Goal: Task Accomplishment & Management: Use online tool/utility

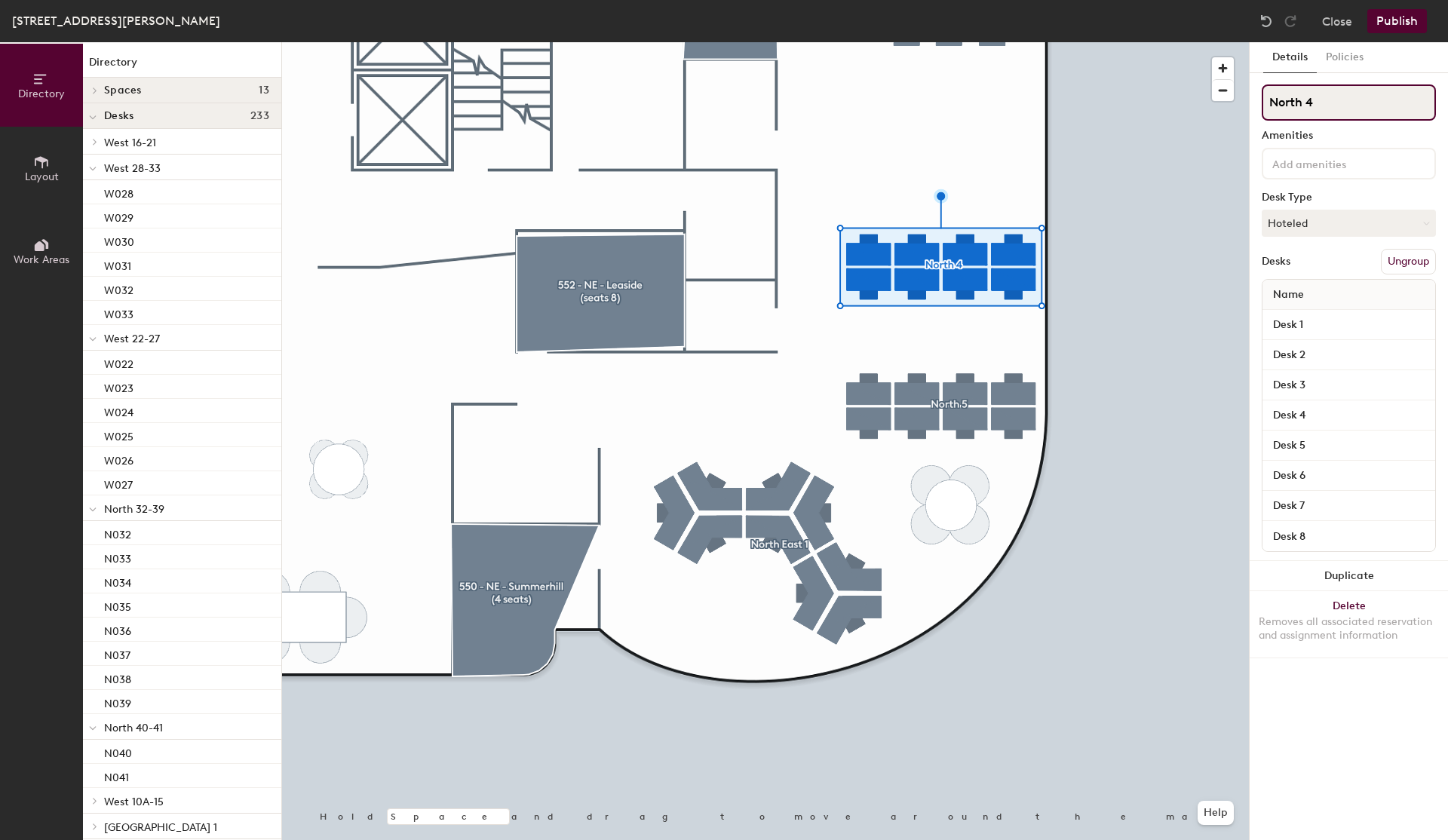
click at [1337, 110] on input "North 4" at bounding box center [1349, 102] width 174 height 36
click at [1313, 95] on input "North 4" at bounding box center [1349, 102] width 174 height 36
click at [1317, 103] on input "North 4" at bounding box center [1349, 102] width 174 height 36
type input "North 18-25"
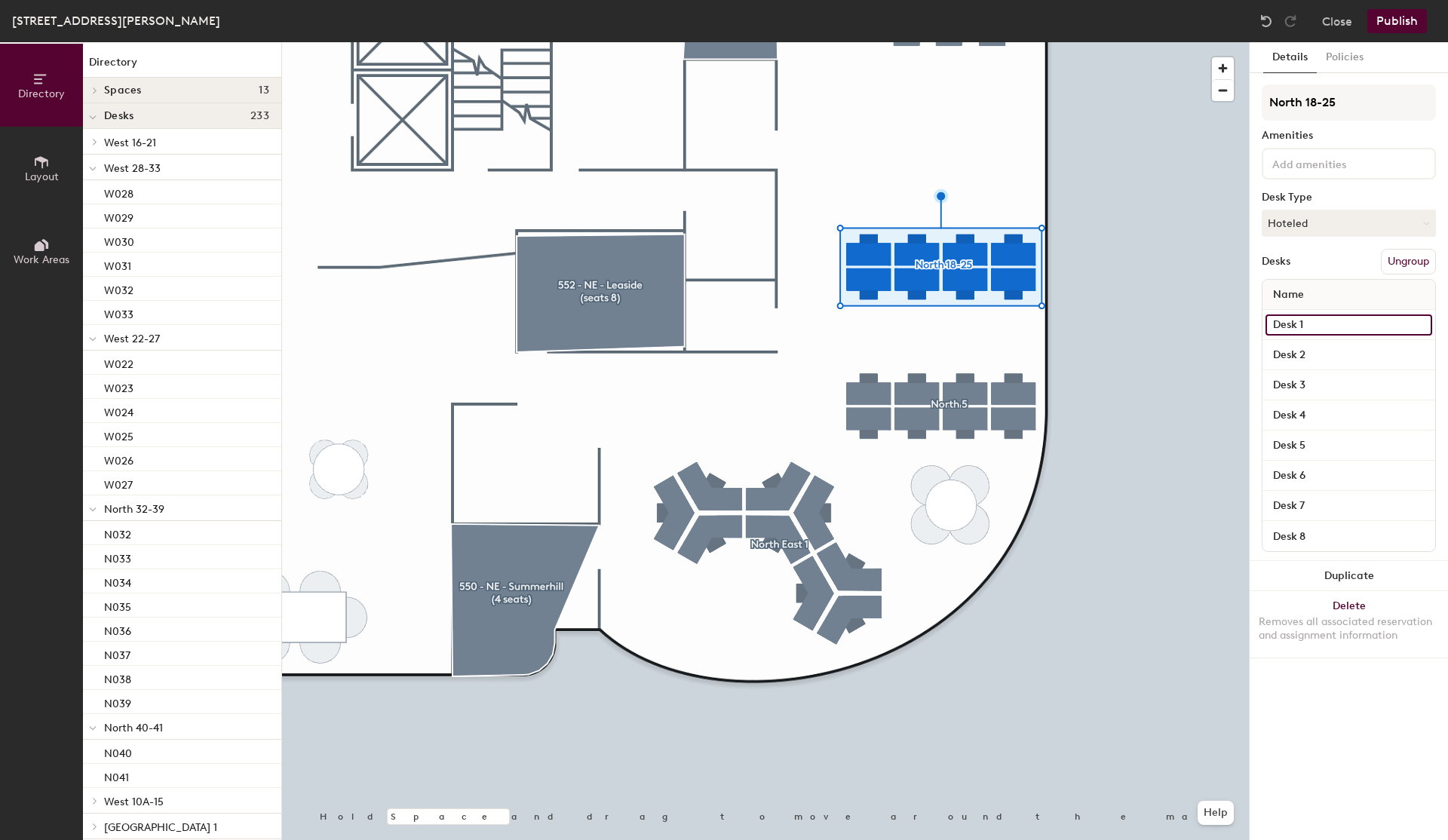
click at [1318, 334] on input "Desk 1" at bounding box center [1349, 324] width 167 height 21
type input "0"
type input "N025"
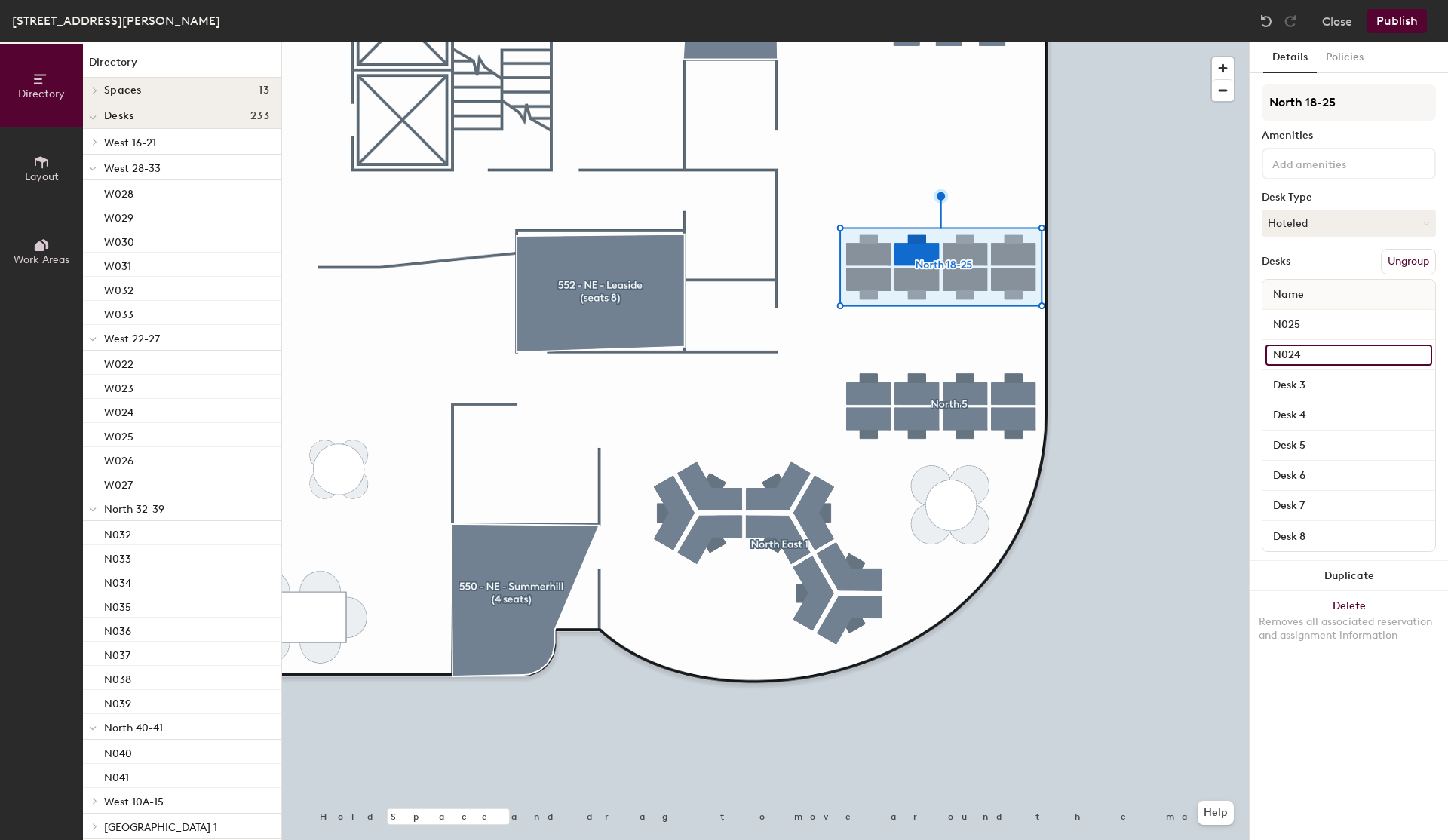
type input "N024"
type input "N023"
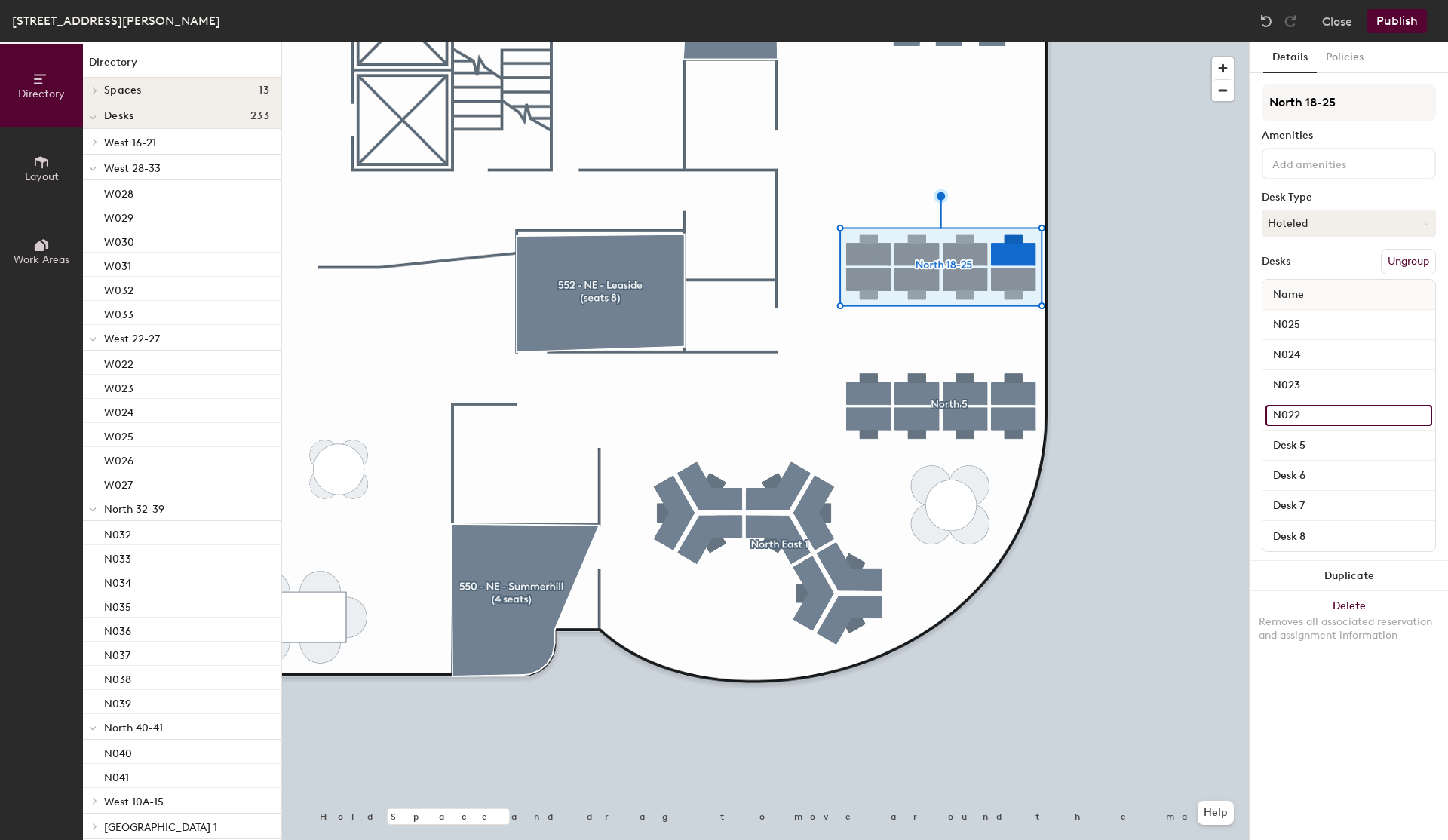
type input "N022"
type input "N021"
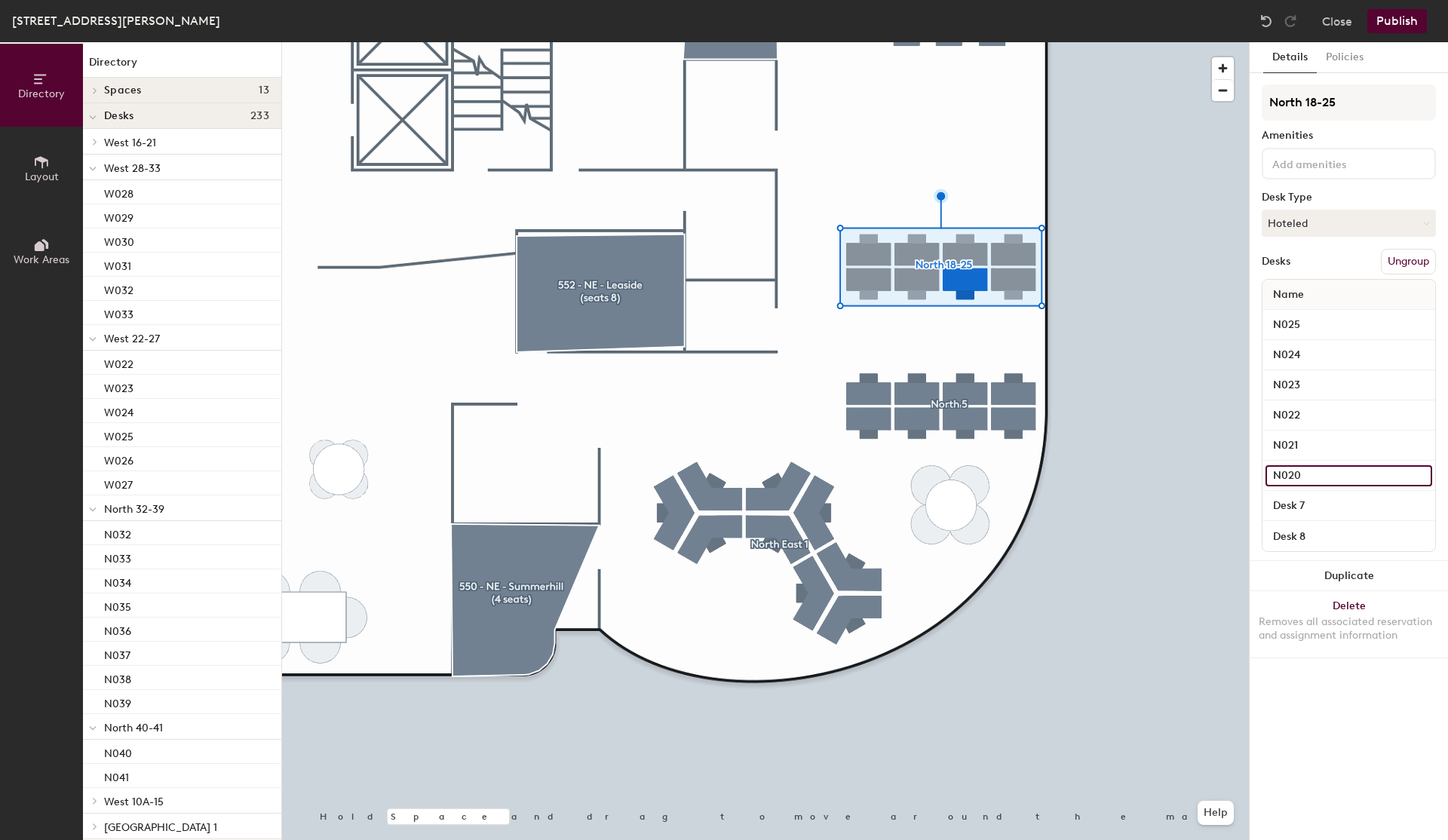
type input "N020"
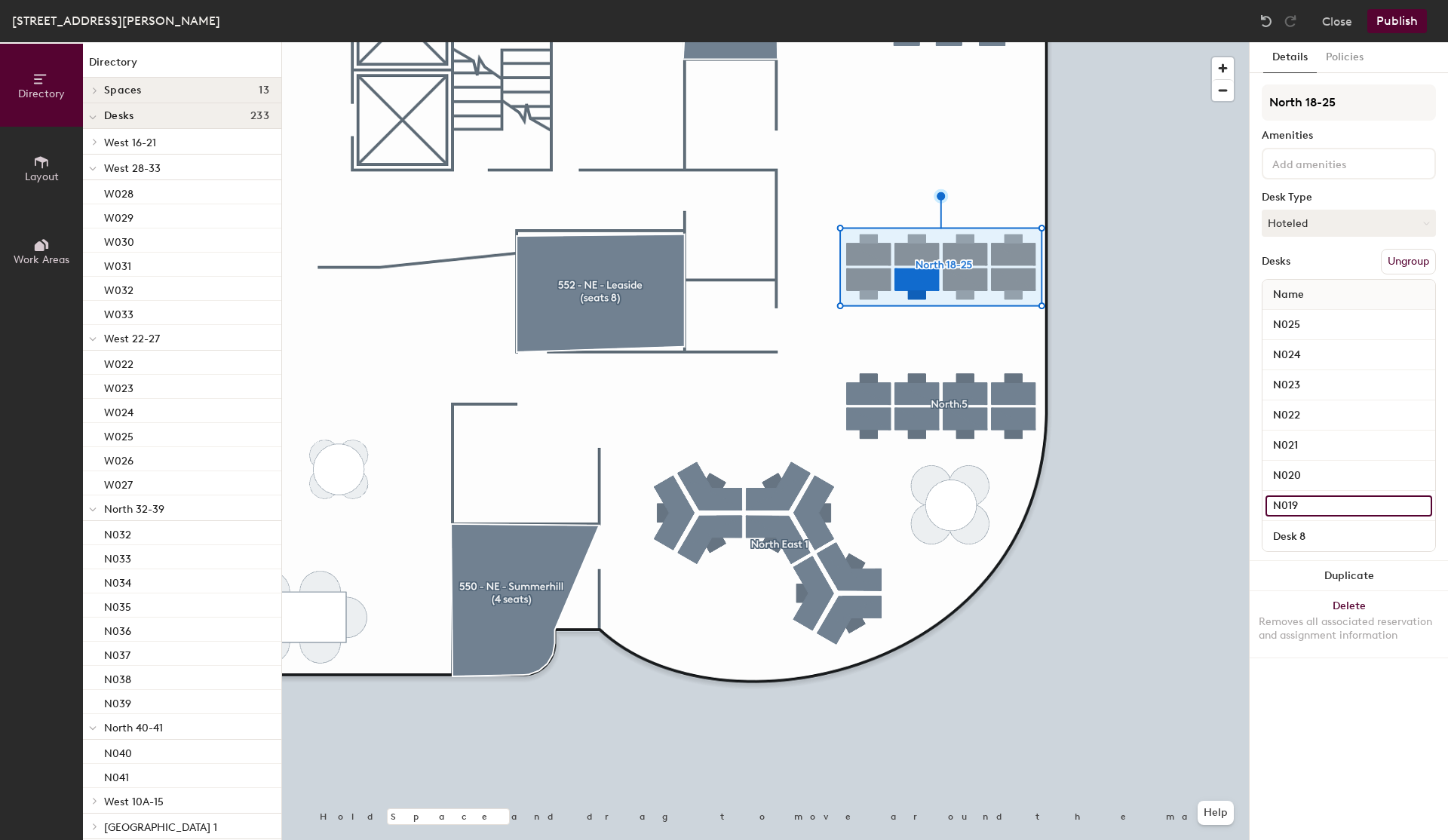
type input "N019"
type input "N018"
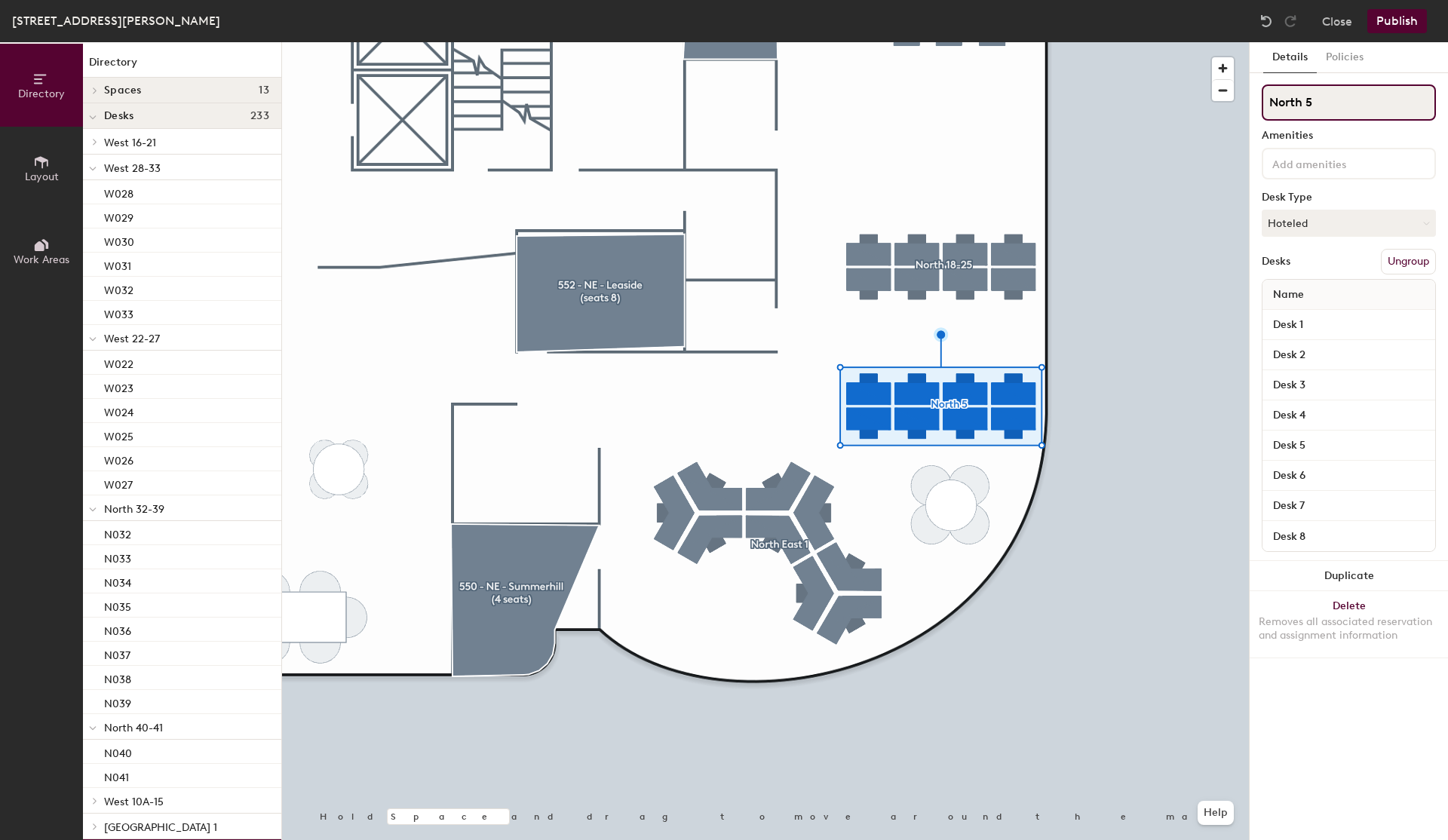
click at [1360, 108] on input "North 5" at bounding box center [1349, 102] width 174 height 36
type input "North 10-17"
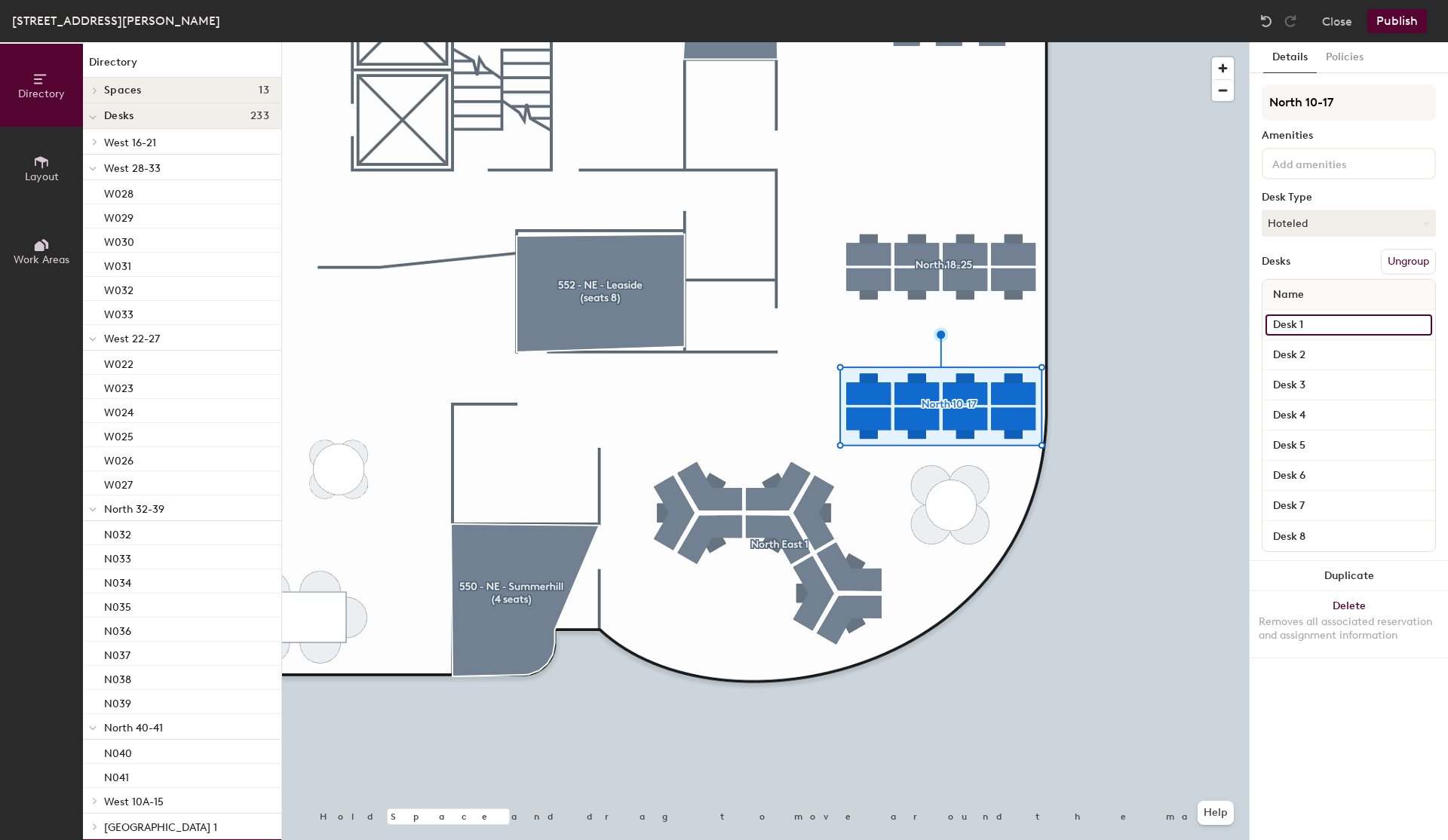
click at [1300, 320] on input "Desk 1" at bounding box center [1349, 324] width 167 height 21
type input "N017"
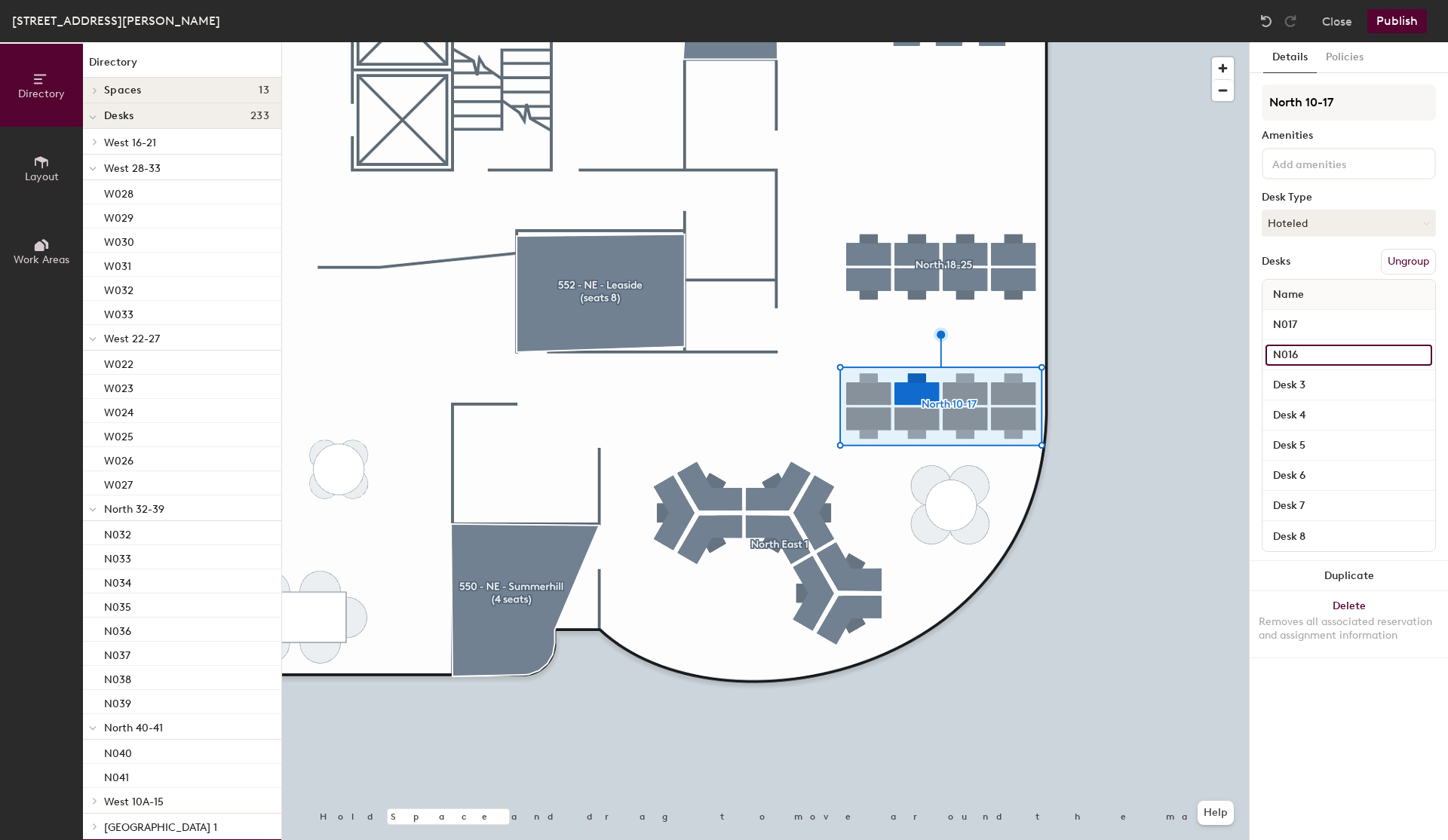
type input "N016"
type input "N015"
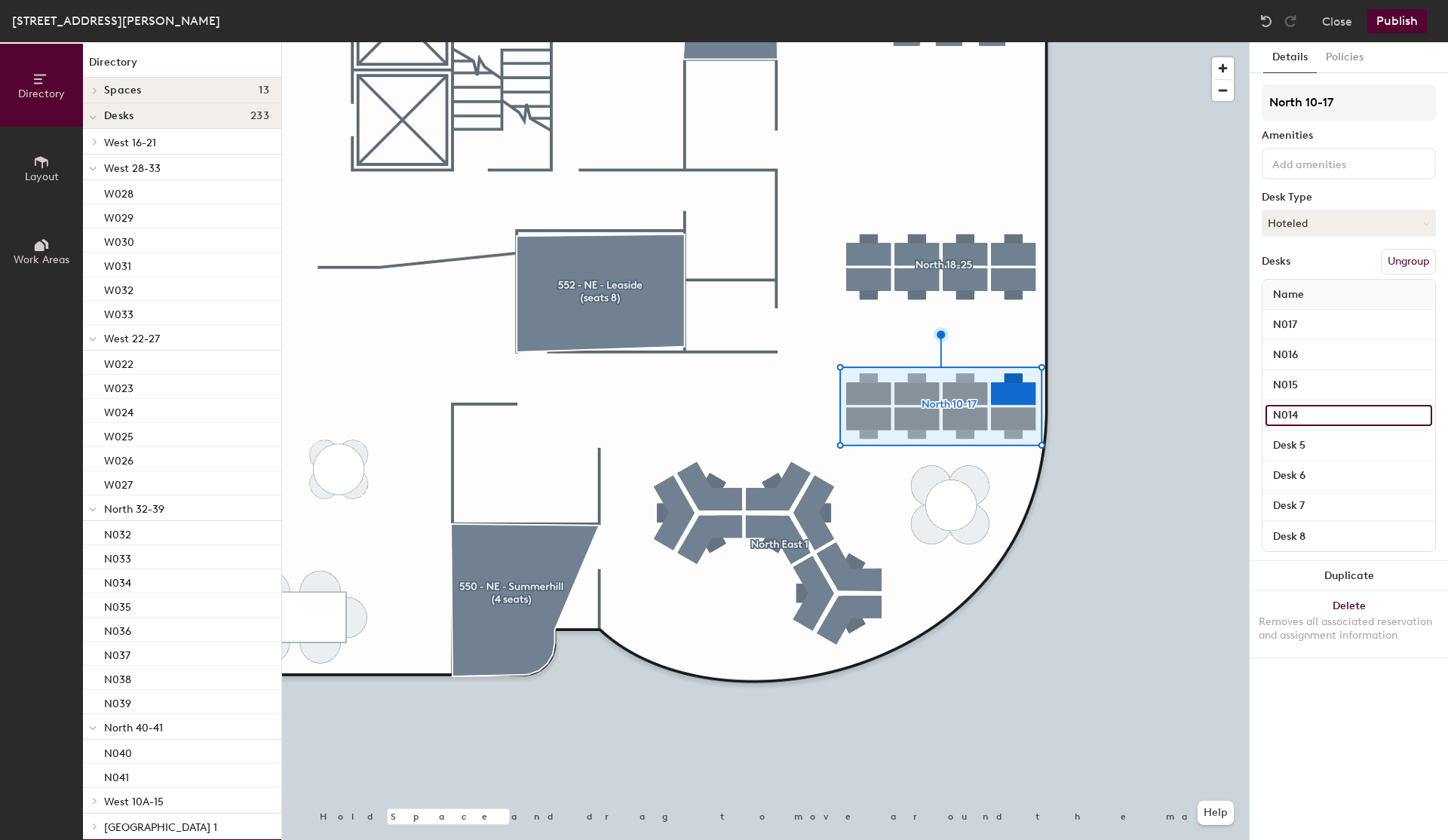
type input "N014"
type input "N013"
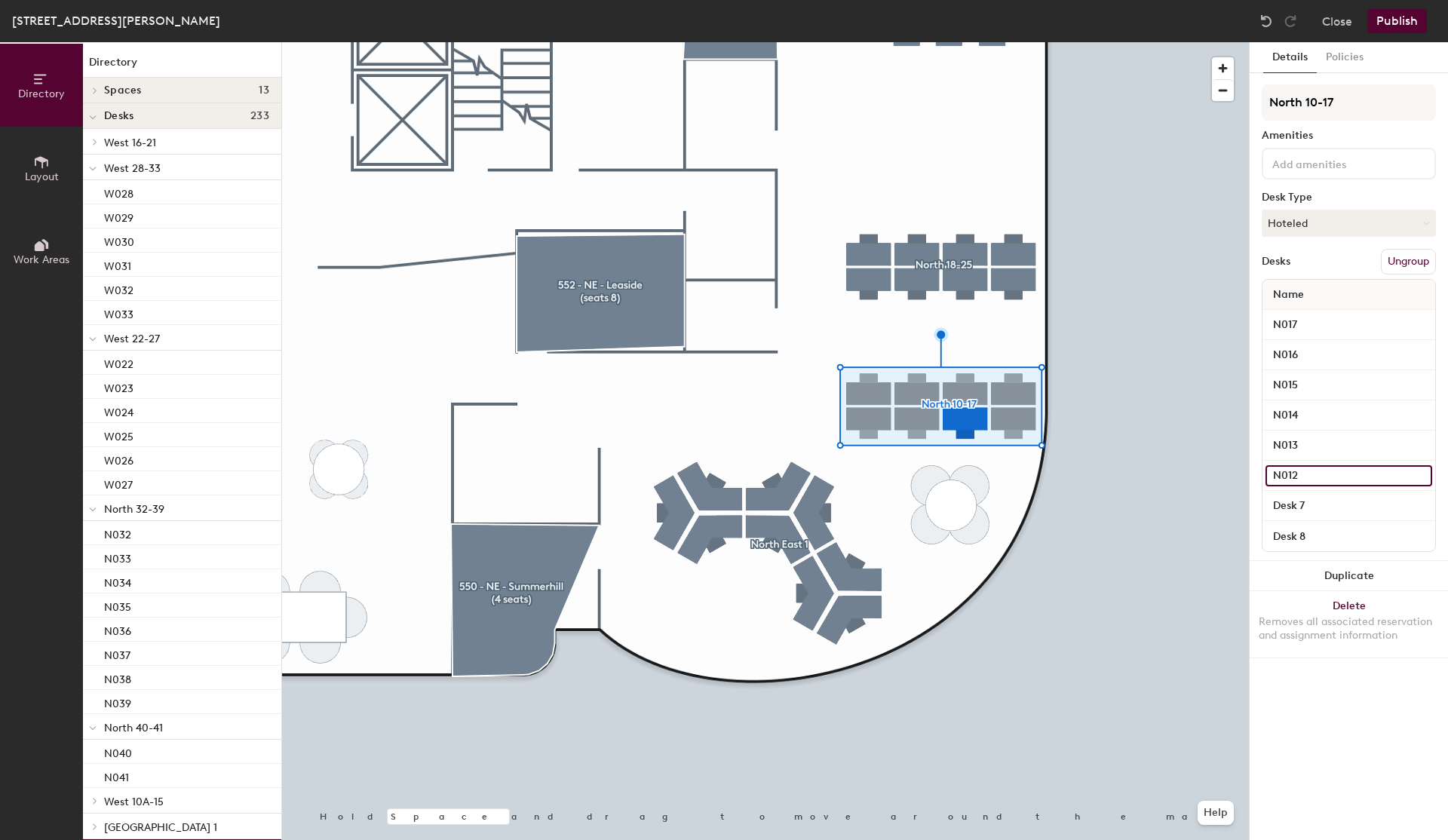
type input "N012"
type input "N011"
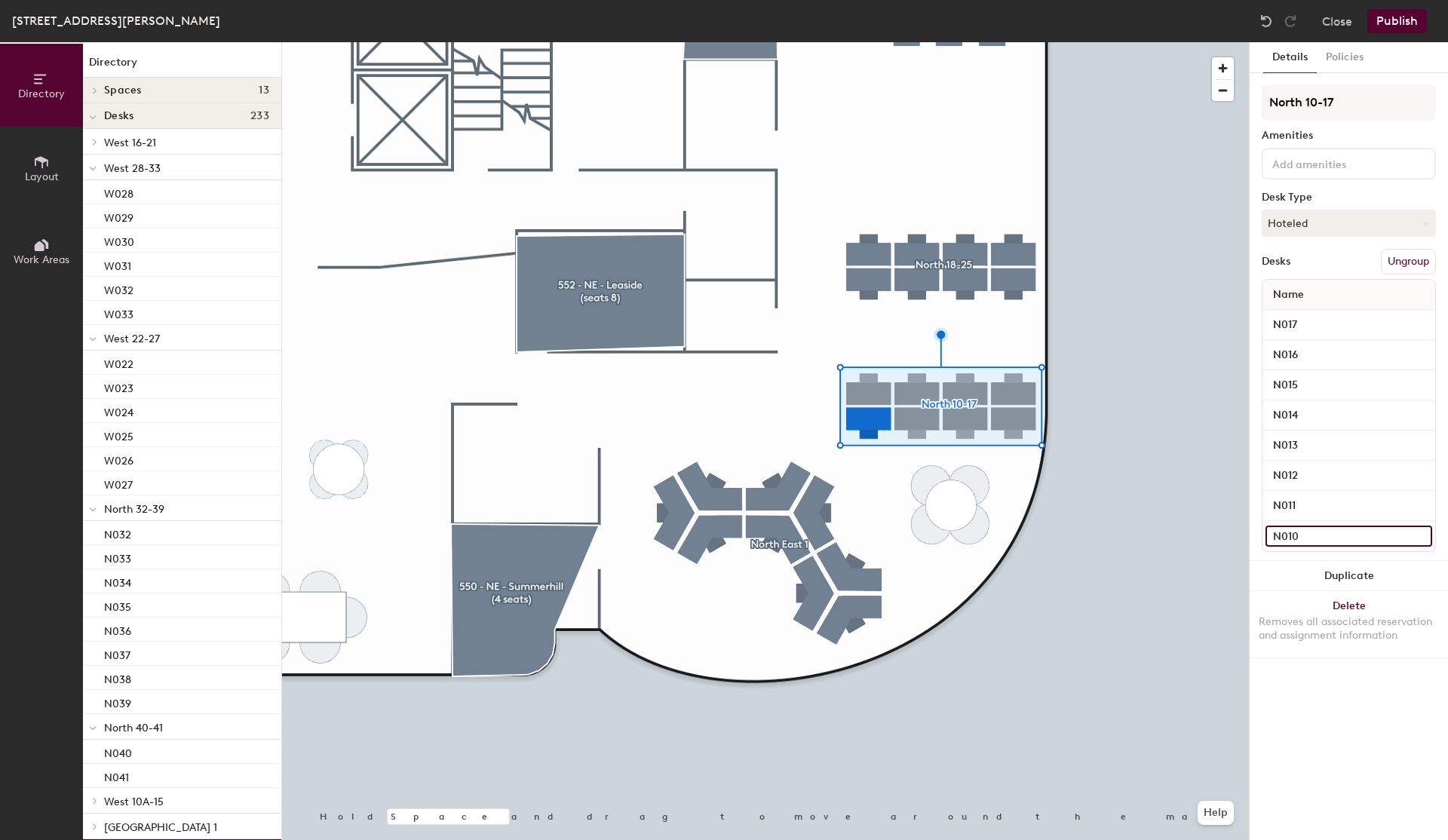
type input "N010"
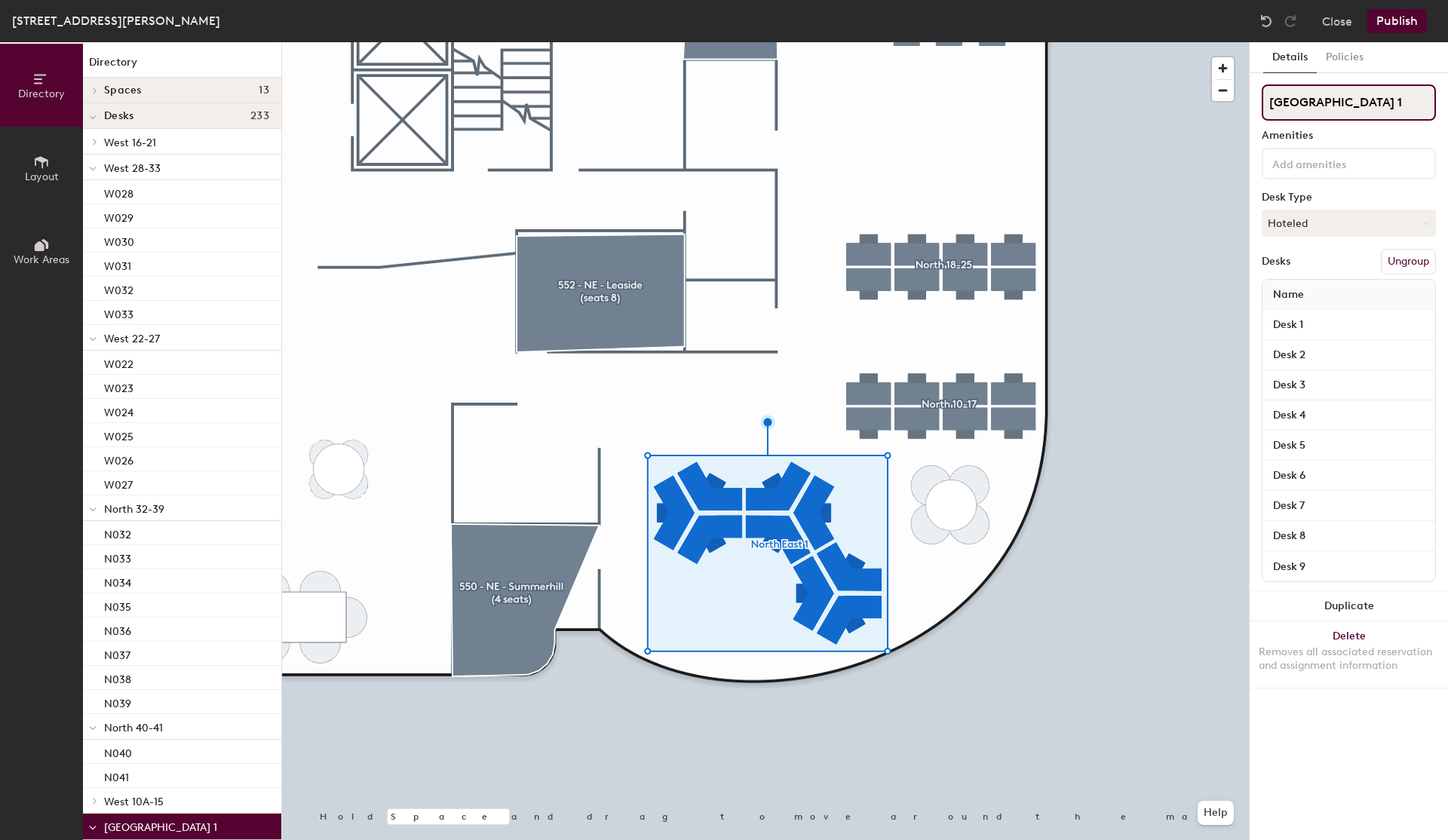
click at [1341, 100] on input "North East 1" at bounding box center [1349, 102] width 174 height 36
type input "North 1-9"
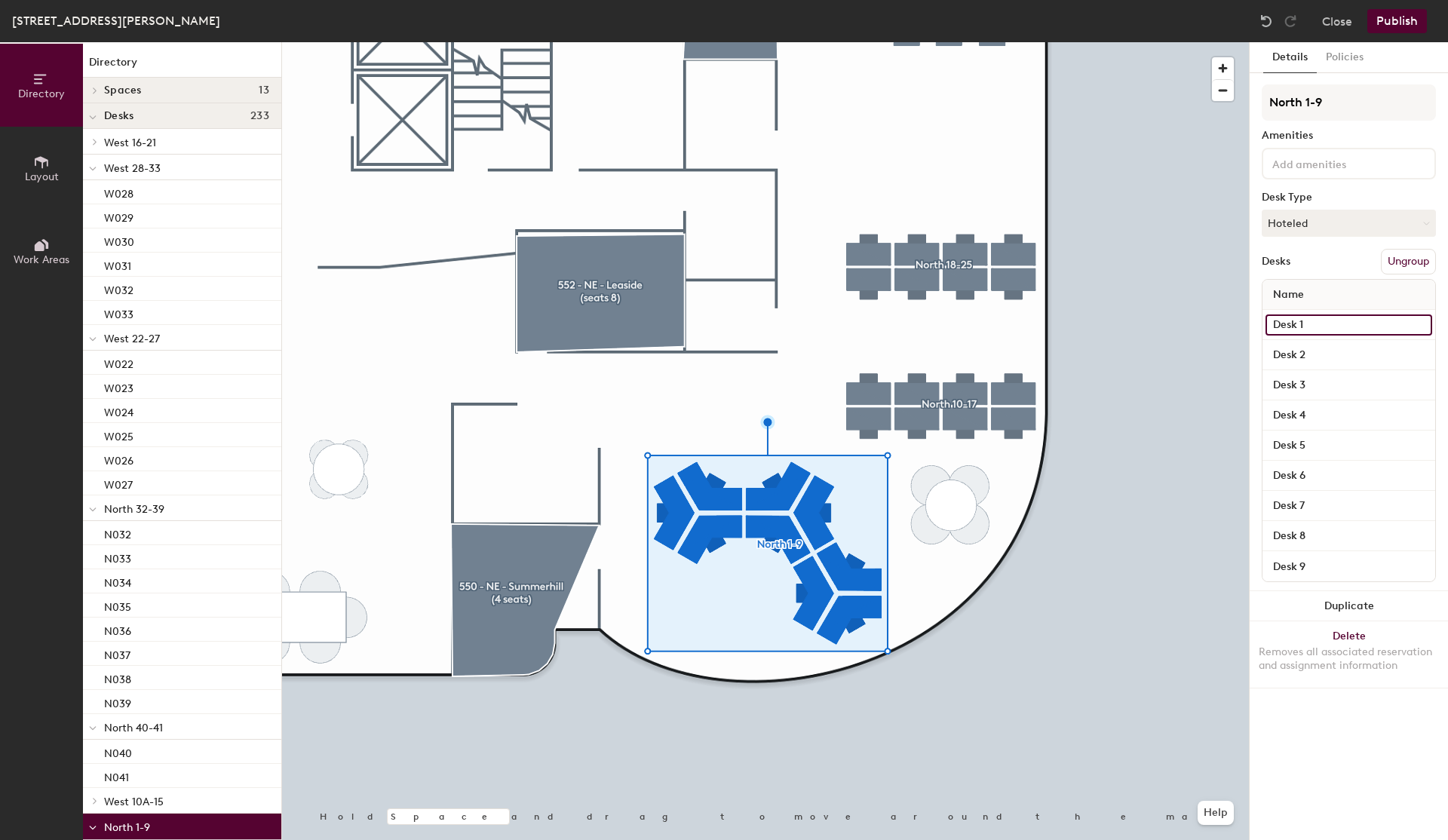
click at [1313, 325] on input "Desk 1" at bounding box center [1349, 324] width 167 height 21
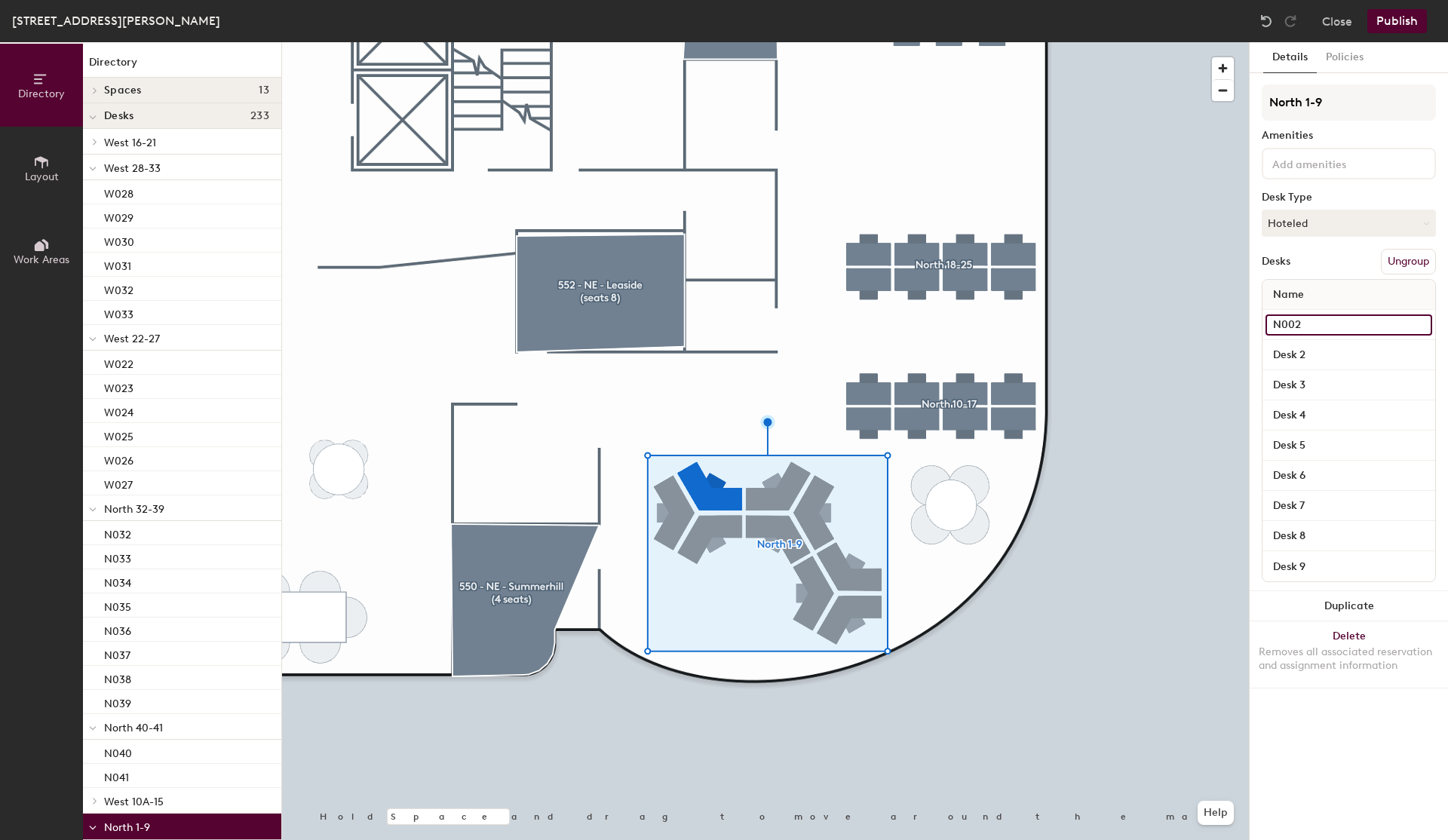
type input "N002"
type input "N003"
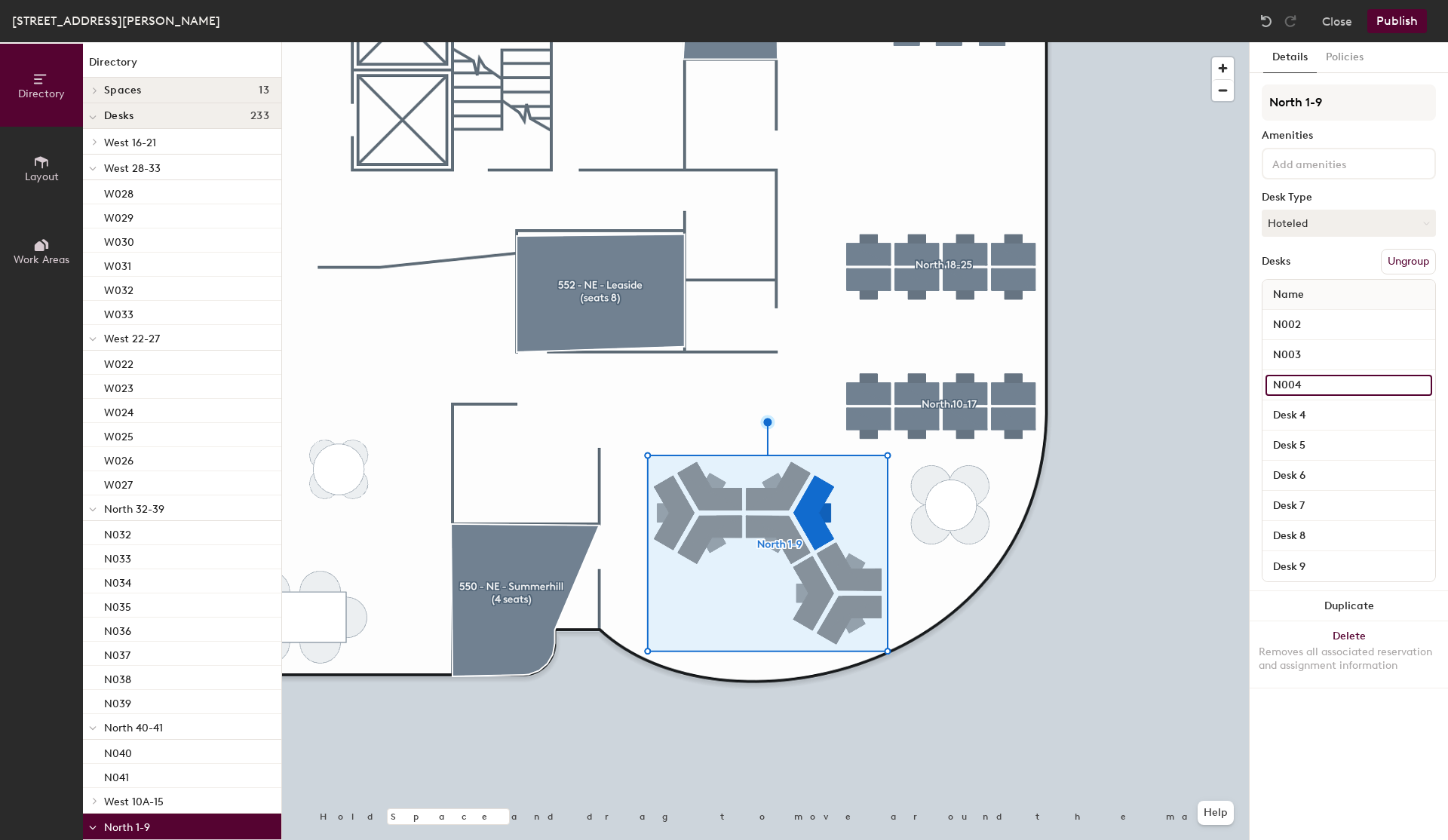
type input "N004"
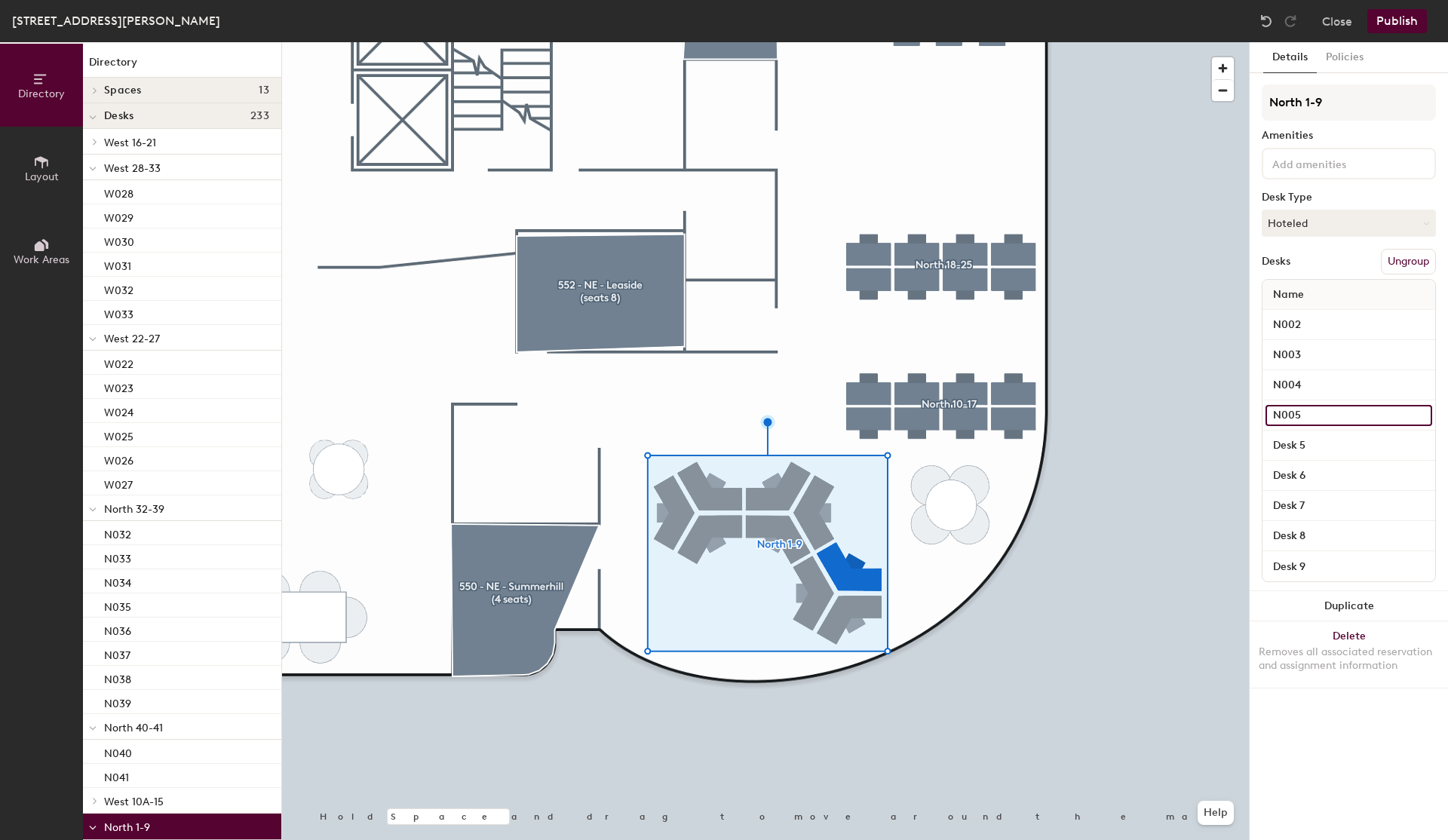
type input "N005"
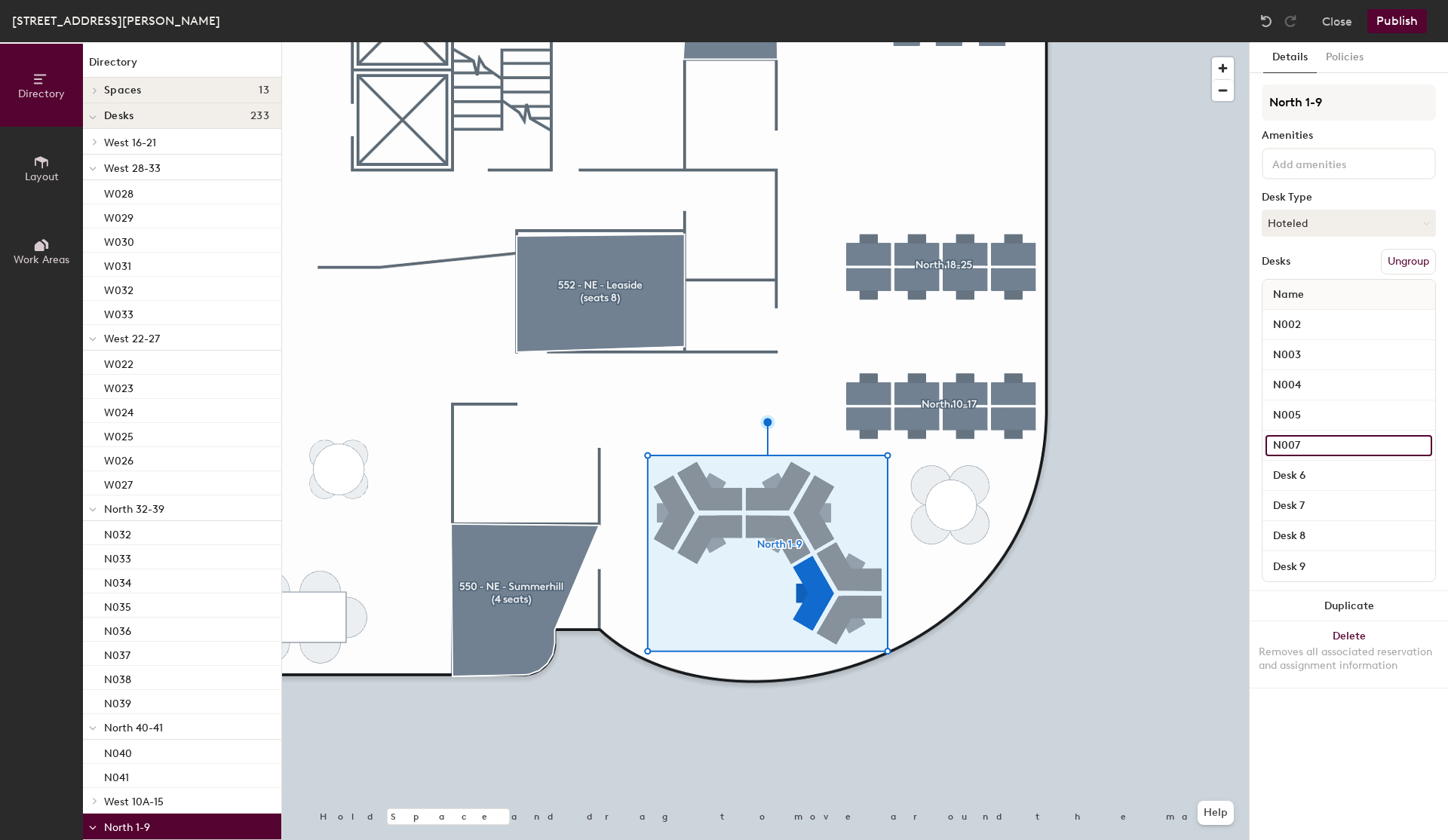
type input "N007"
type input "N008"
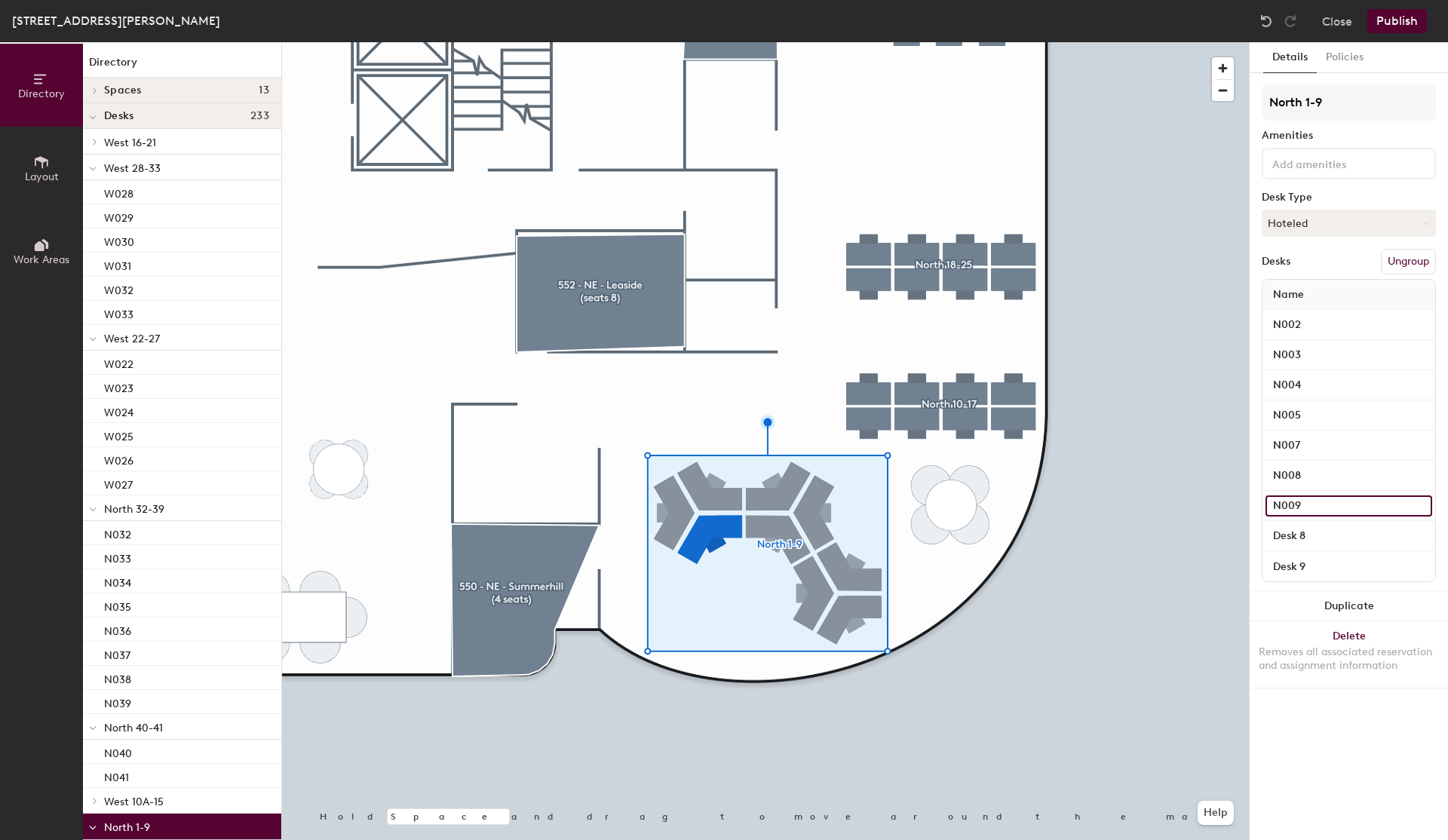
type input "N009"
type input "N001"
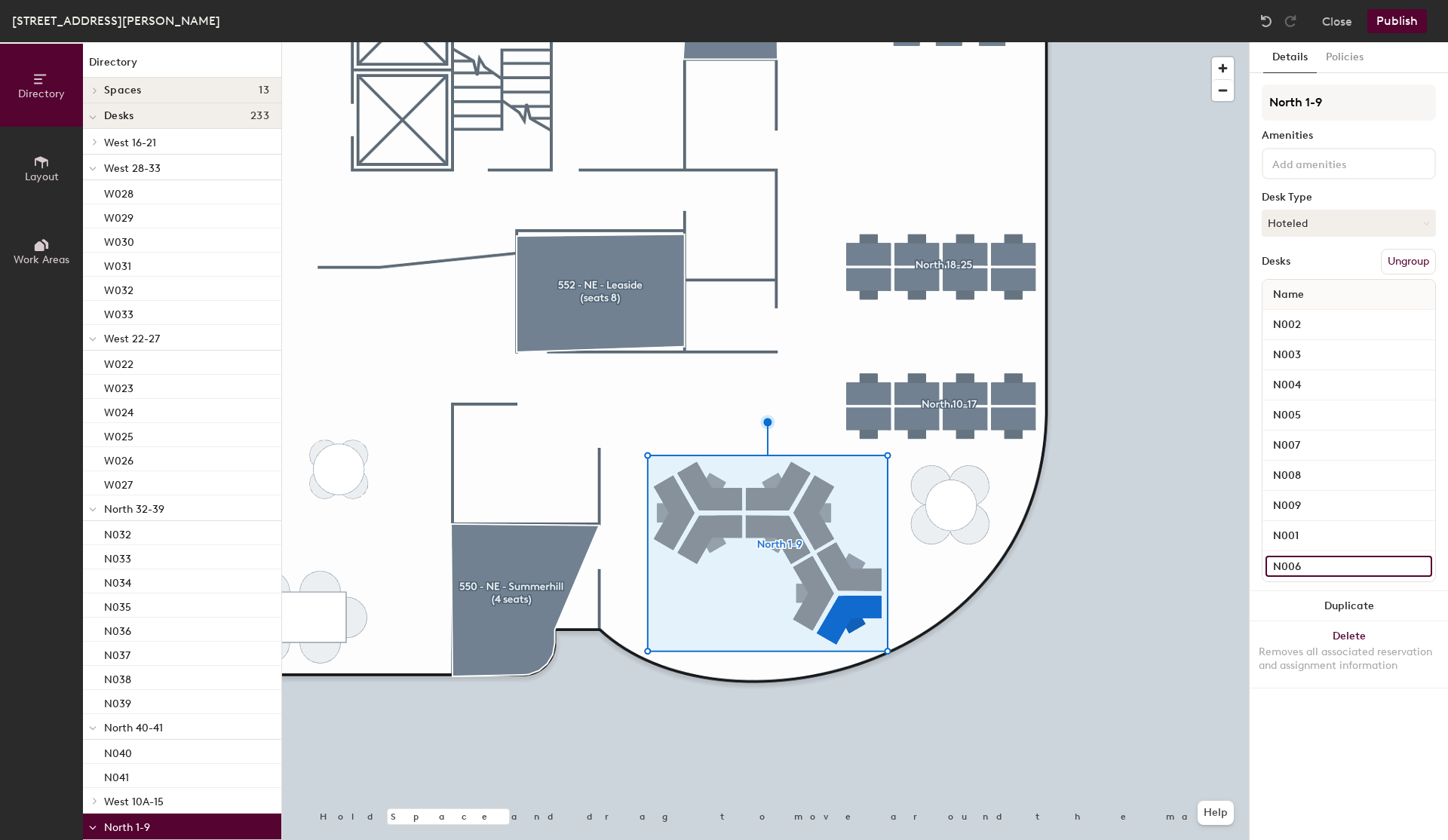
type input "N006"
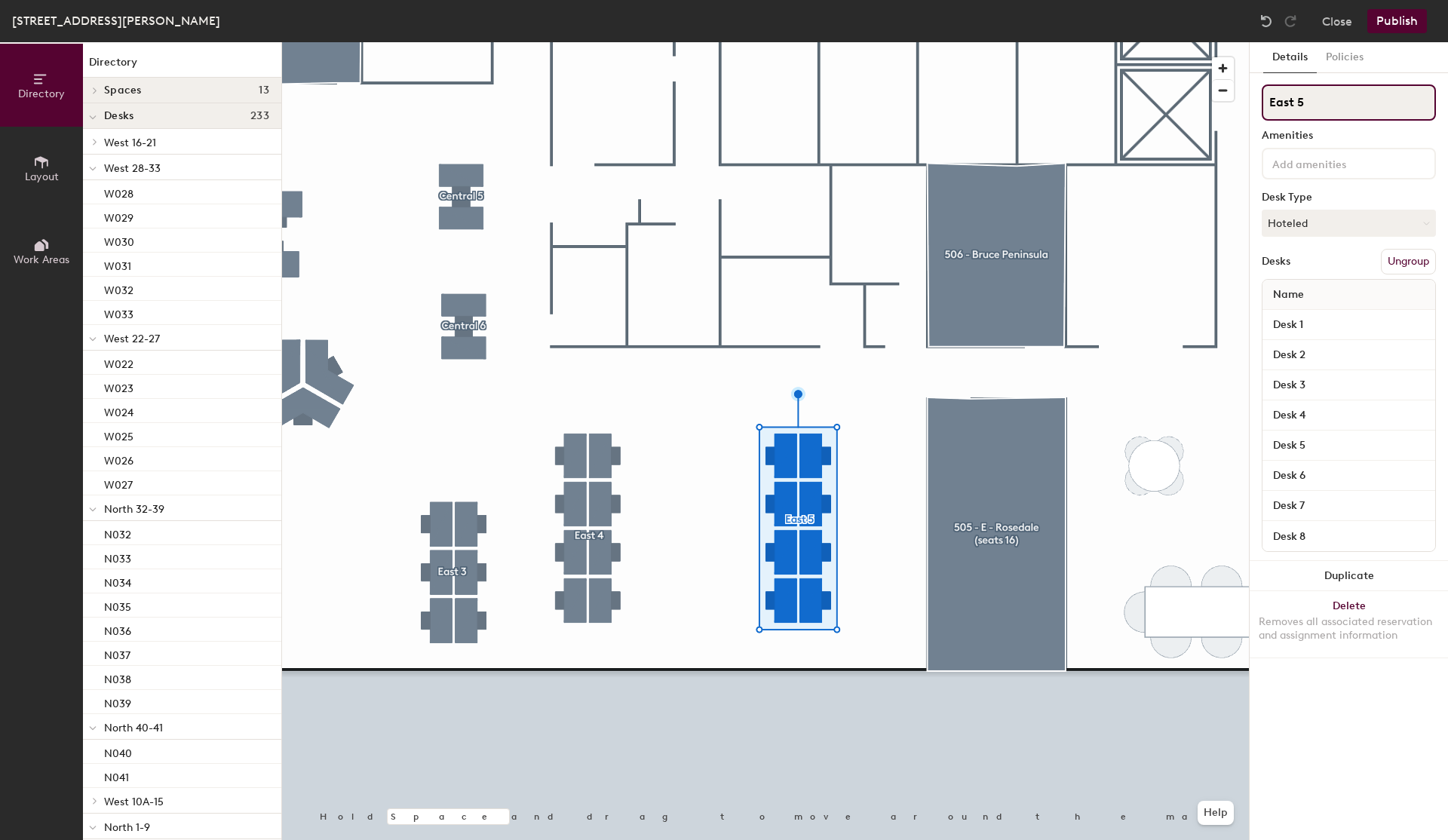
click at [1271, 101] on input "East 5" at bounding box center [1349, 102] width 174 height 36
type input "[GEOGRAPHIC_DATA] 1-8"
click at [1312, 330] on input "Desk 1" at bounding box center [1349, 324] width 167 height 21
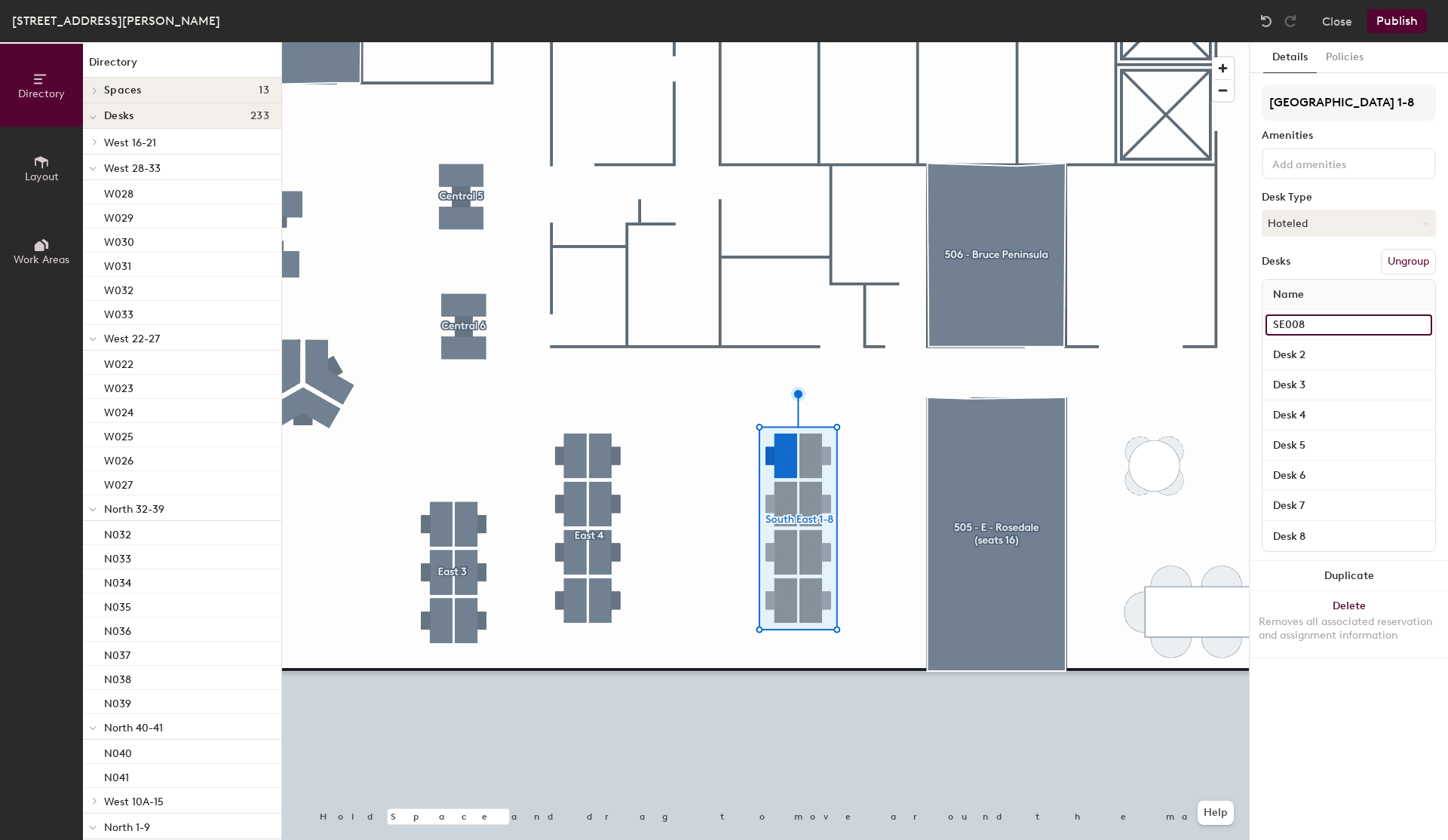
type input "SE008"
type input "SE001"
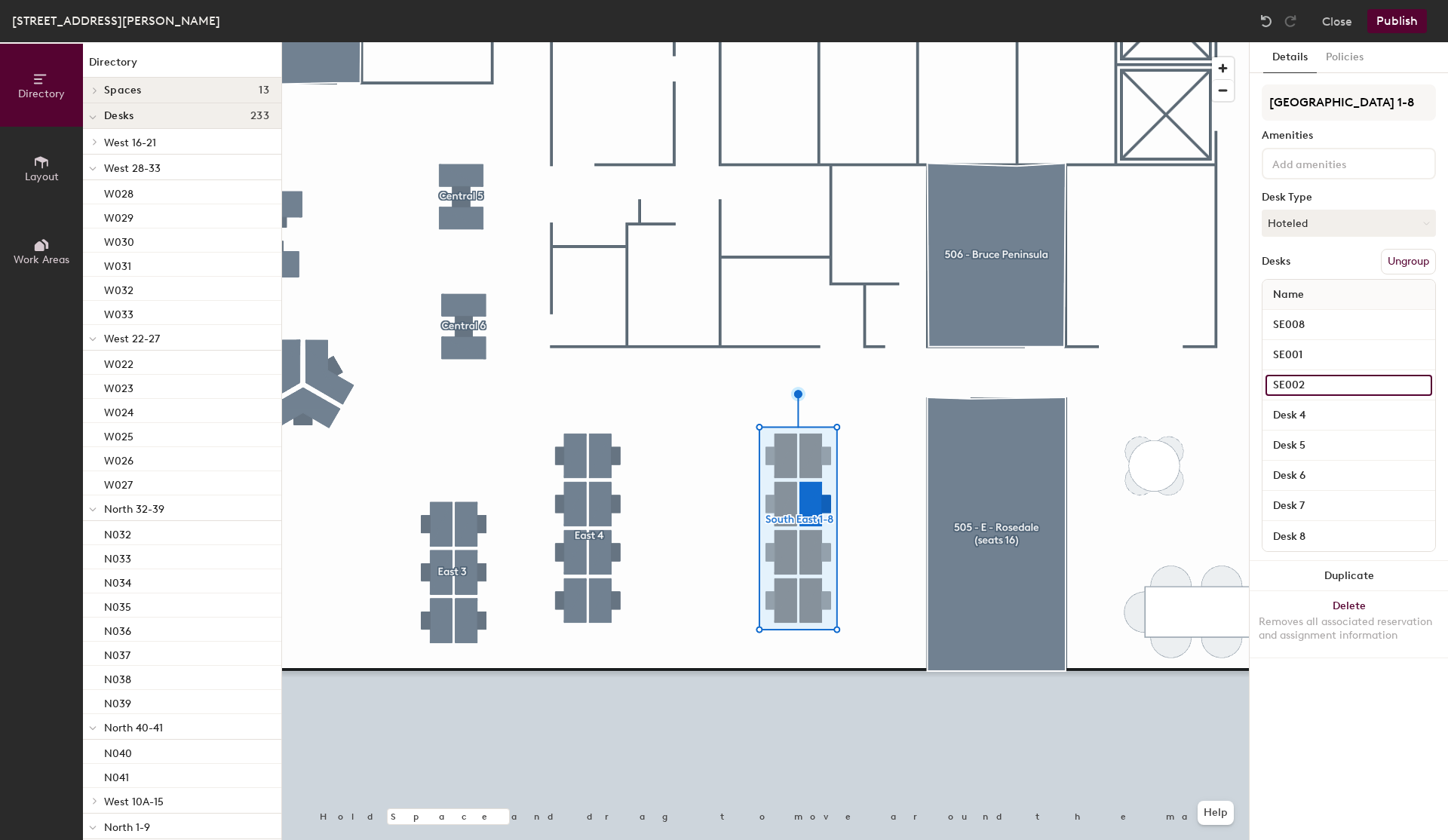
type input "SE002"
type input "SE003"
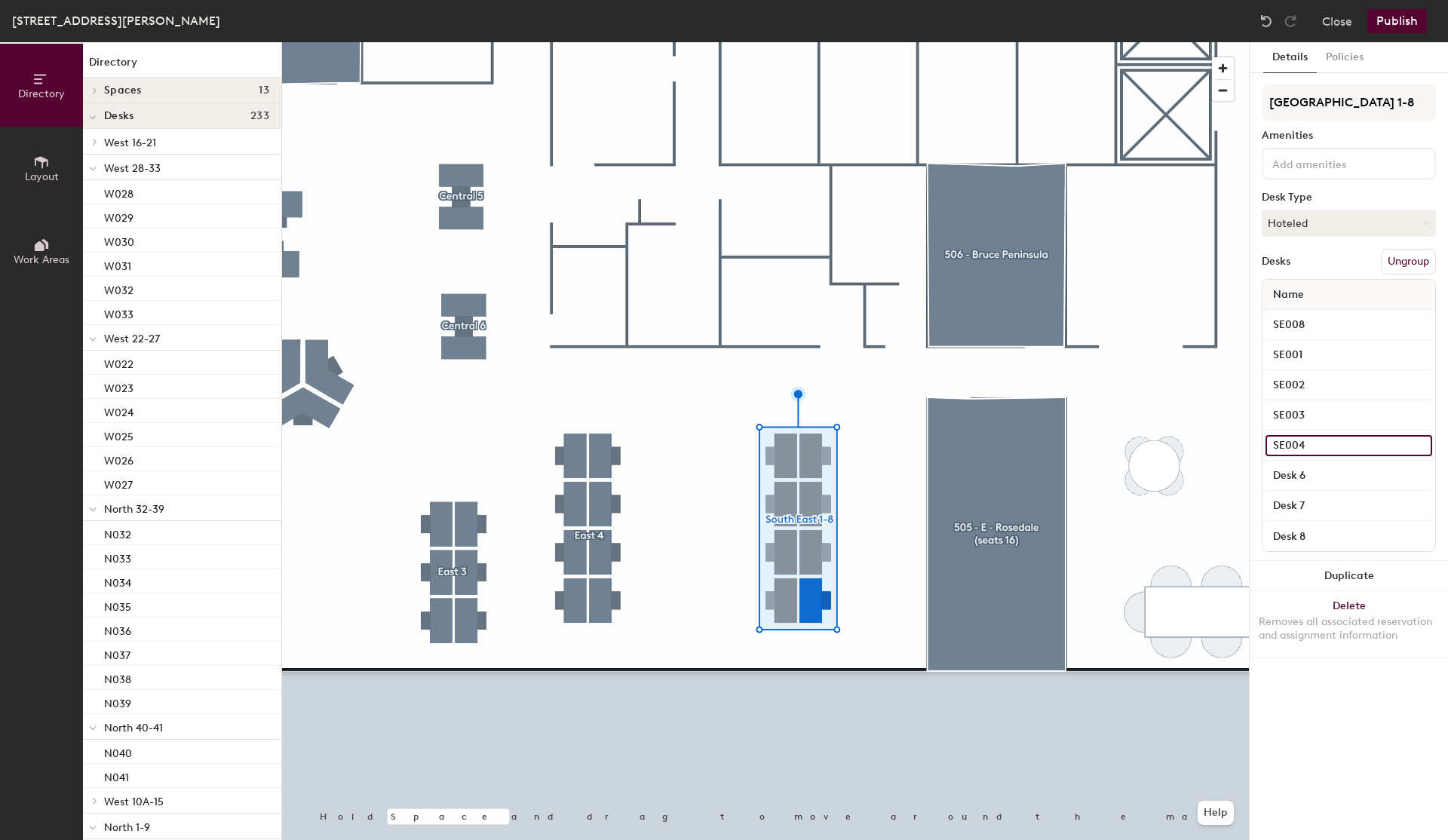
type input "SE004"
type input "SE005"
type input "SE006"
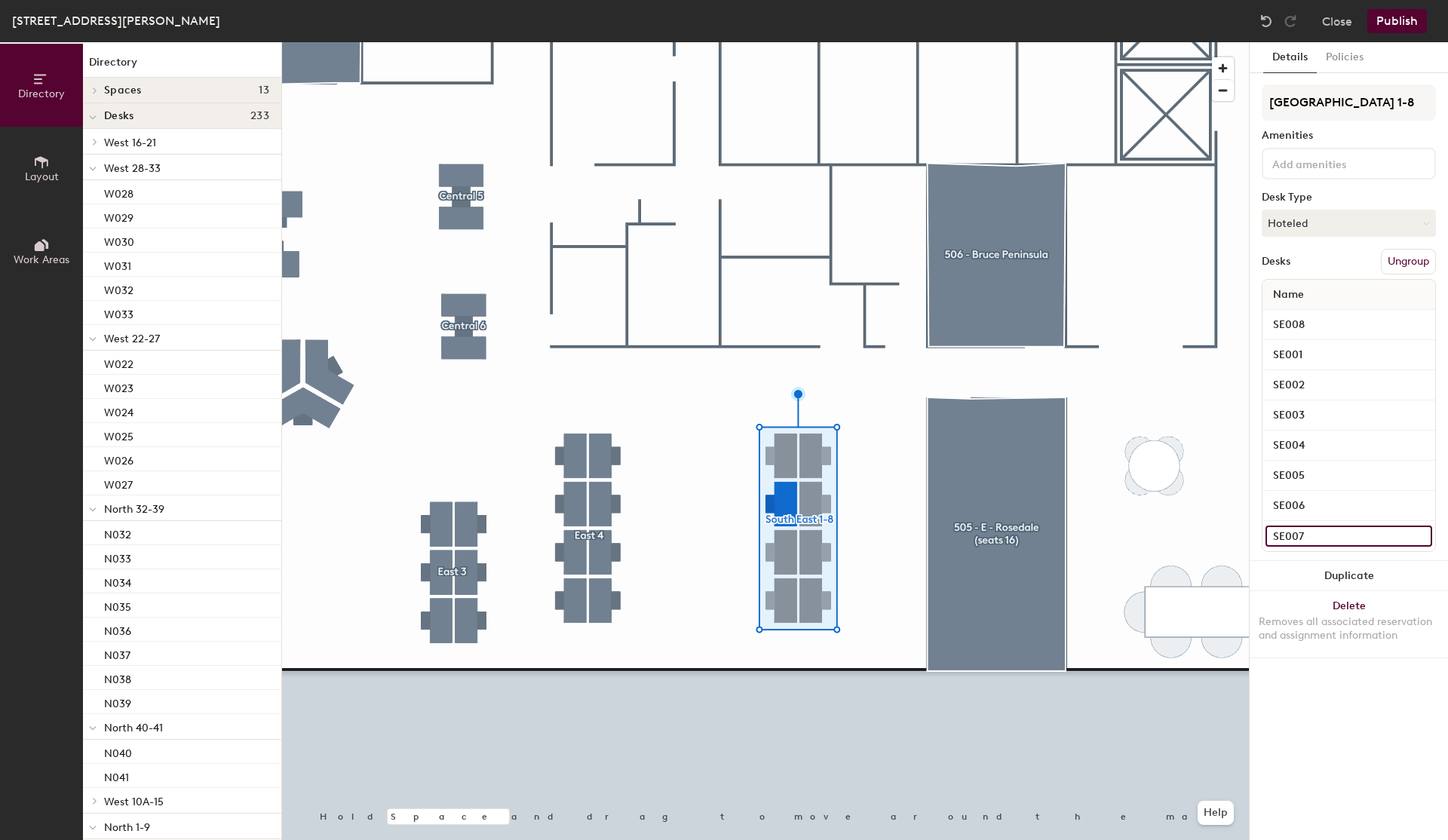
type input "SE007"
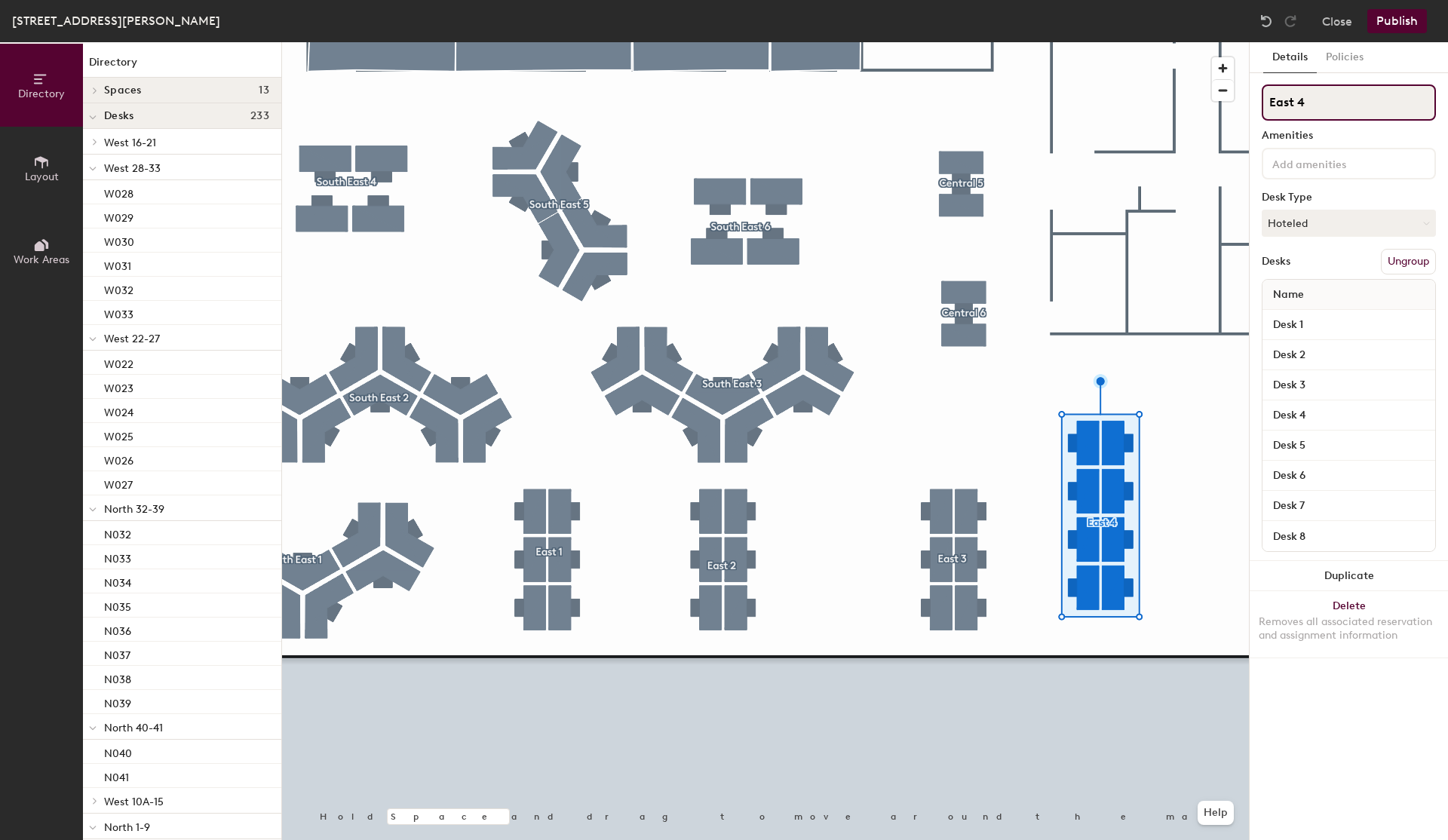
click at [1317, 105] on input "East 4" at bounding box center [1349, 102] width 174 height 36
type input "[GEOGRAPHIC_DATA] 9-16"
click at [1322, 327] on input "Desk 1" at bounding box center [1349, 324] width 167 height 21
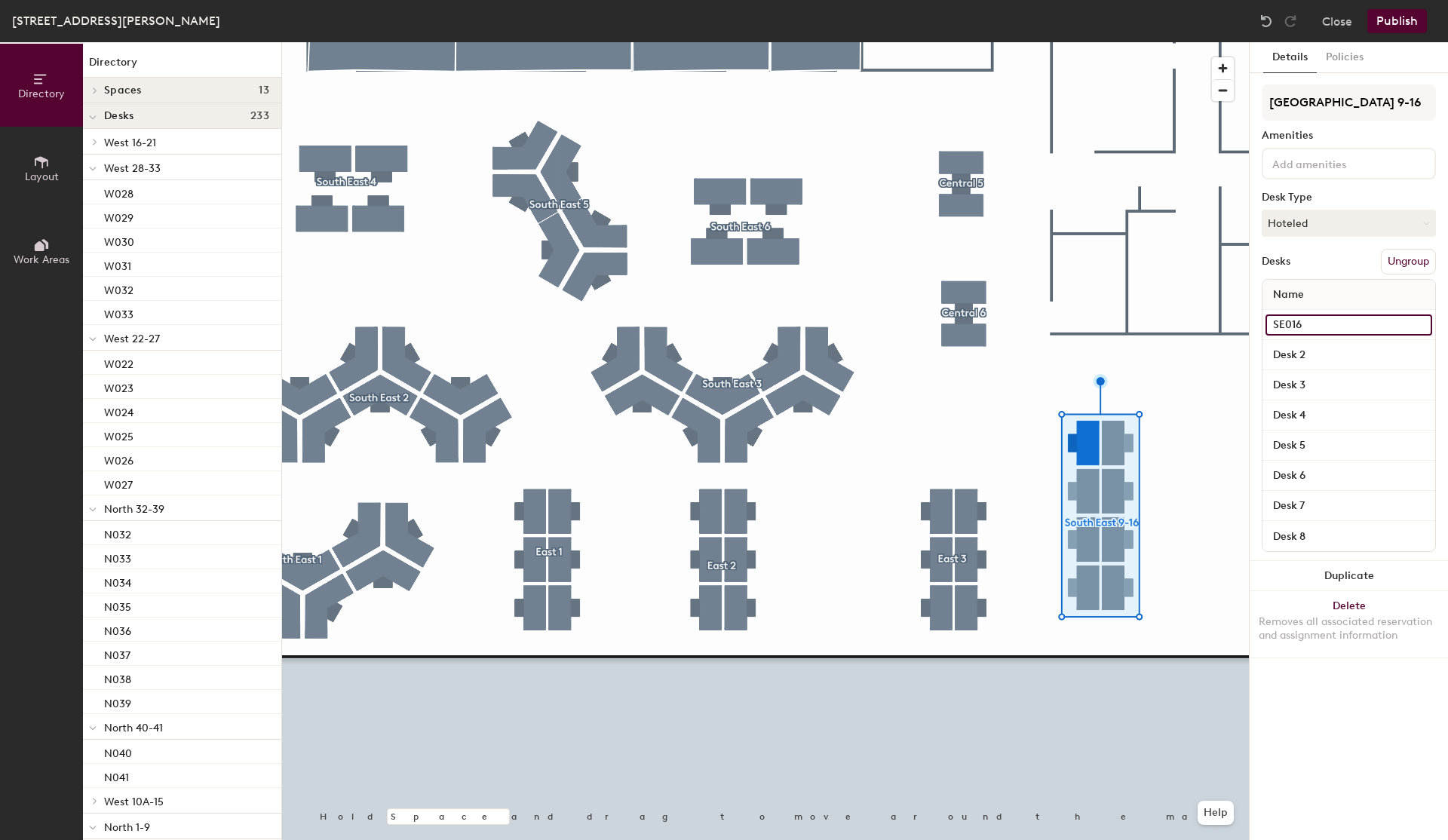
type input "SE016"
type input "SE009"
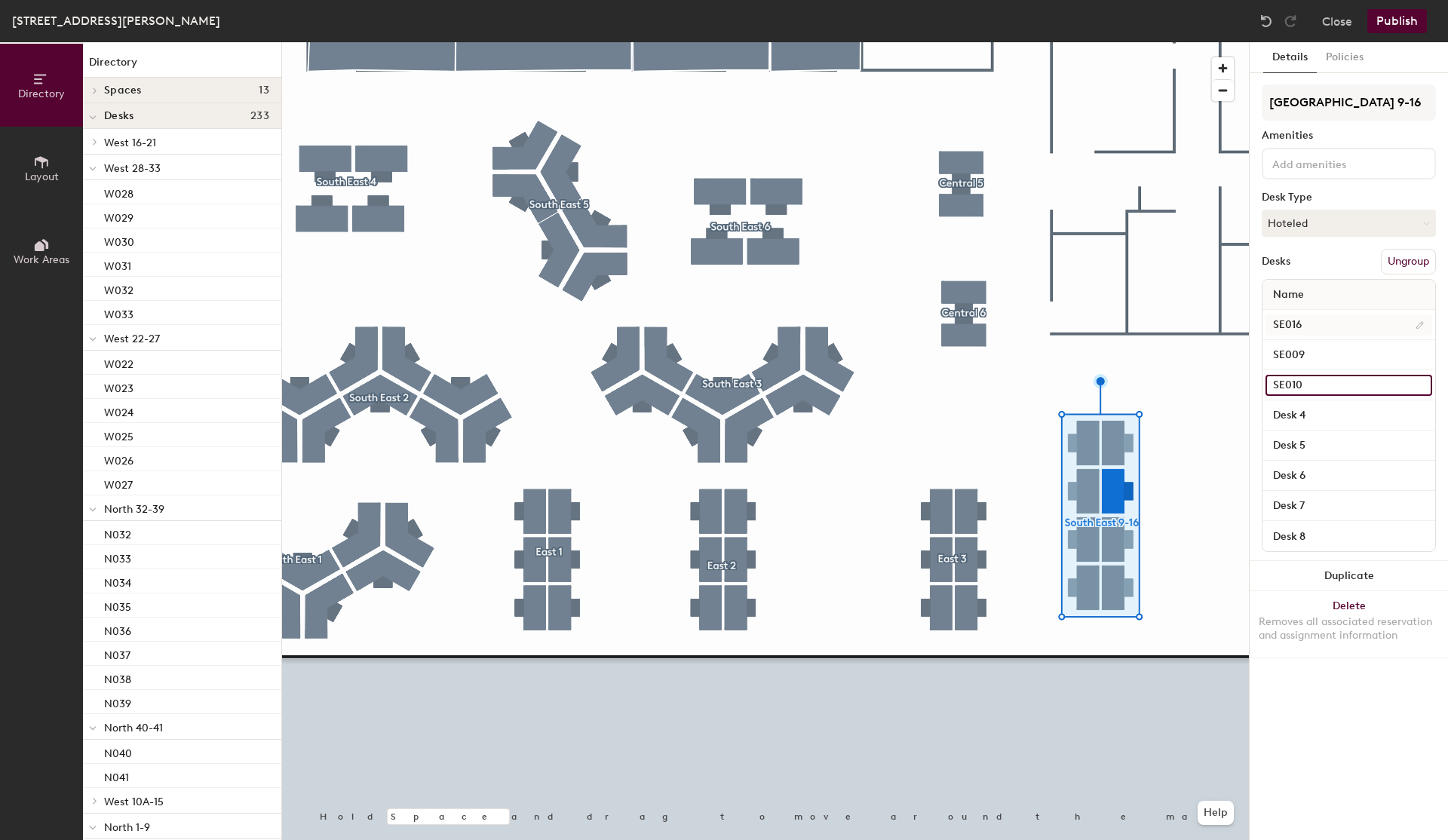
type input "SE010"
type input "SE011"
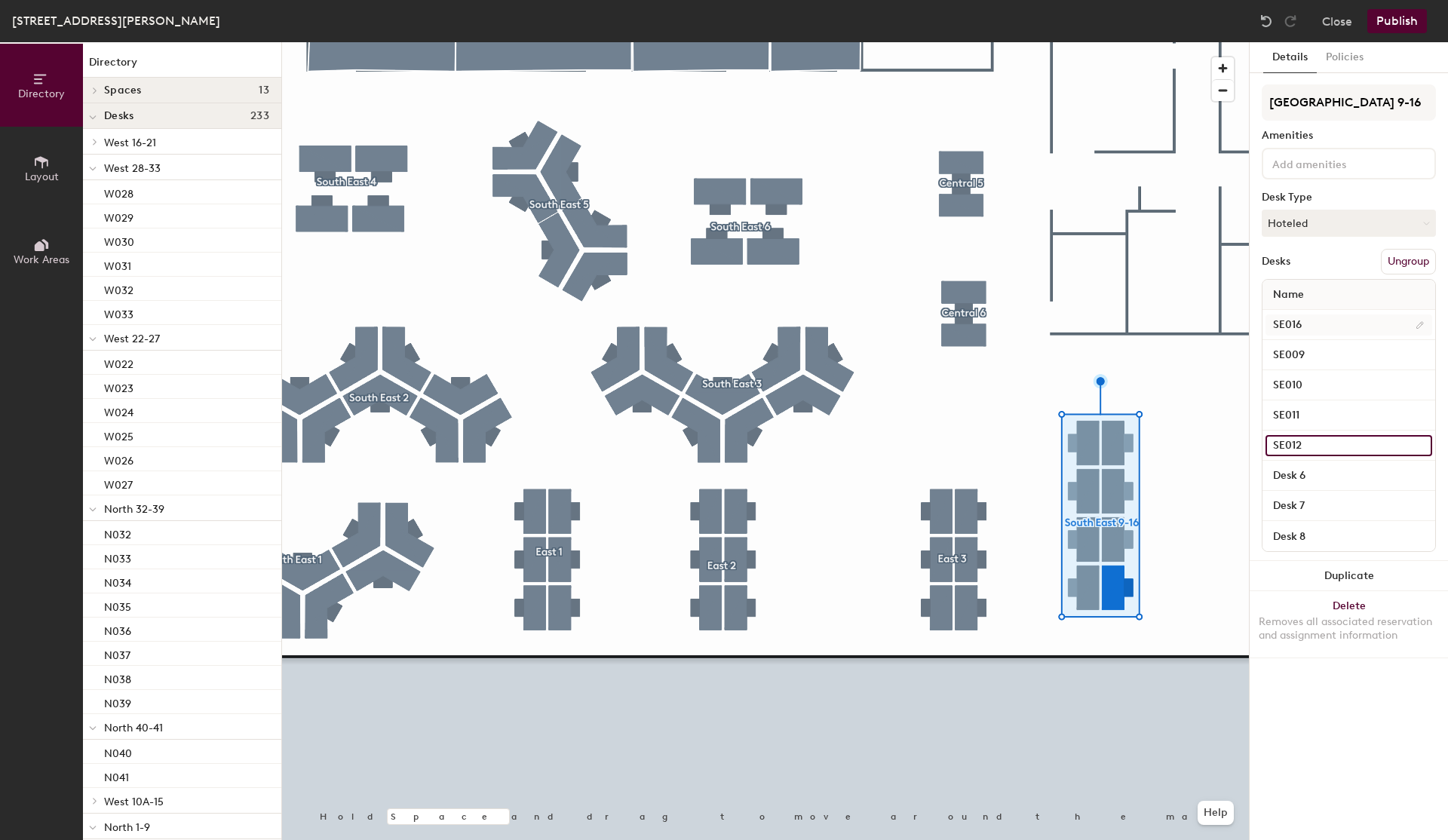
type input "SE012"
type input "SE013"
type input "SE014"
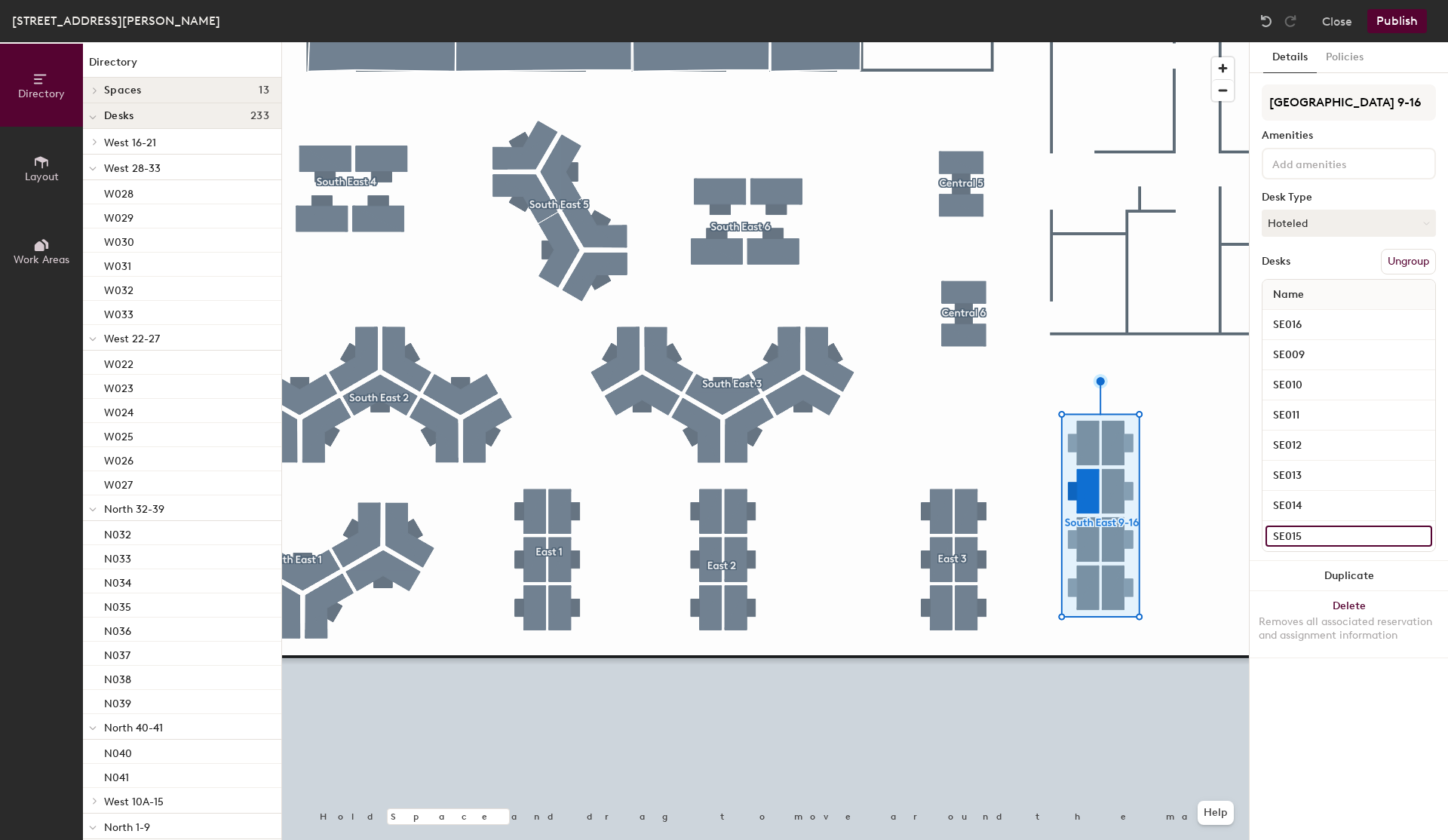
type input "SE015"
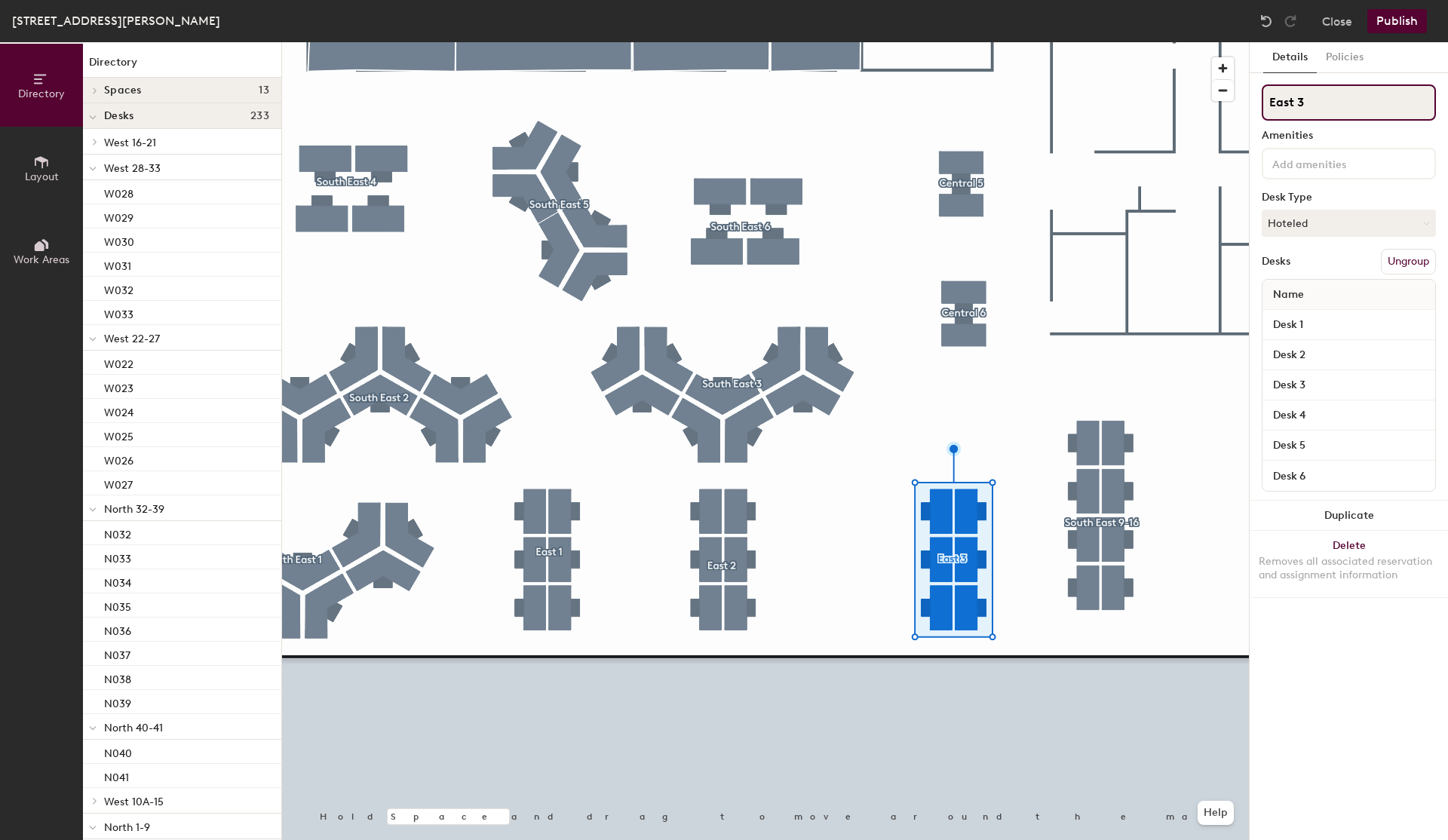
click at [1317, 100] on input "East 3" at bounding box center [1349, 102] width 174 height 36
type input "South East"
type input "[GEOGRAPHIC_DATA] 17-22"
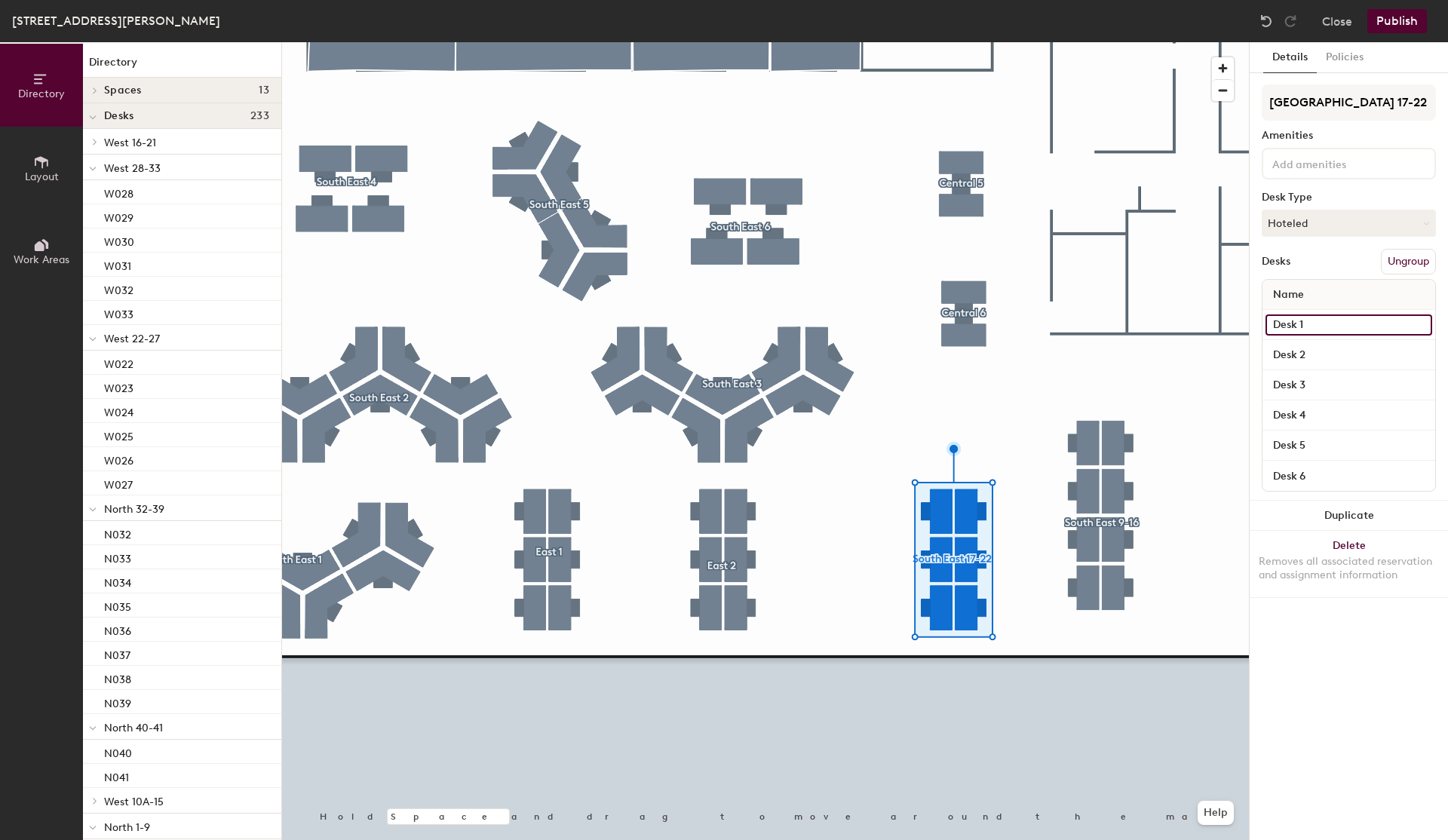
click at [1291, 321] on input "Desk 1" at bounding box center [1349, 324] width 167 height 21
type input "SE022"
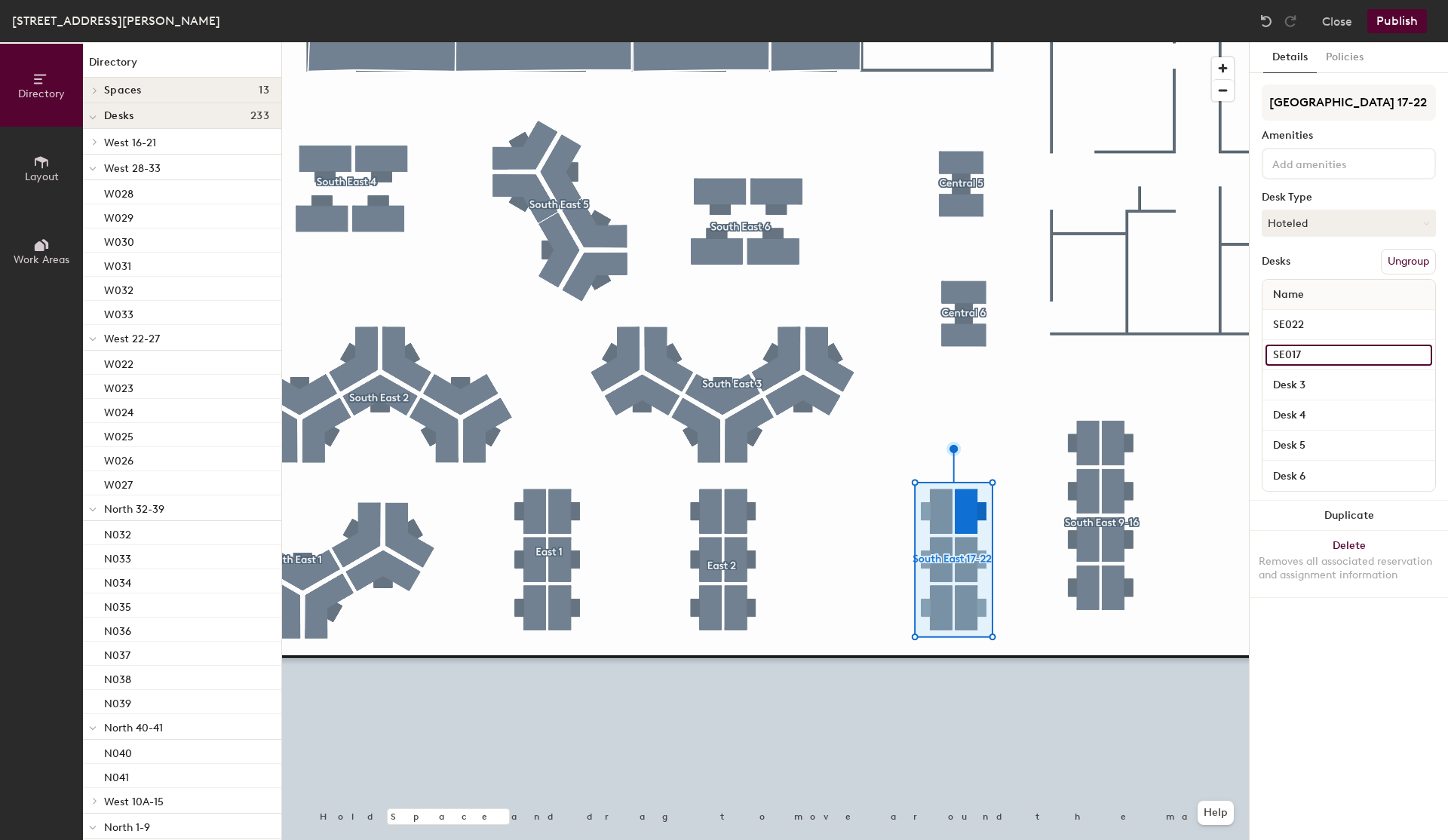
type input "SE017"
type input "SE018"
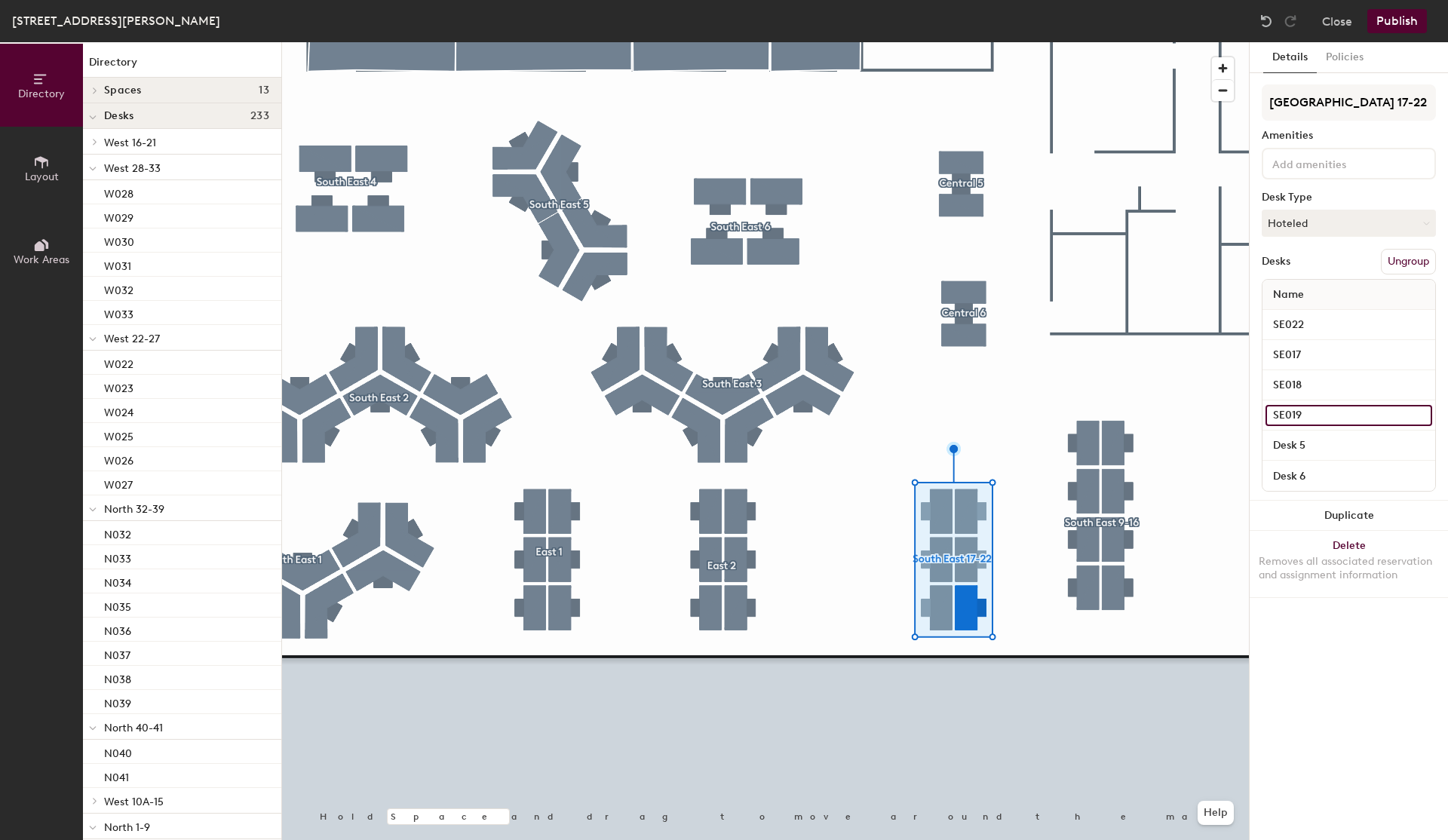
type input "SE019"
type input "SE020"
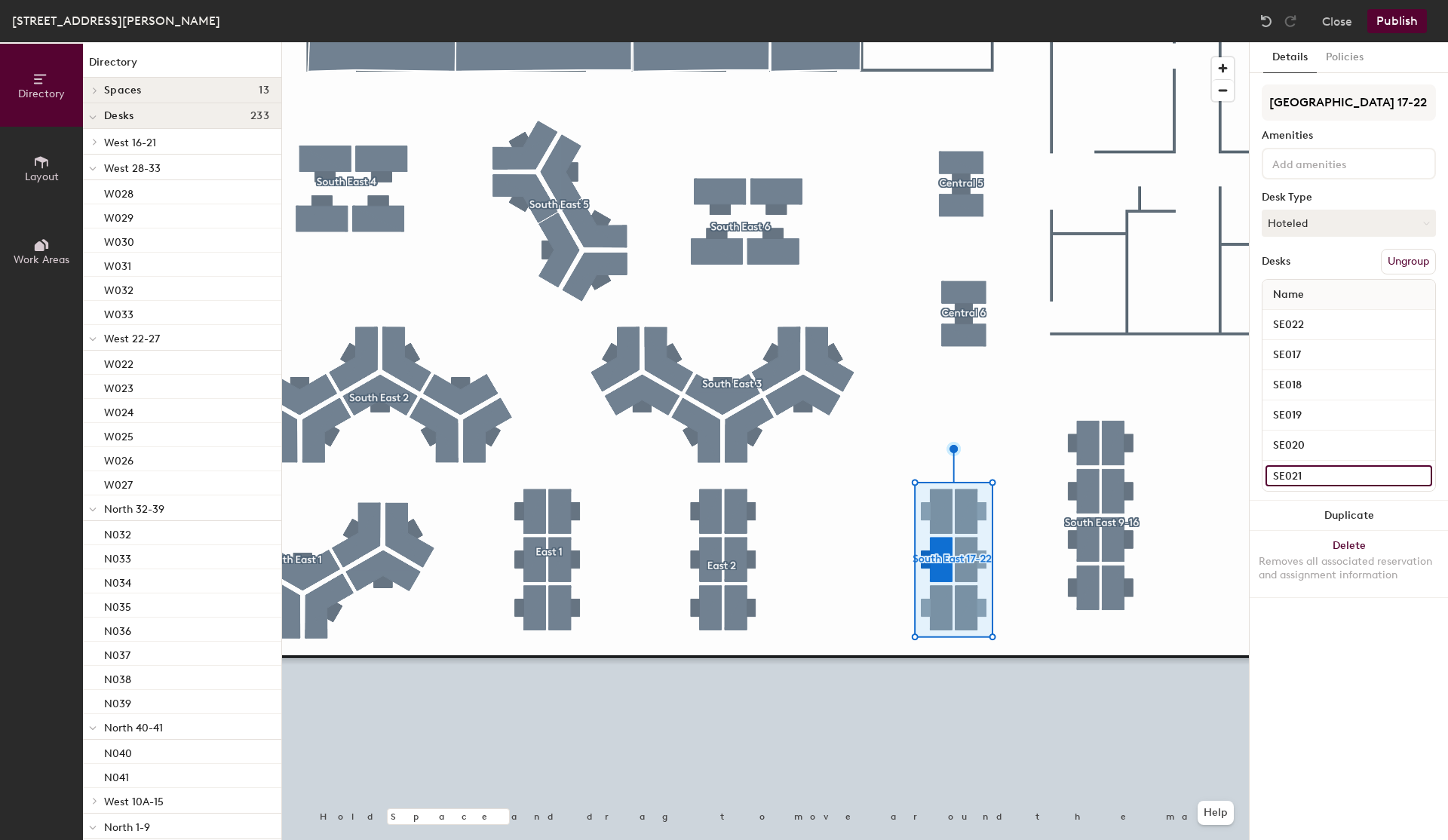
type input "SE021"
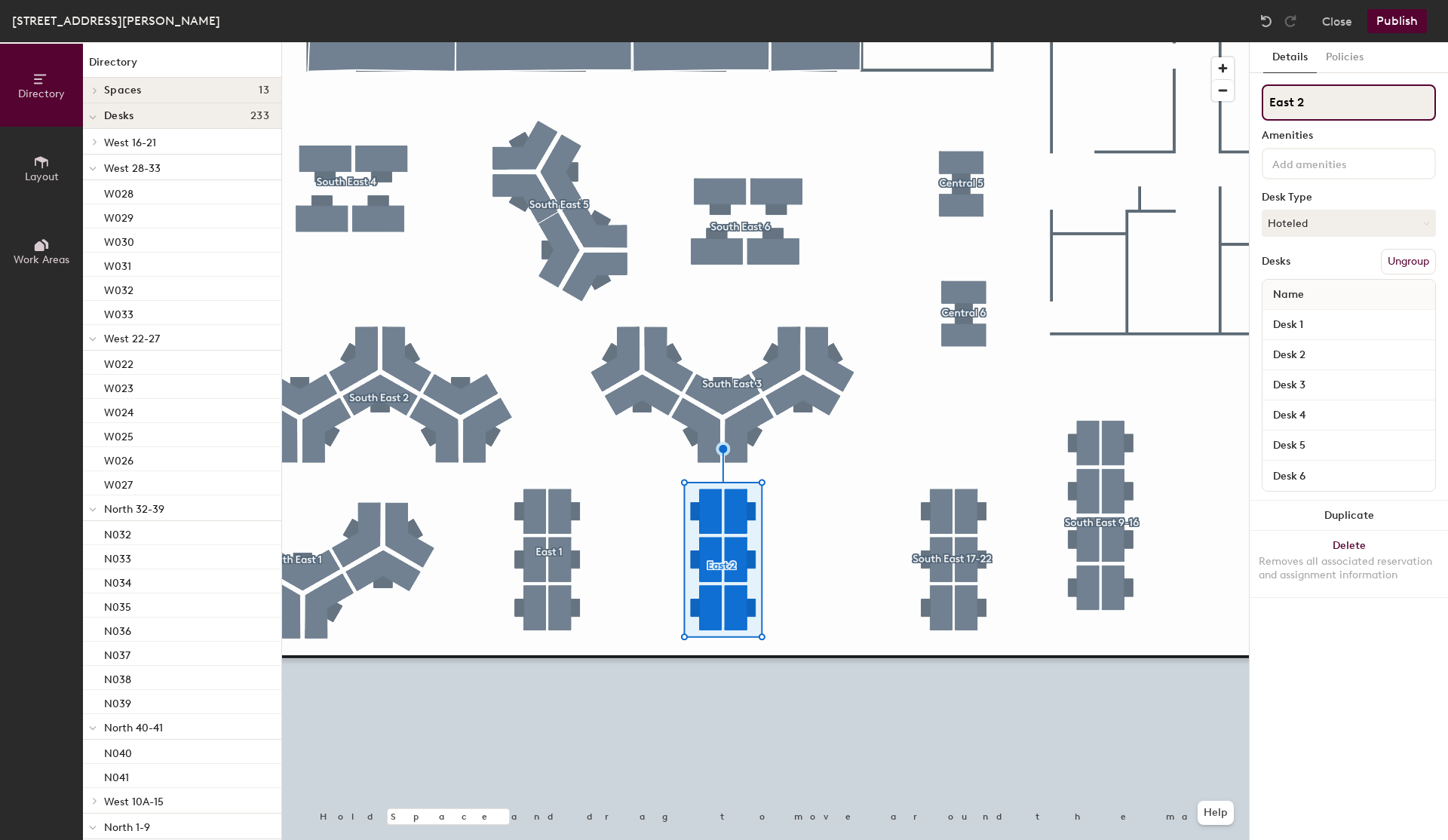
click at [1324, 93] on input "East 2" at bounding box center [1349, 102] width 174 height 36
type input "South East 23-28"
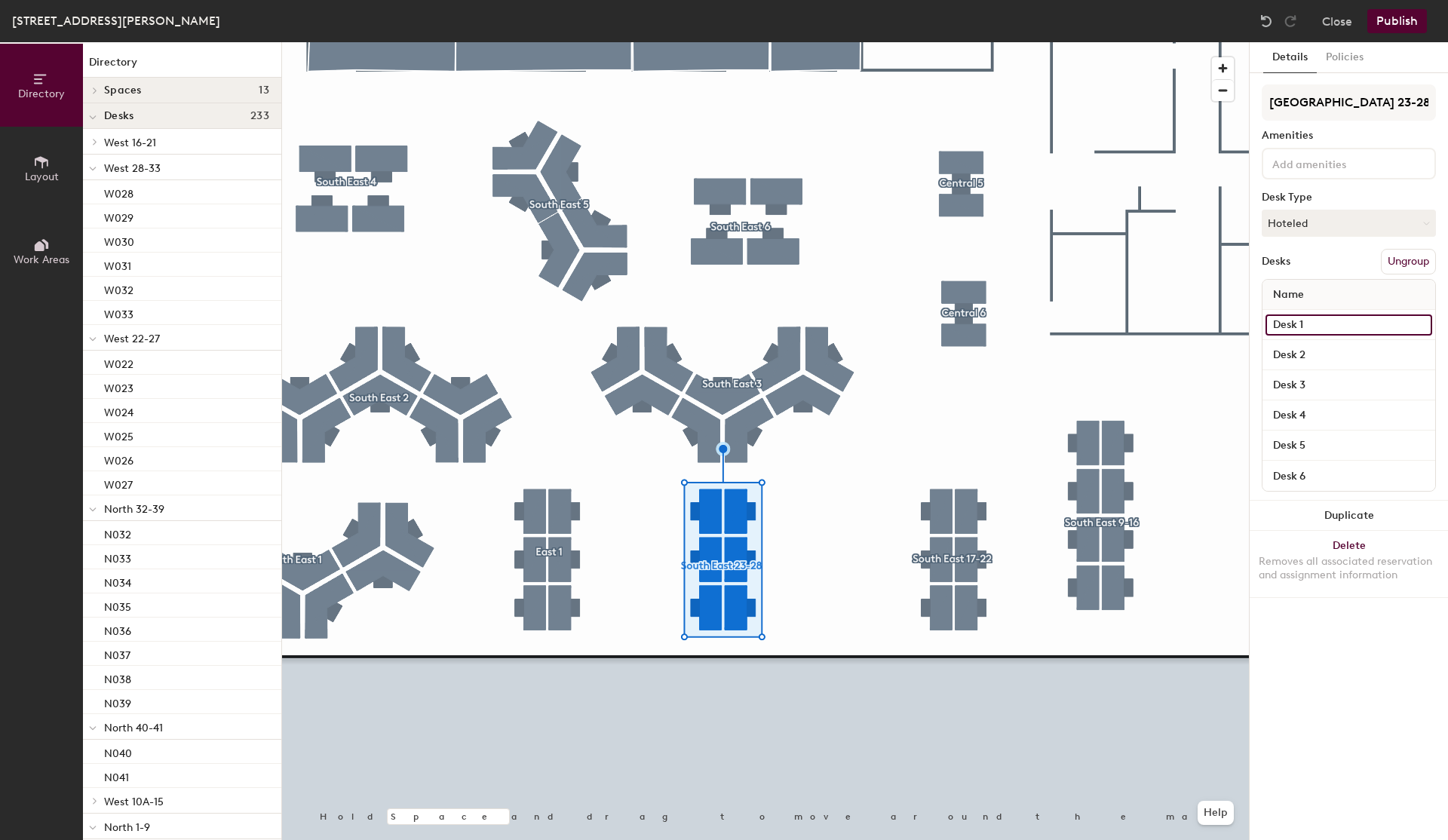
click at [1319, 327] on input "Desk 1" at bounding box center [1349, 324] width 167 height 21
type input "SE028"
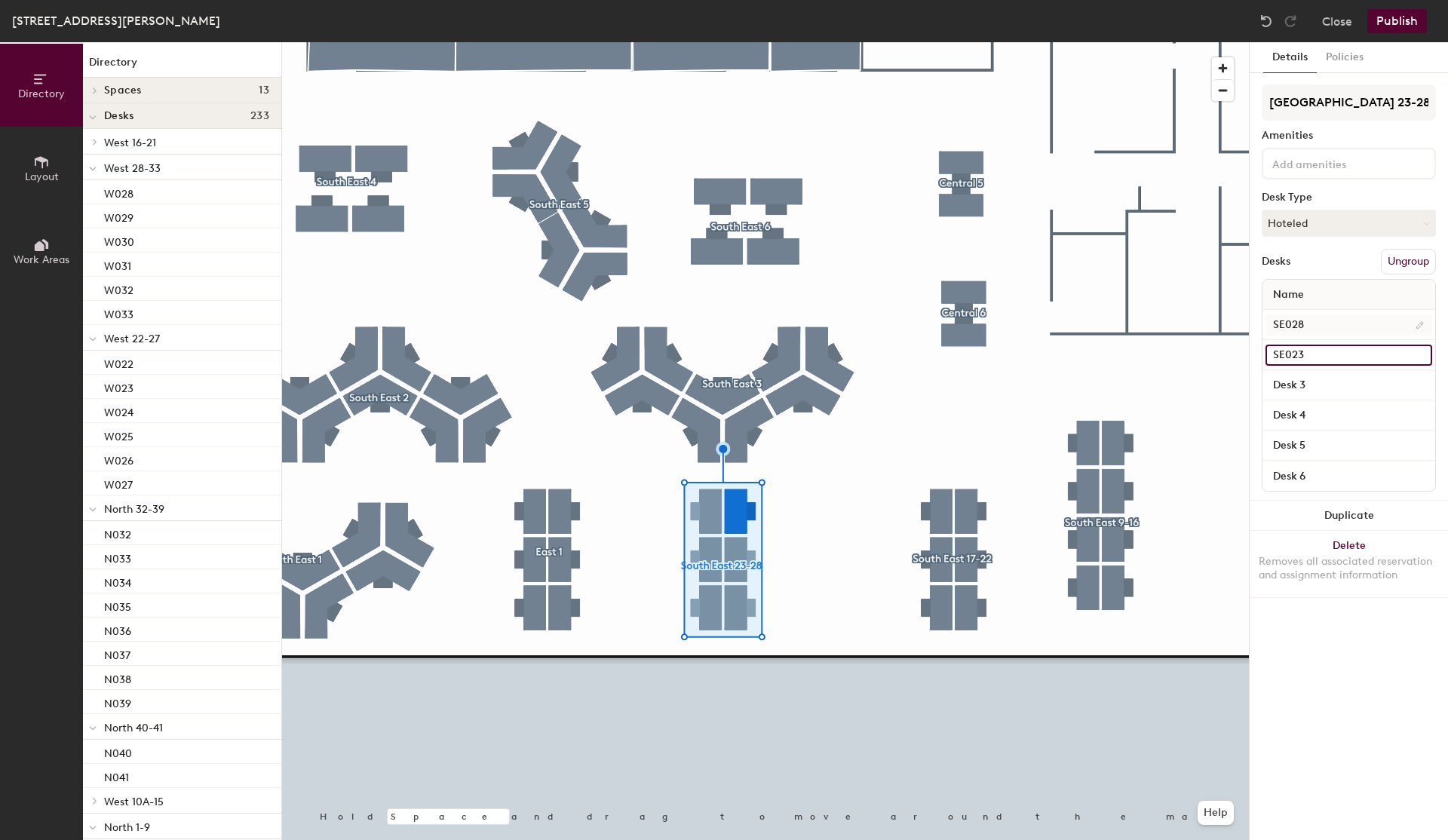
type input "SE023"
type input "SE024"
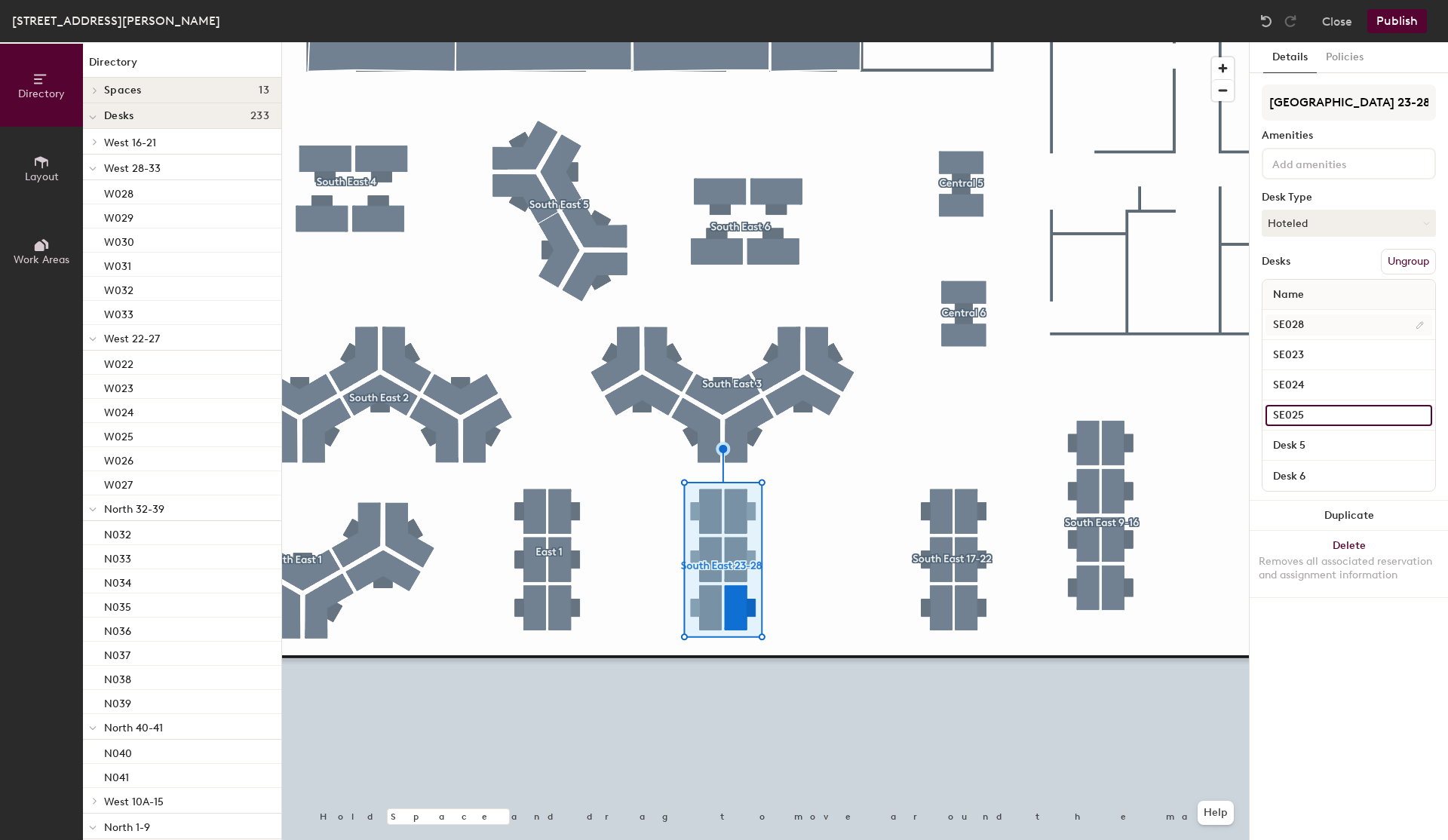
type input "SE025"
type input "SE026"
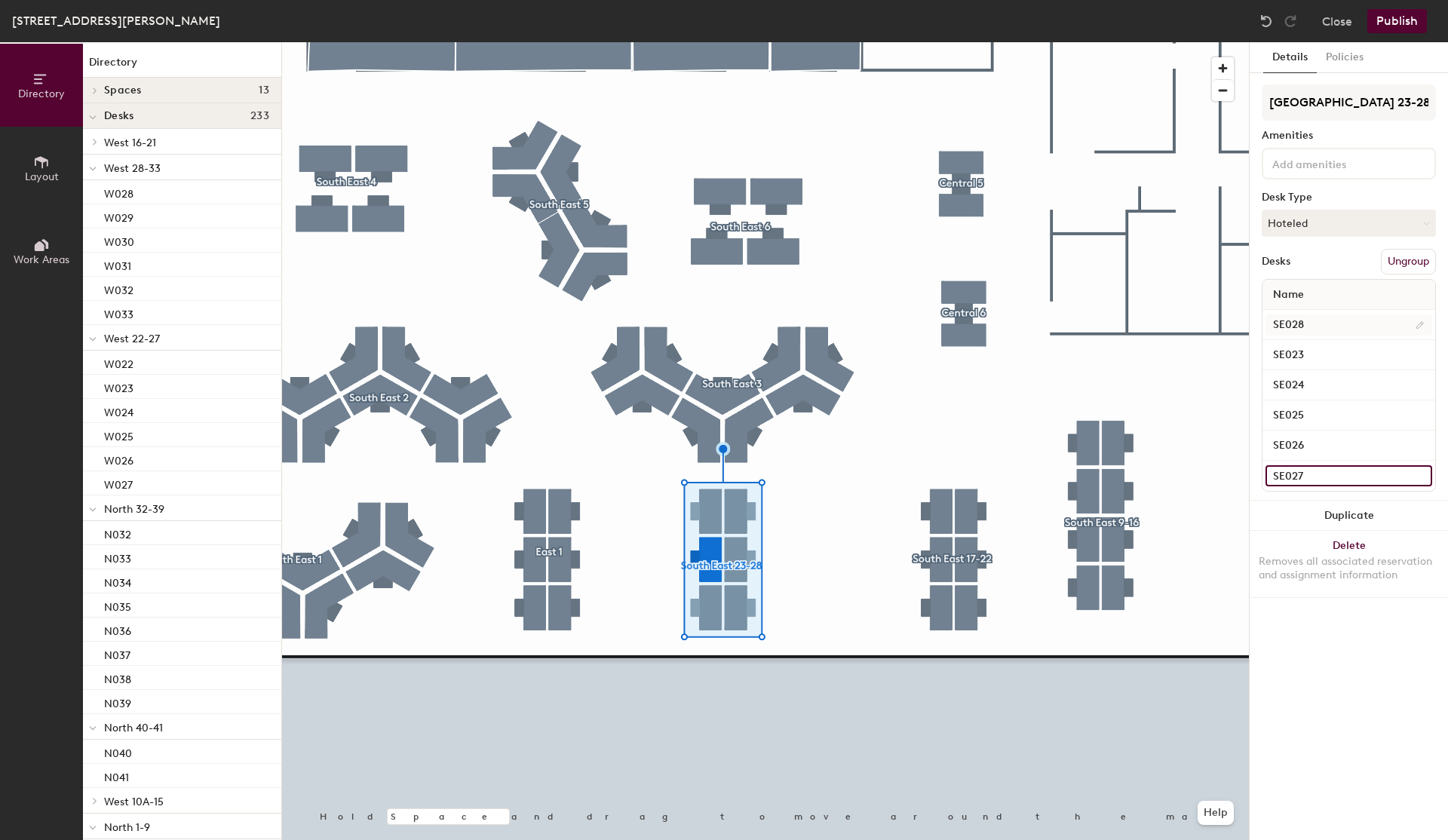
type input "SE027"
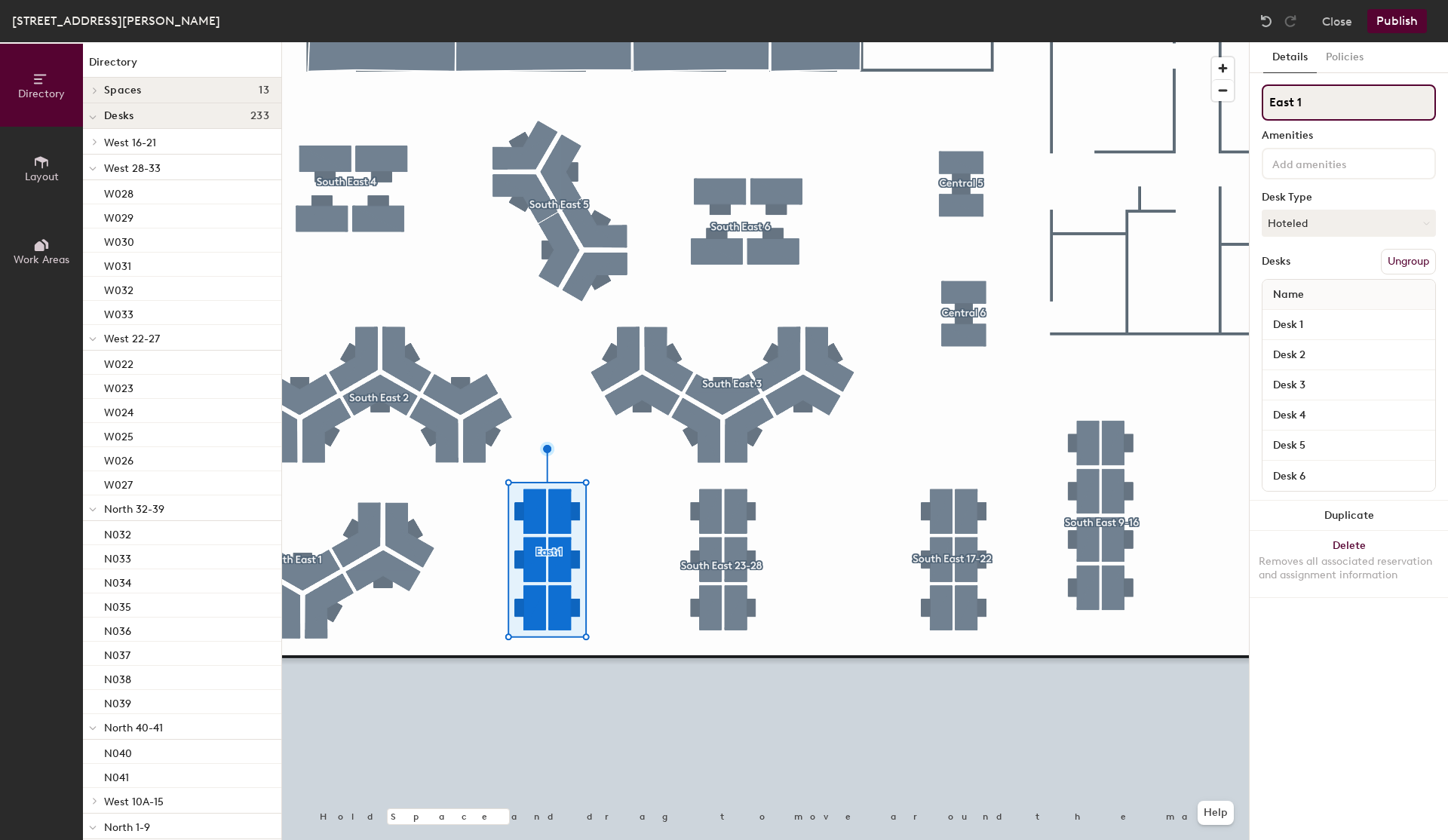
click at [1311, 96] on input "East 1" at bounding box center [1349, 102] width 174 height 36
click at [1322, 115] on input "East 1" at bounding box center [1349, 102] width 174 height 36
type input "[GEOGRAPHIC_DATA] 29-34"
click at [1300, 335] on div "Desk 1" at bounding box center [1348, 324] width 172 height 30
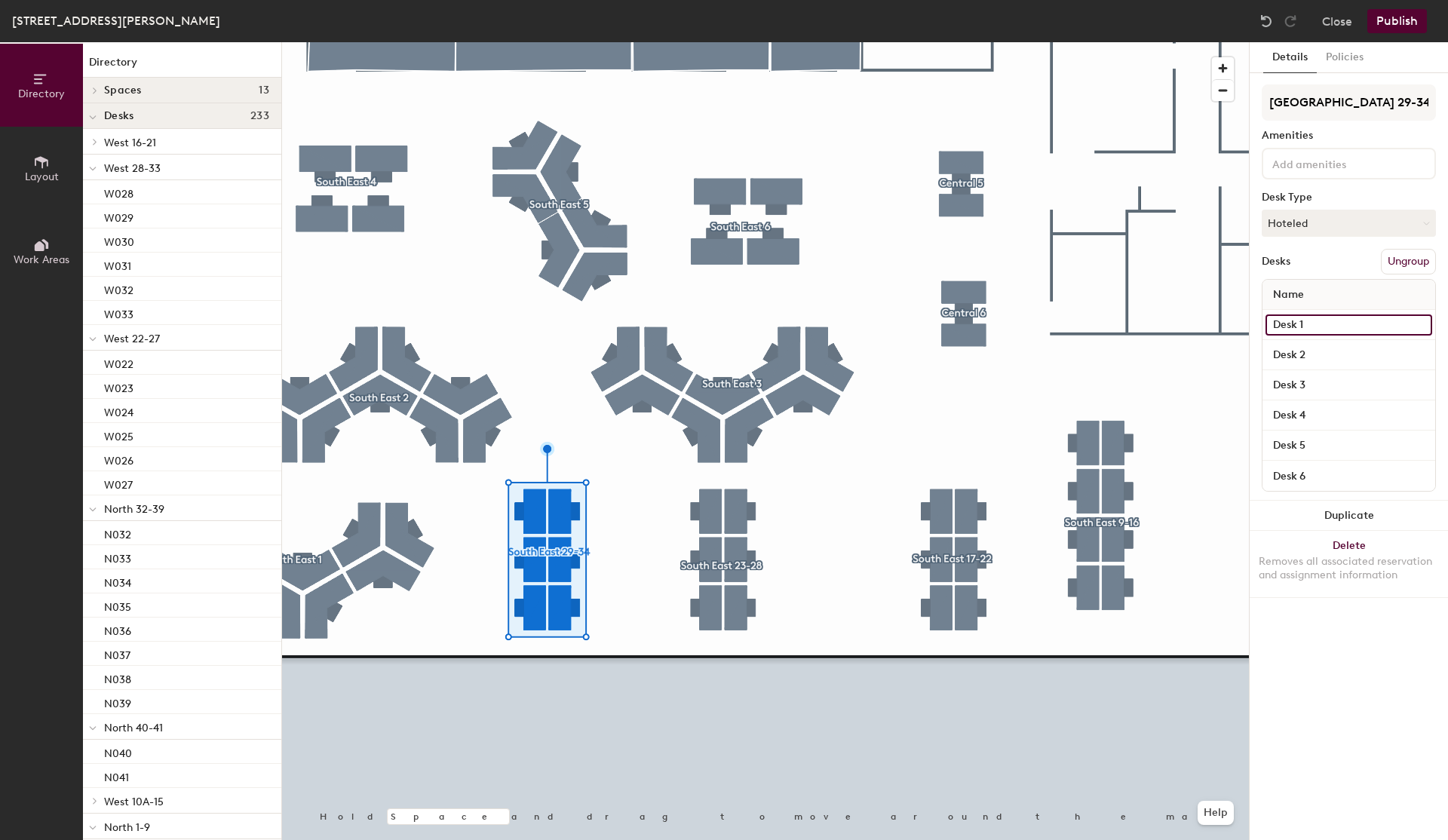
click at [1303, 328] on input "Desk 1" at bounding box center [1349, 324] width 167 height 21
type input "SE034"
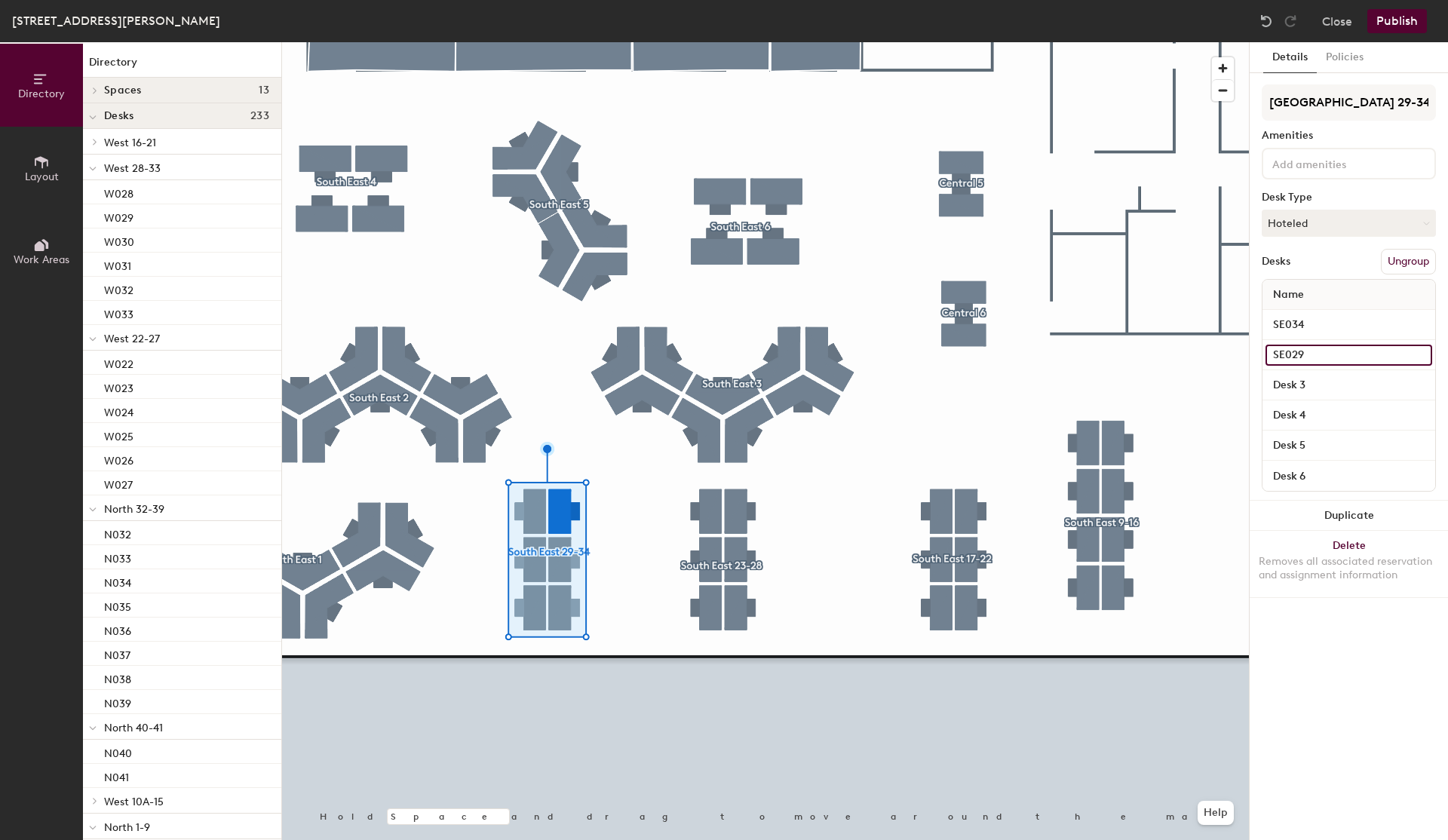
type input "SE029"
type input "SE030"
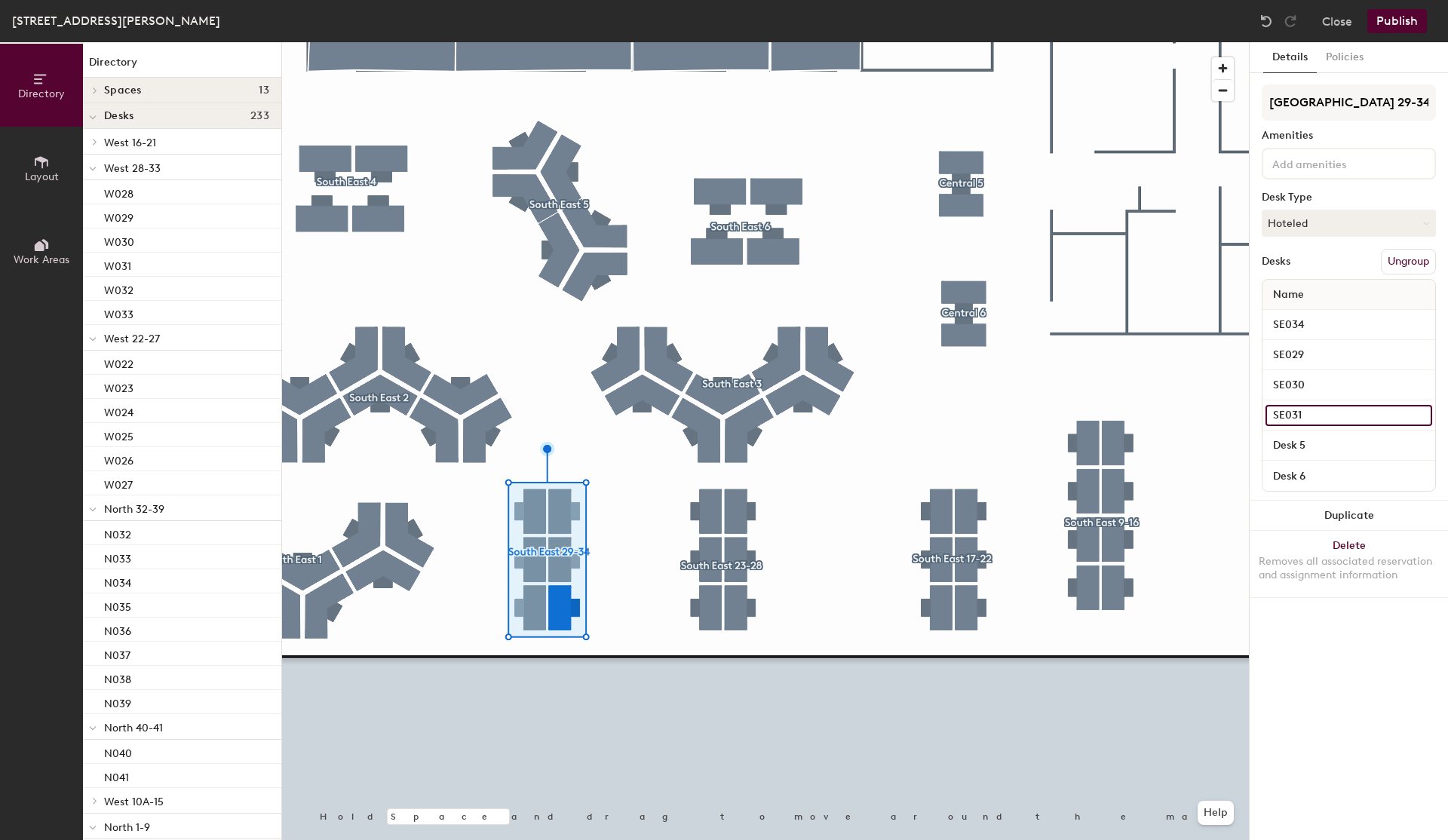
type input "SE031"
type input "SE032"
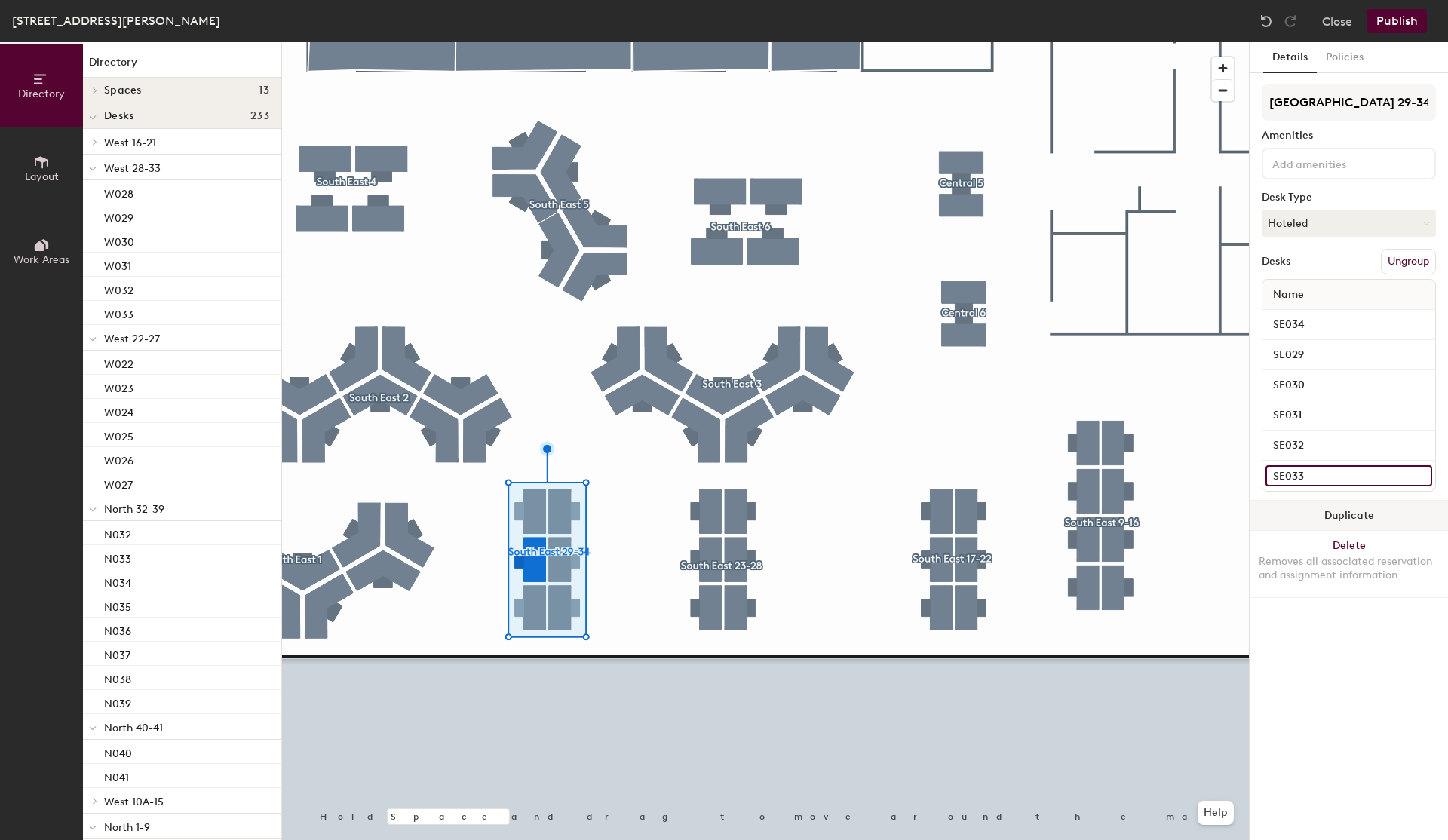
type input "SE033"
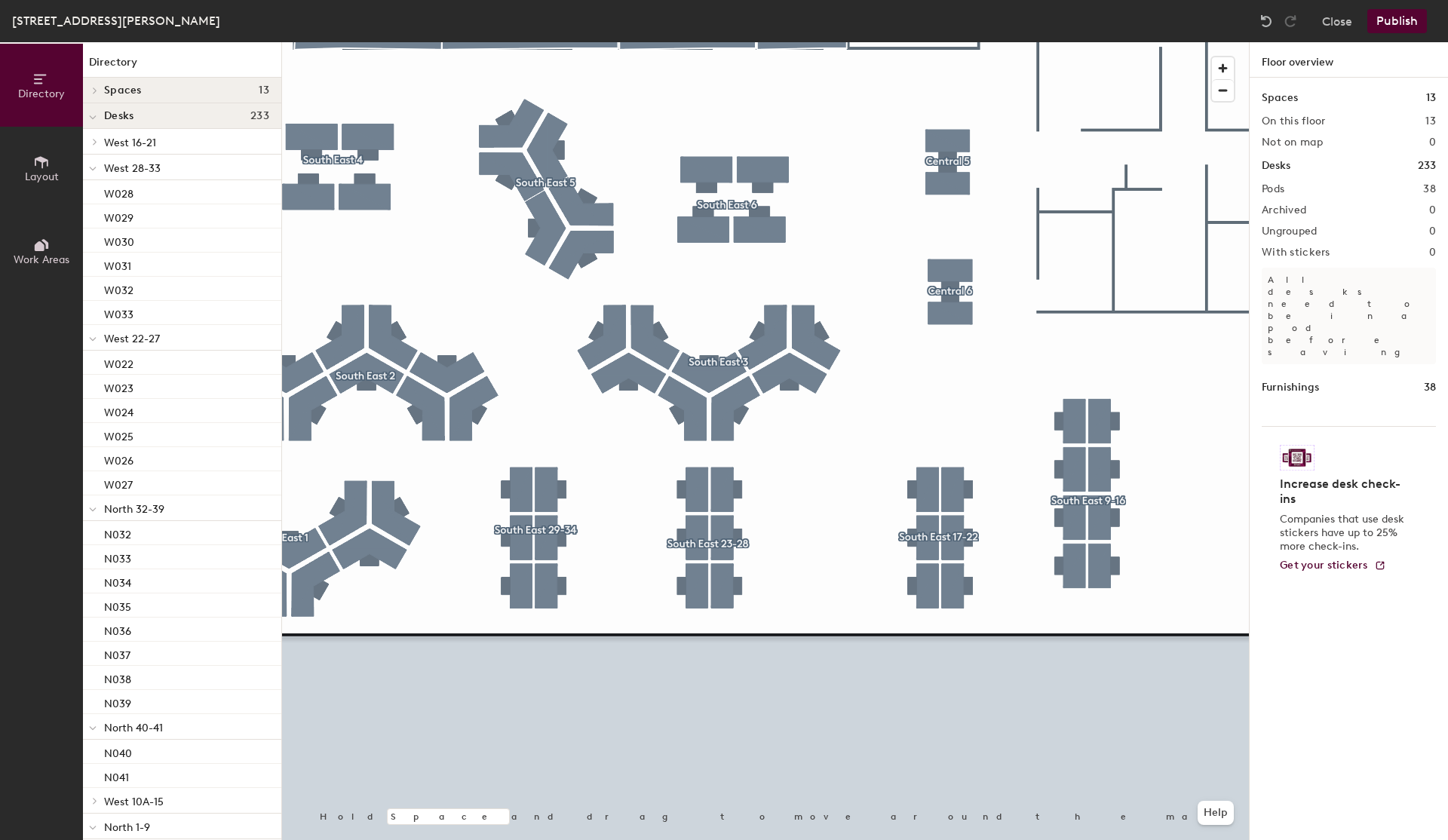
click at [956, 42] on div at bounding box center [765, 42] width 967 height 0
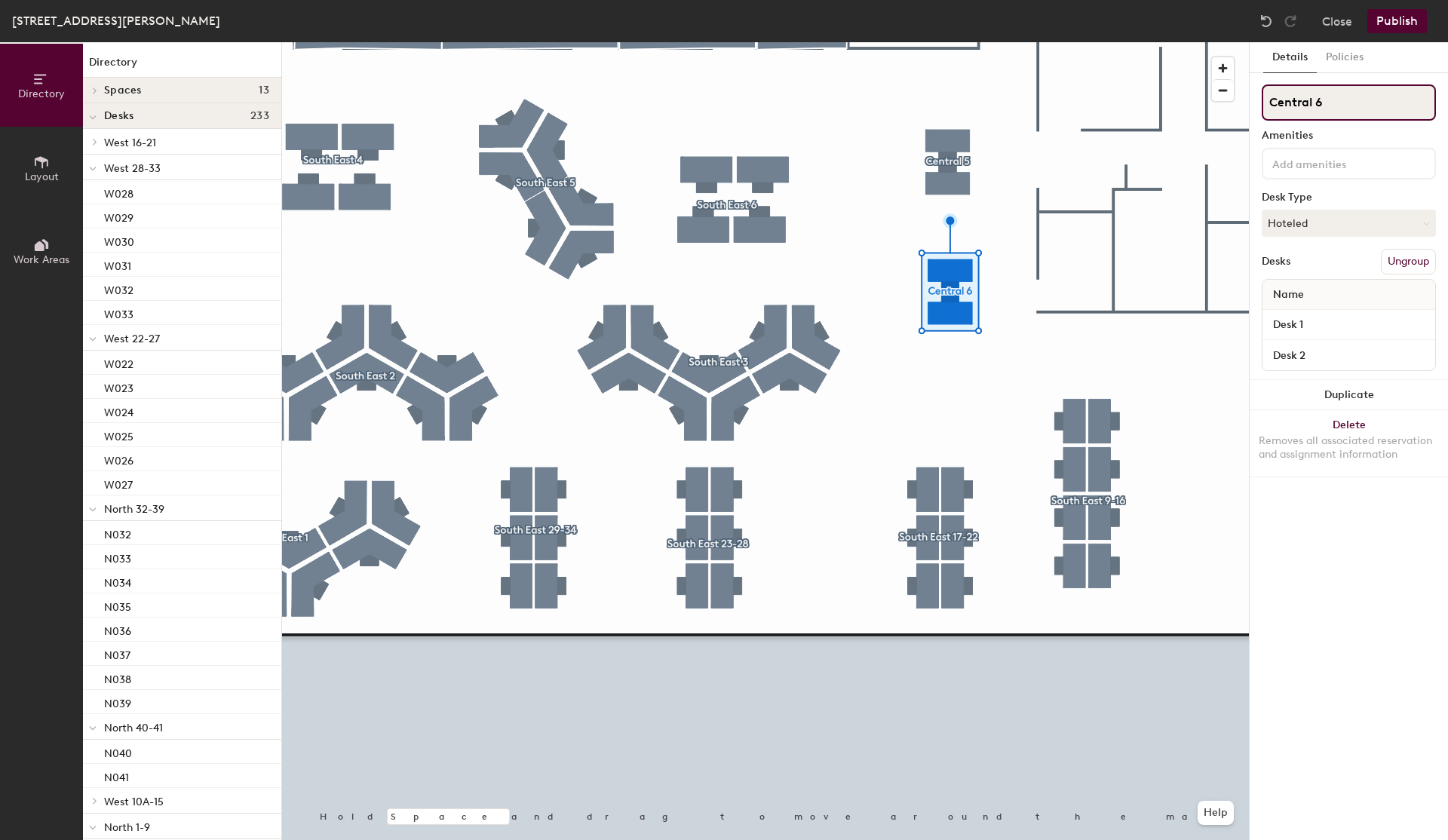
click at [1312, 107] on input "Central 6" at bounding box center [1349, 102] width 174 height 36
type input "South East 35-36"
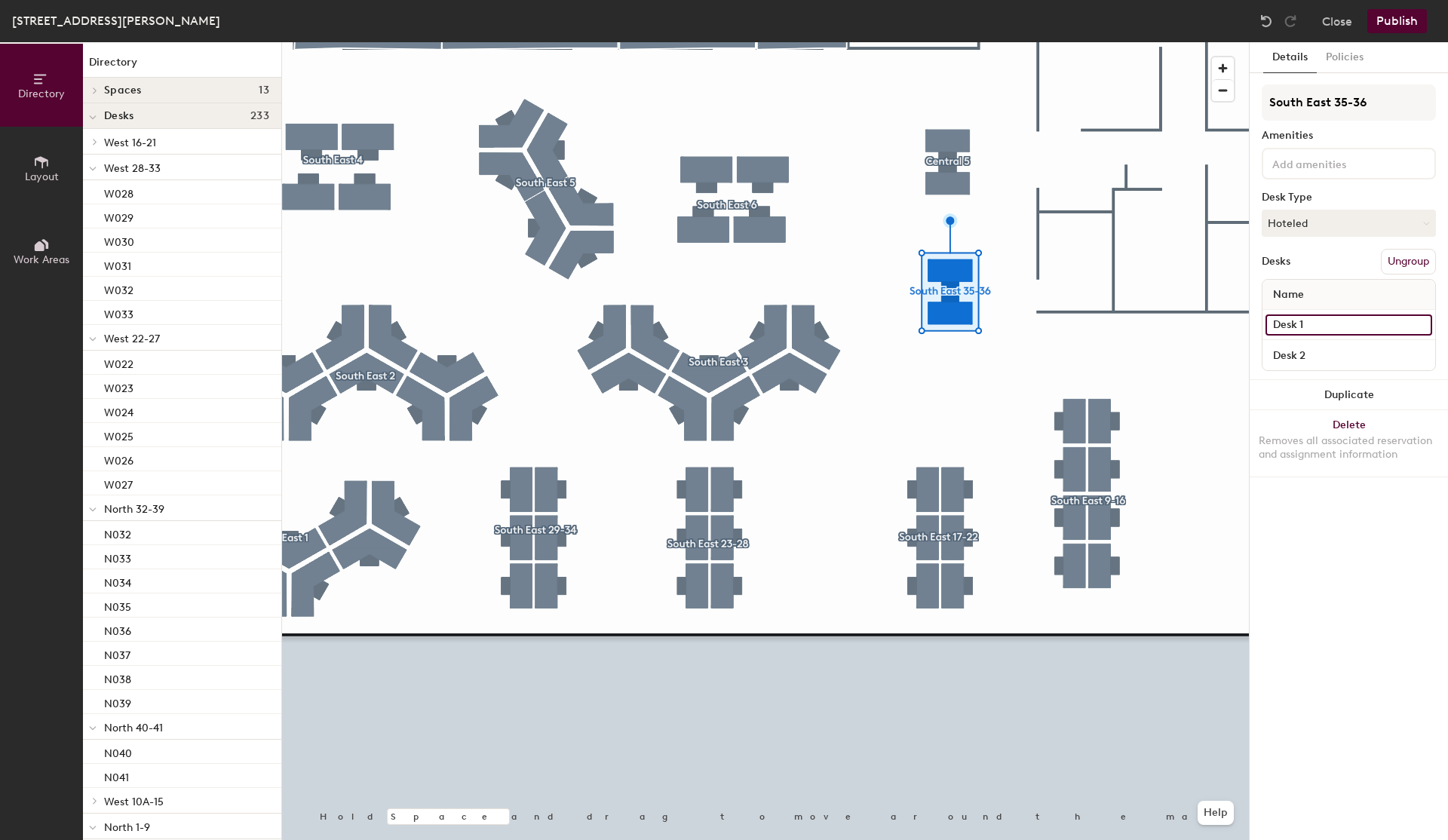
click at [1337, 330] on input "Desk 1" at bounding box center [1349, 324] width 167 height 21
type input "SE036"
type input "SE035"
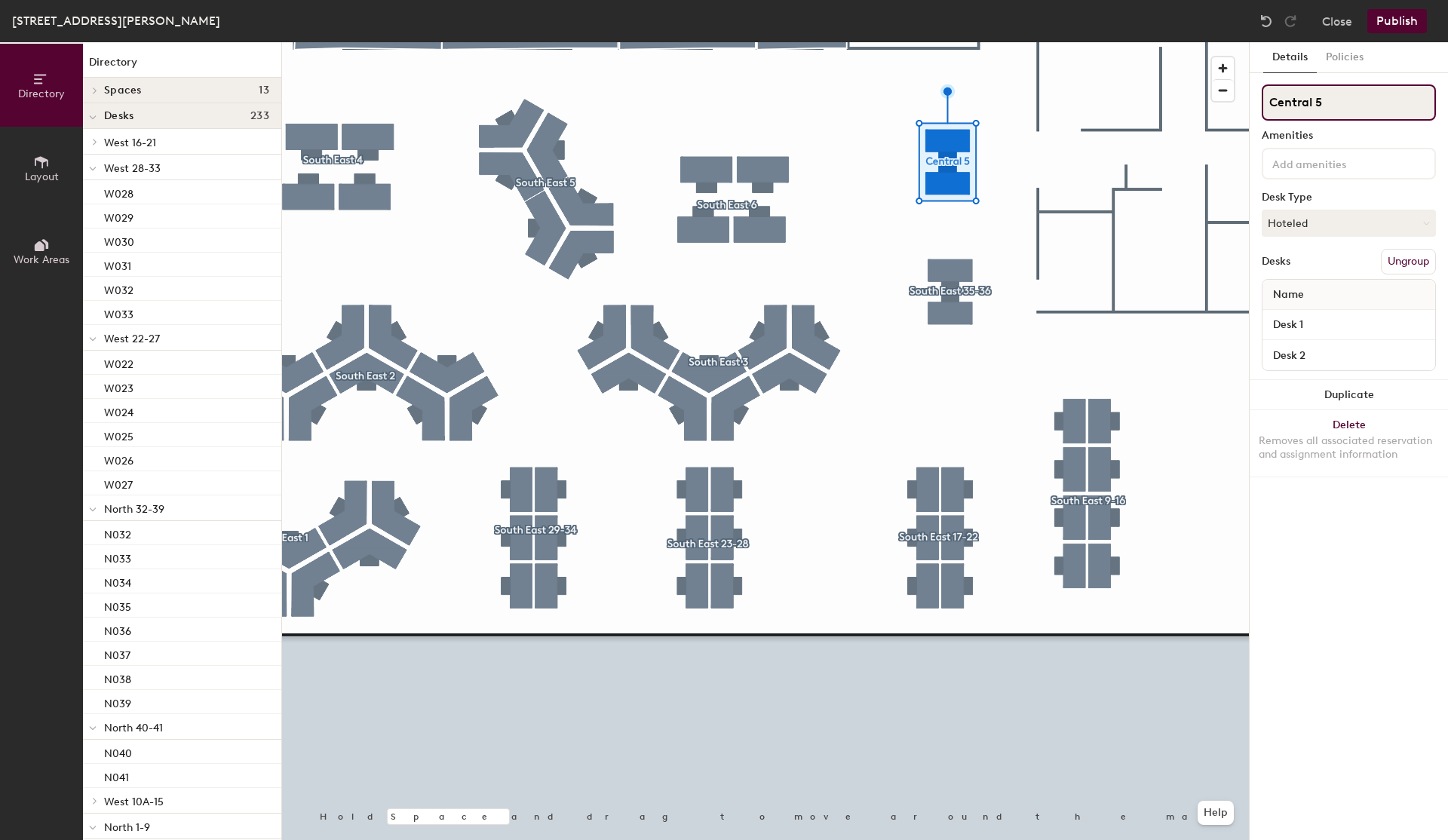
click at [1357, 93] on input "Central 5" at bounding box center [1349, 102] width 174 height 36
type input "[GEOGRAPHIC_DATA] 45-46"
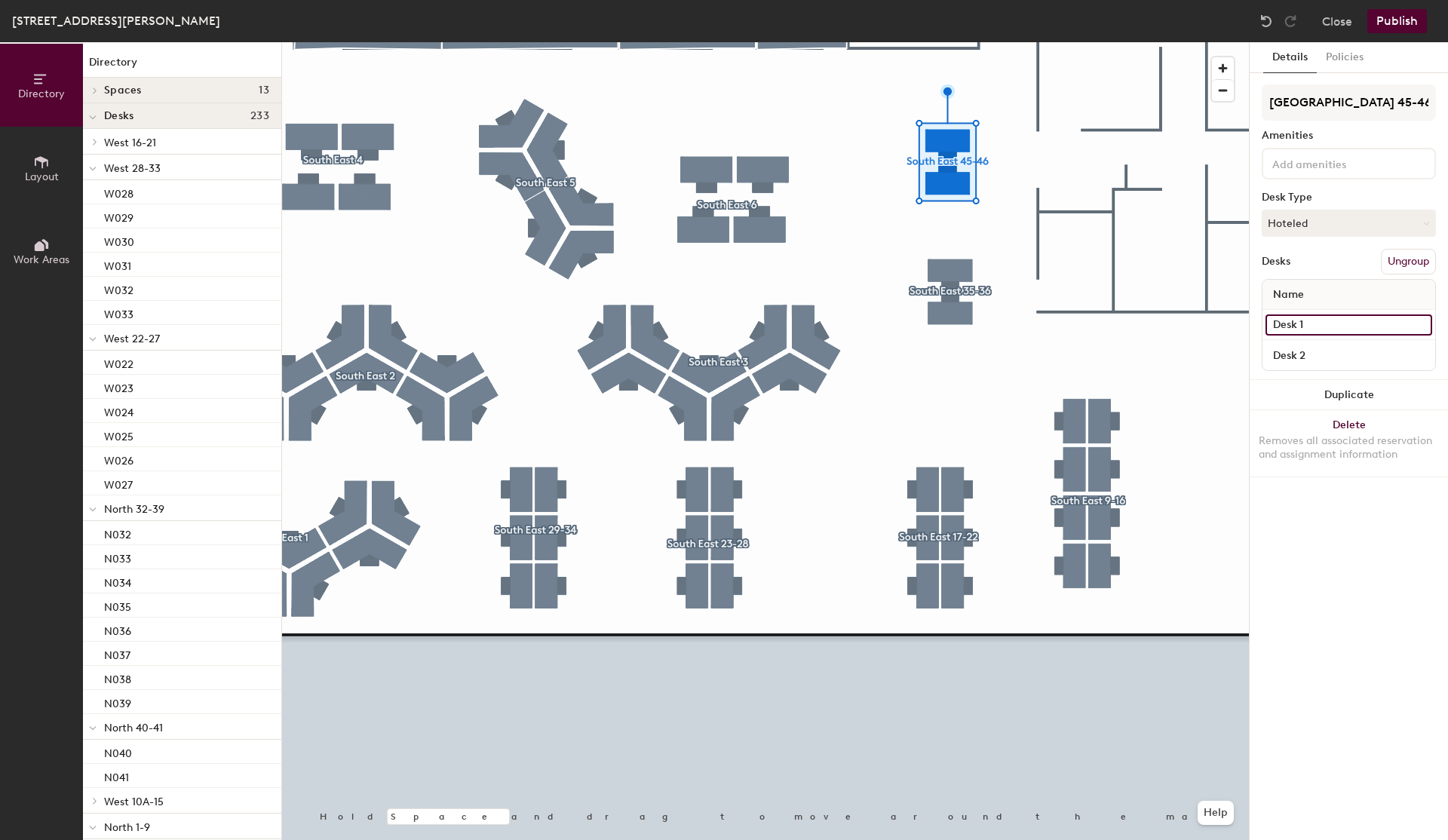
click at [1318, 326] on input "Desk 1" at bounding box center [1349, 324] width 167 height 21
type input "E"
type input "SE046"
type input "SE045"
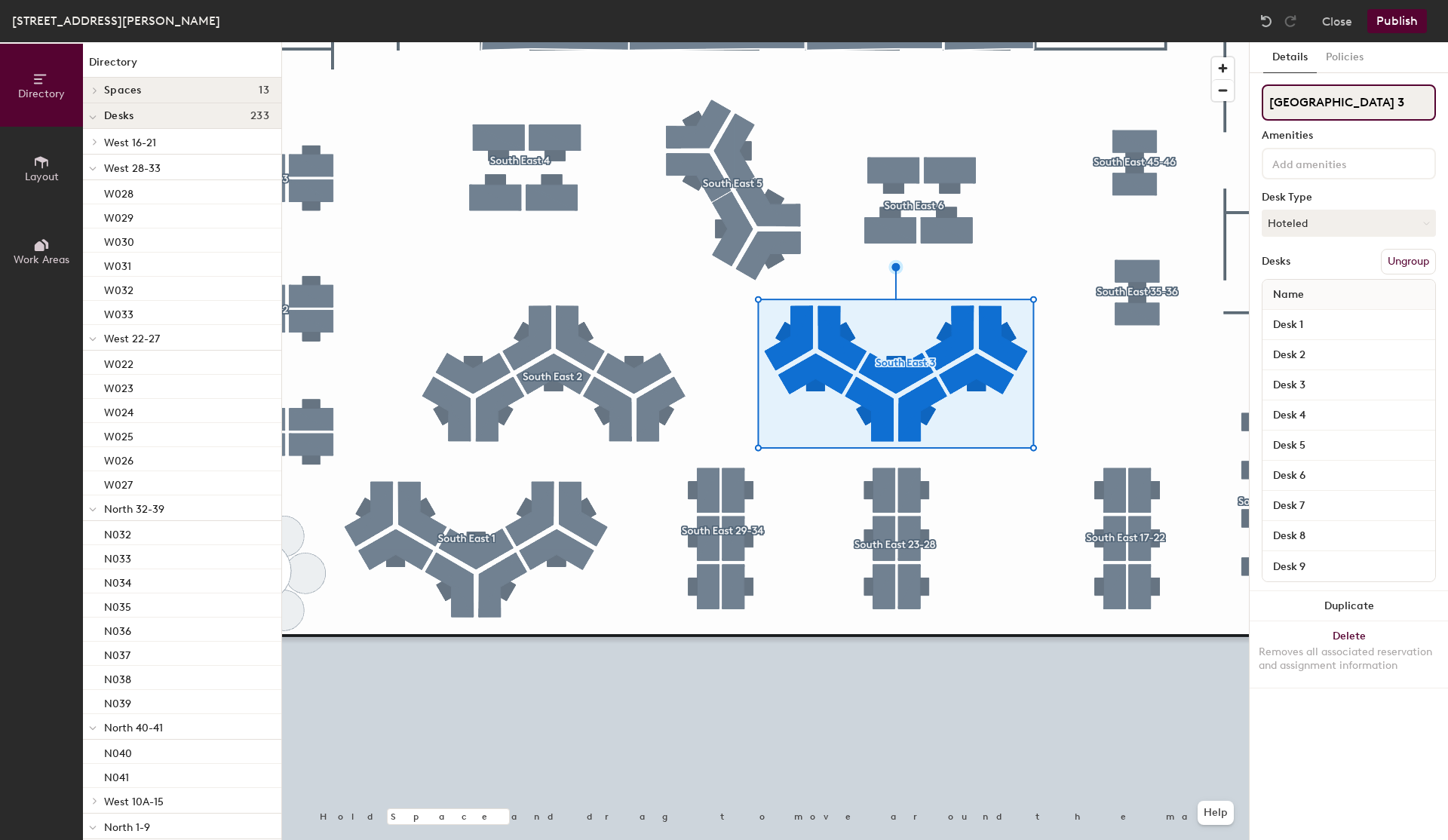
click at [1357, 109] on input "South East 3" at bounding box center [1349, 102] width 174 height 36
type input "South East 36A-44"
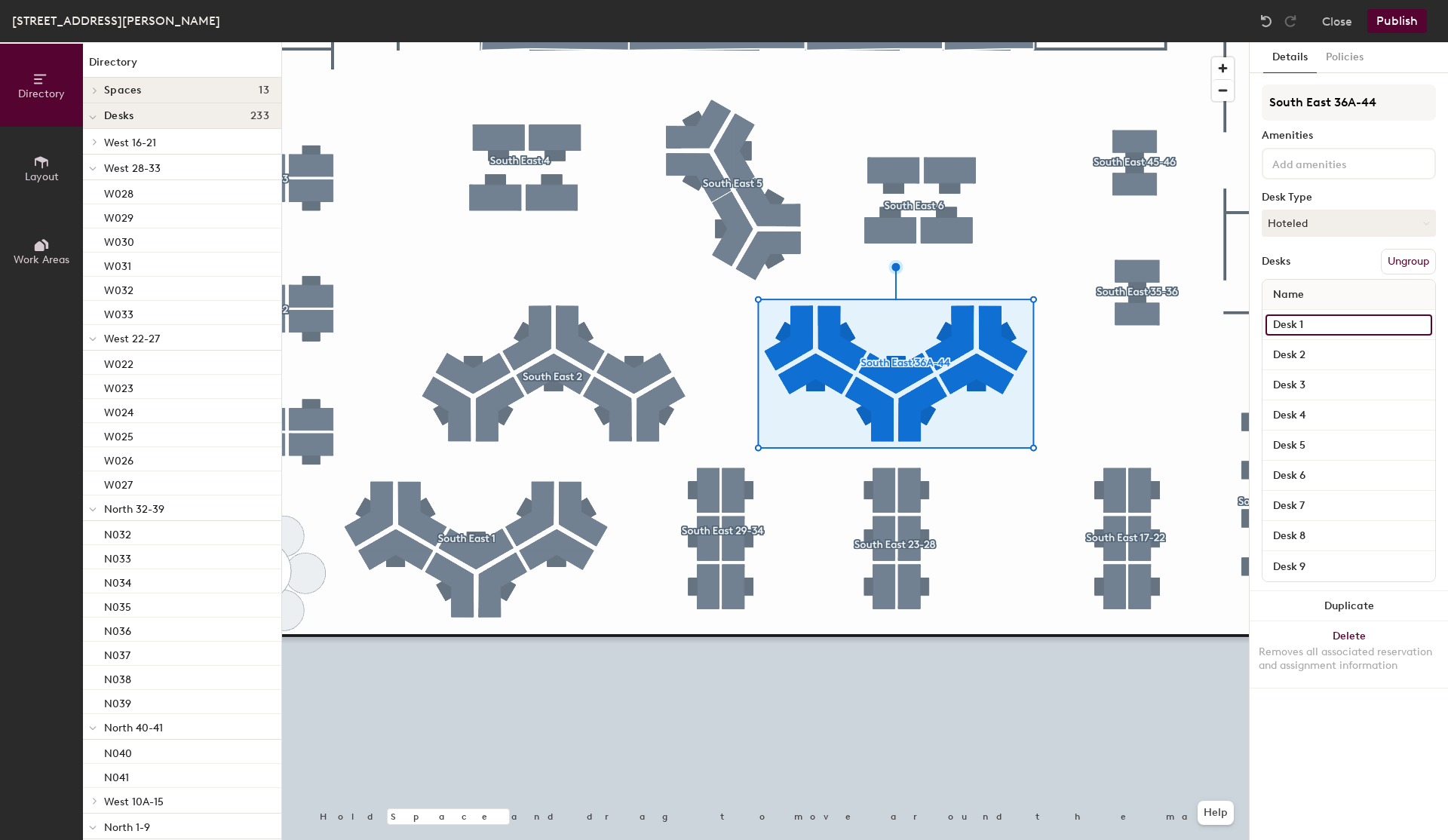
click at [1329, 330] on input "Desk 1" at bounding box center [1349, 324] width 167 height 21
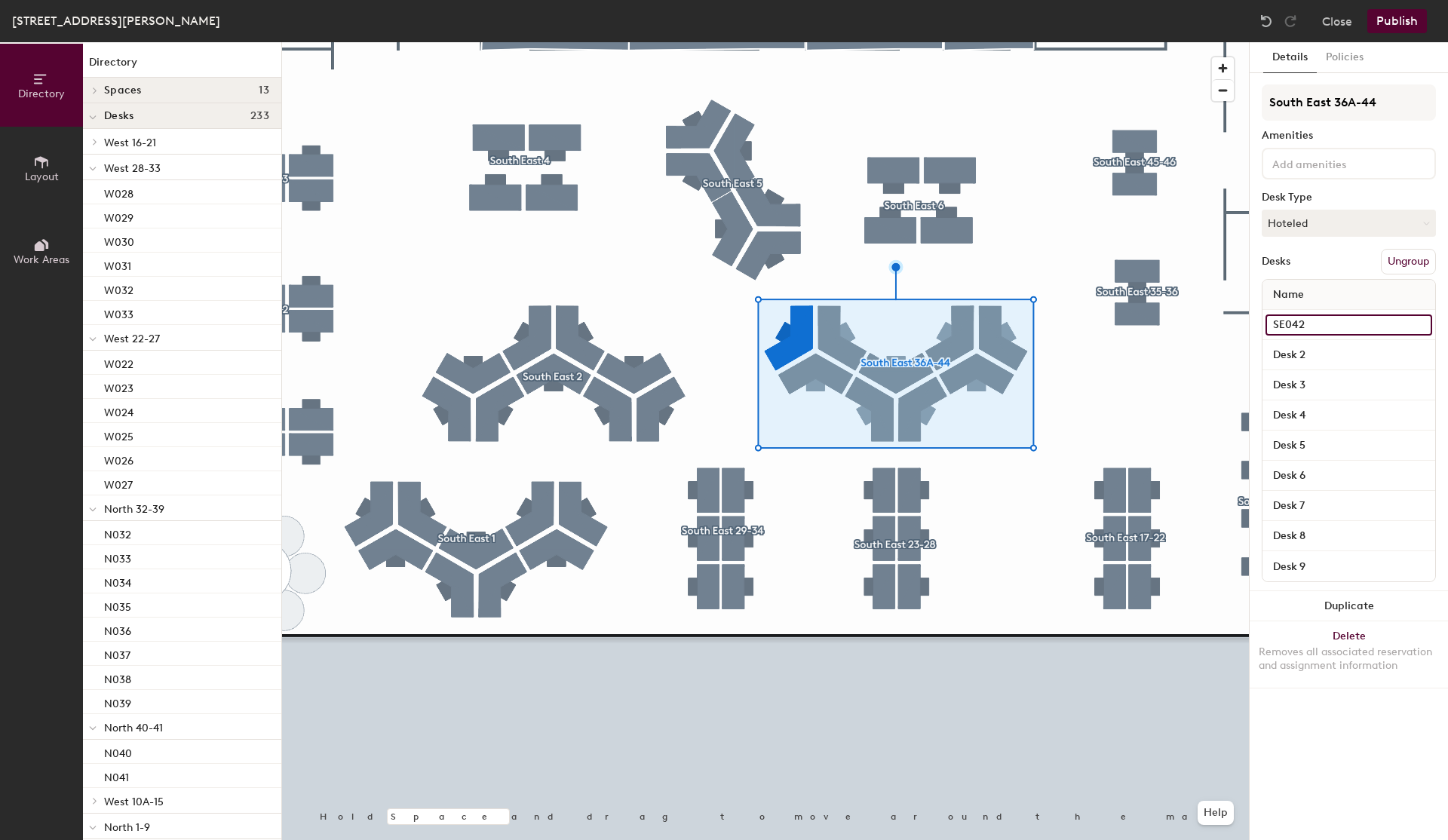
type input "SE042"
type input "SE041"
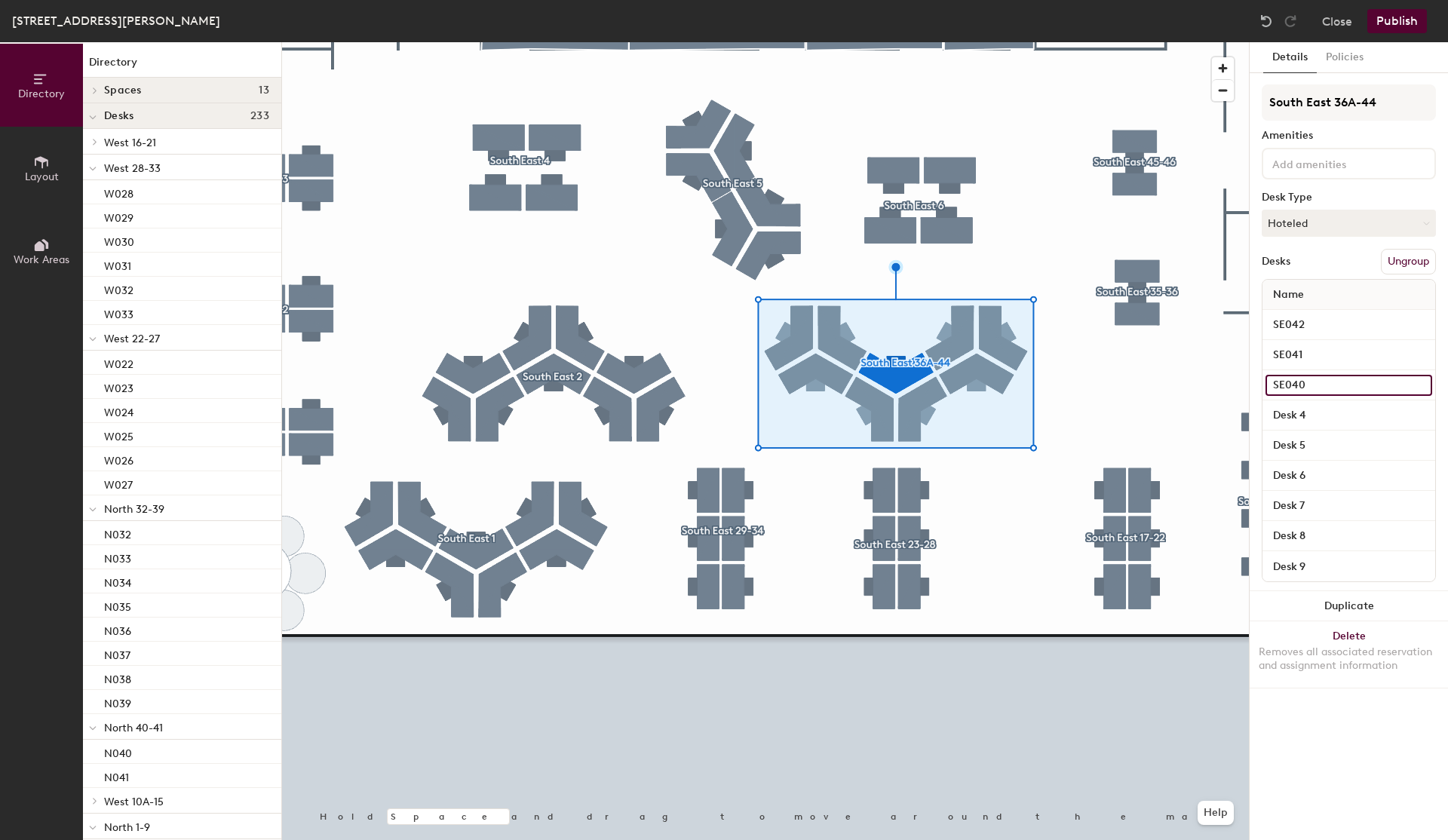
type input "SE040"
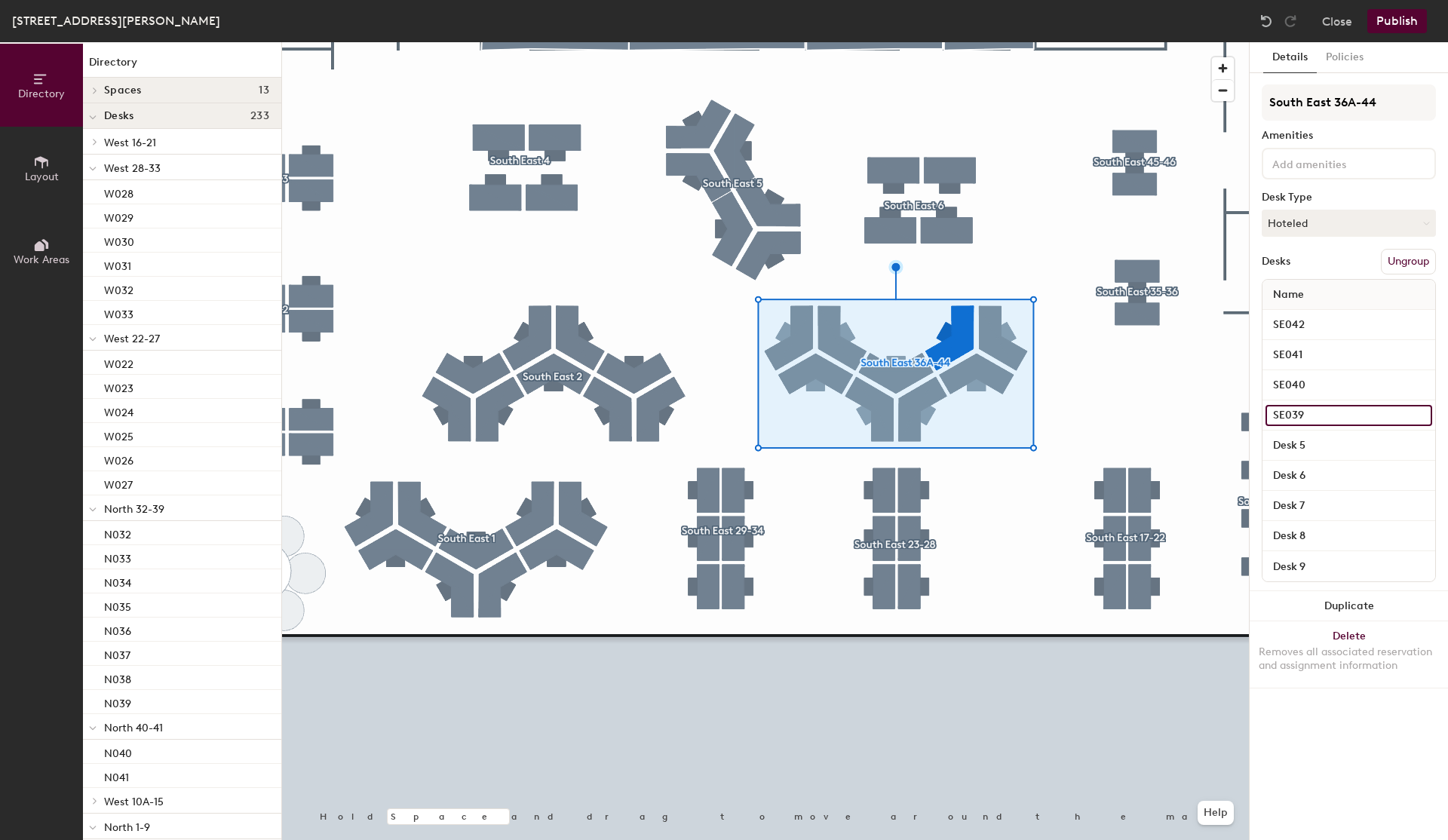
type input "SE039"
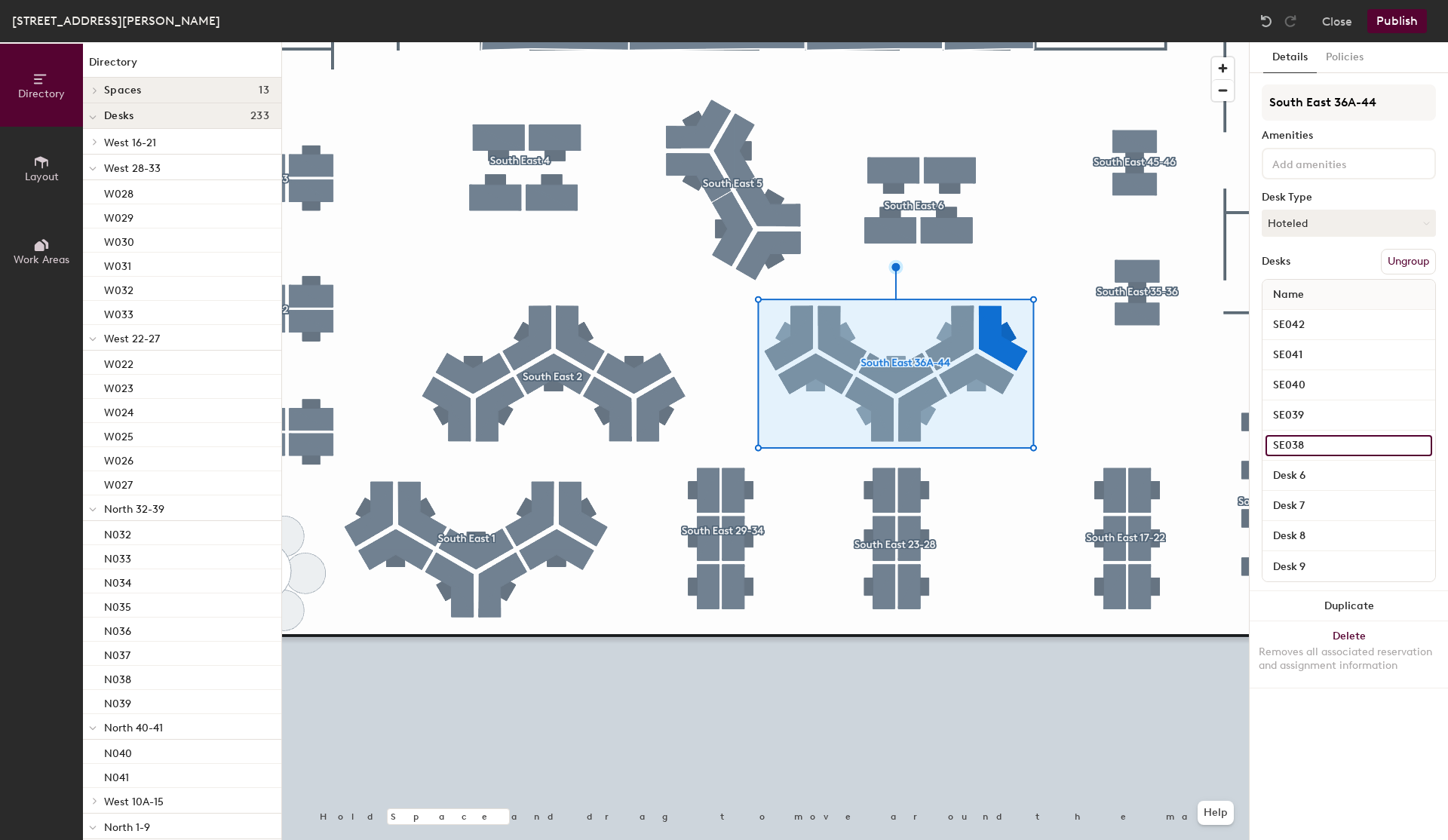
type input "SE038"
type input "SE037"
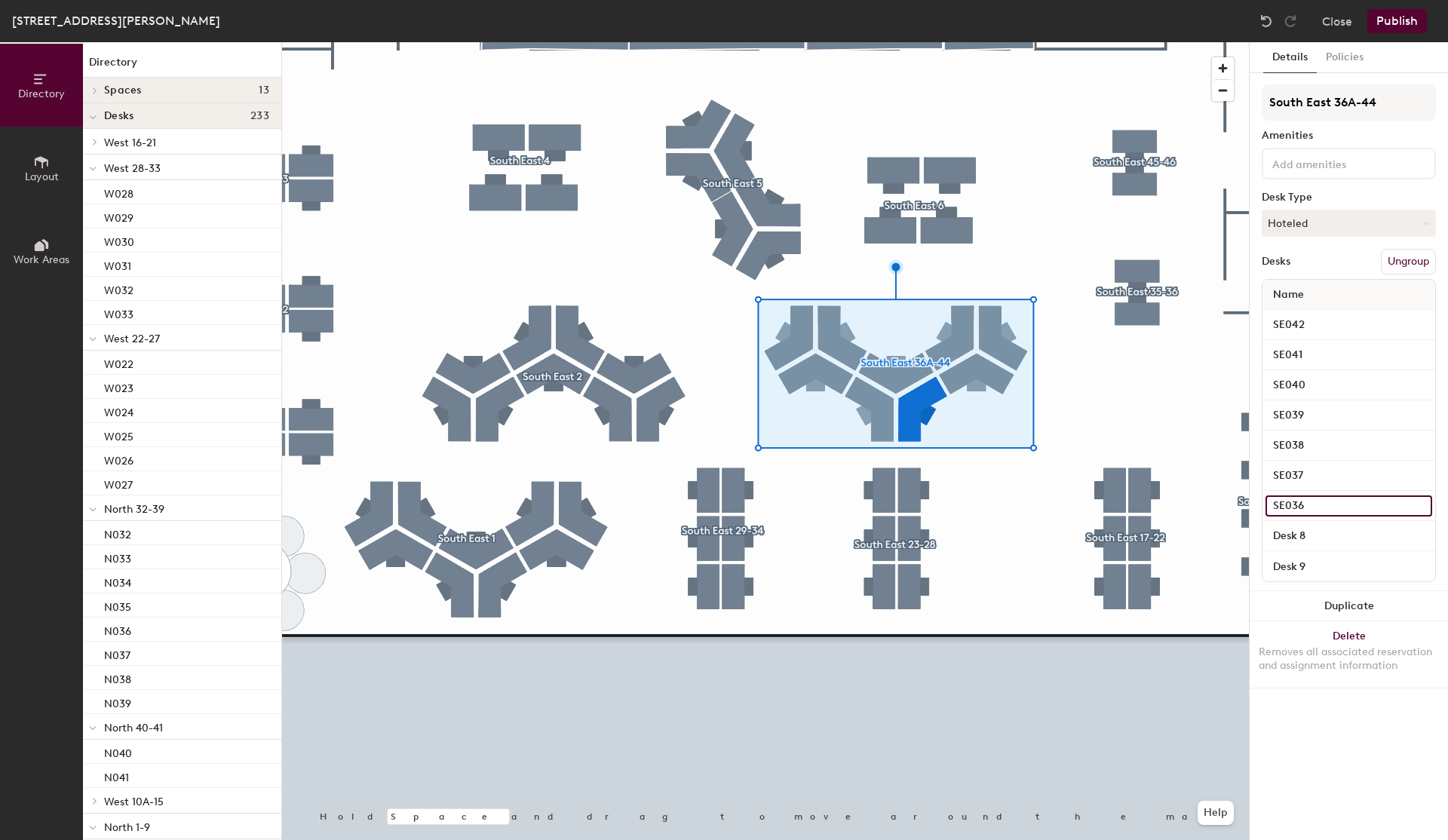
type input "SE036"
type input "SE044"
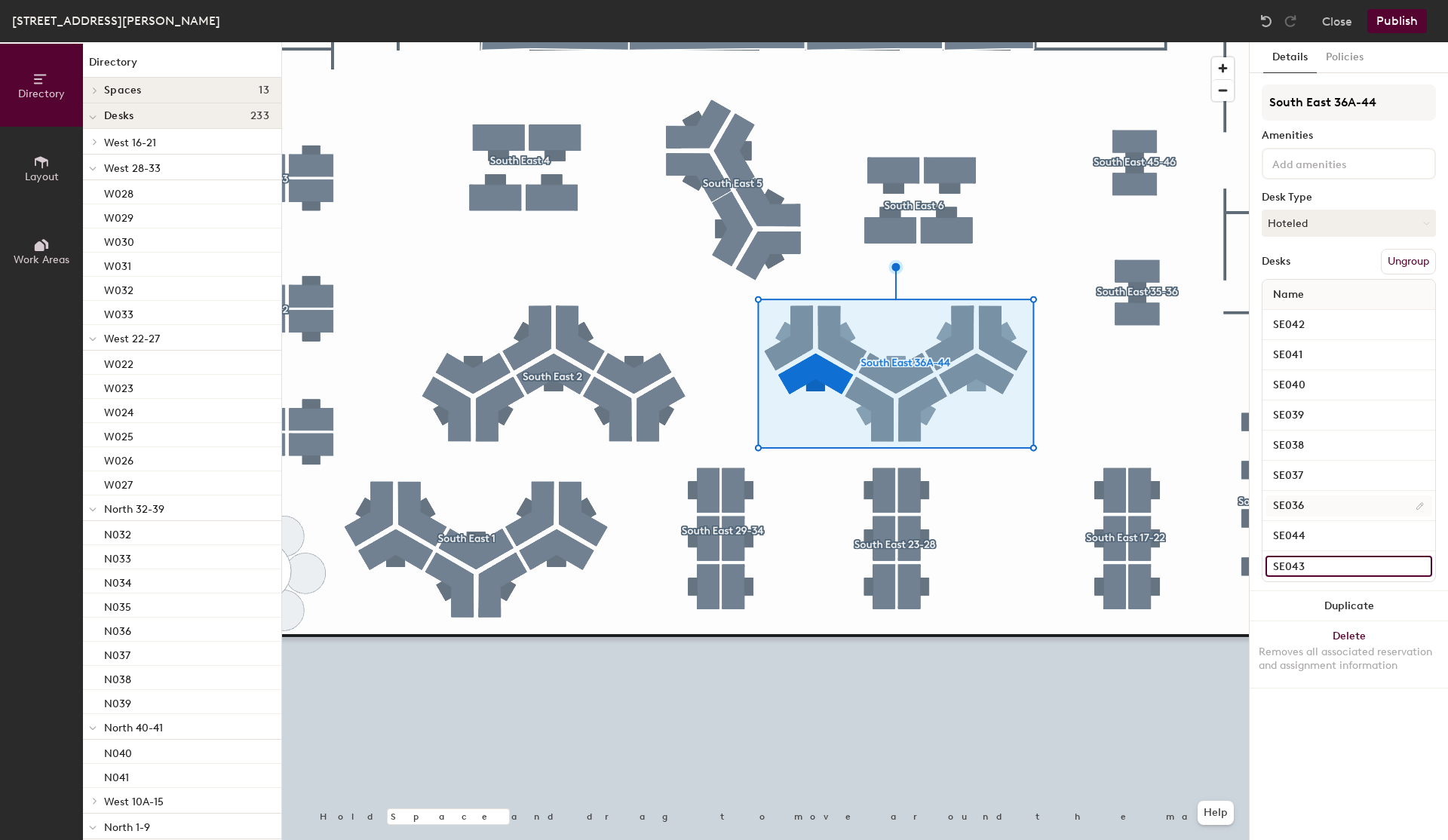
type input "SE043"
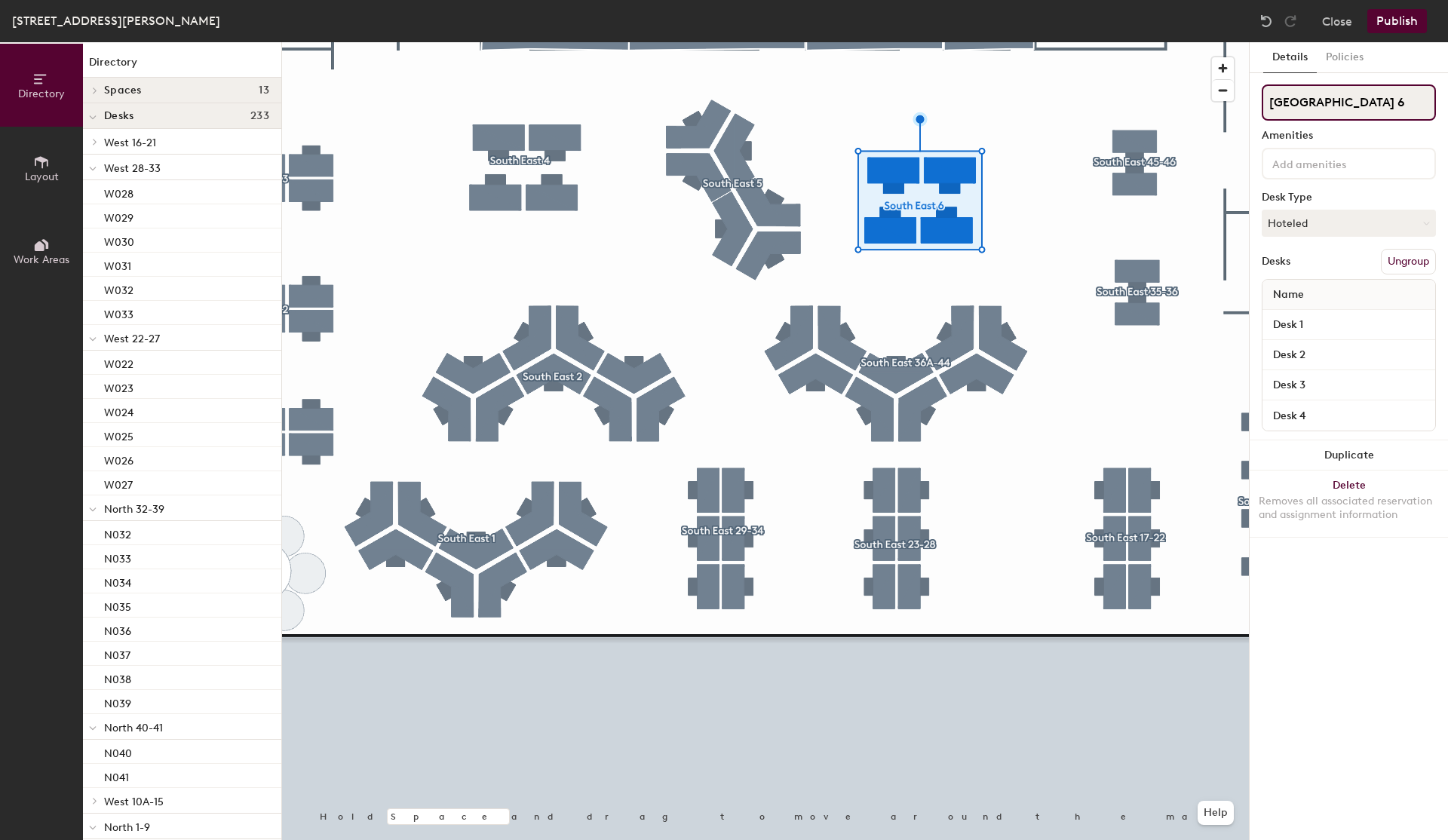
click at [1375, 100] on input "South East 6" at bounding box center [1349, 102] width 174 height 36
type input "South East 47-50"
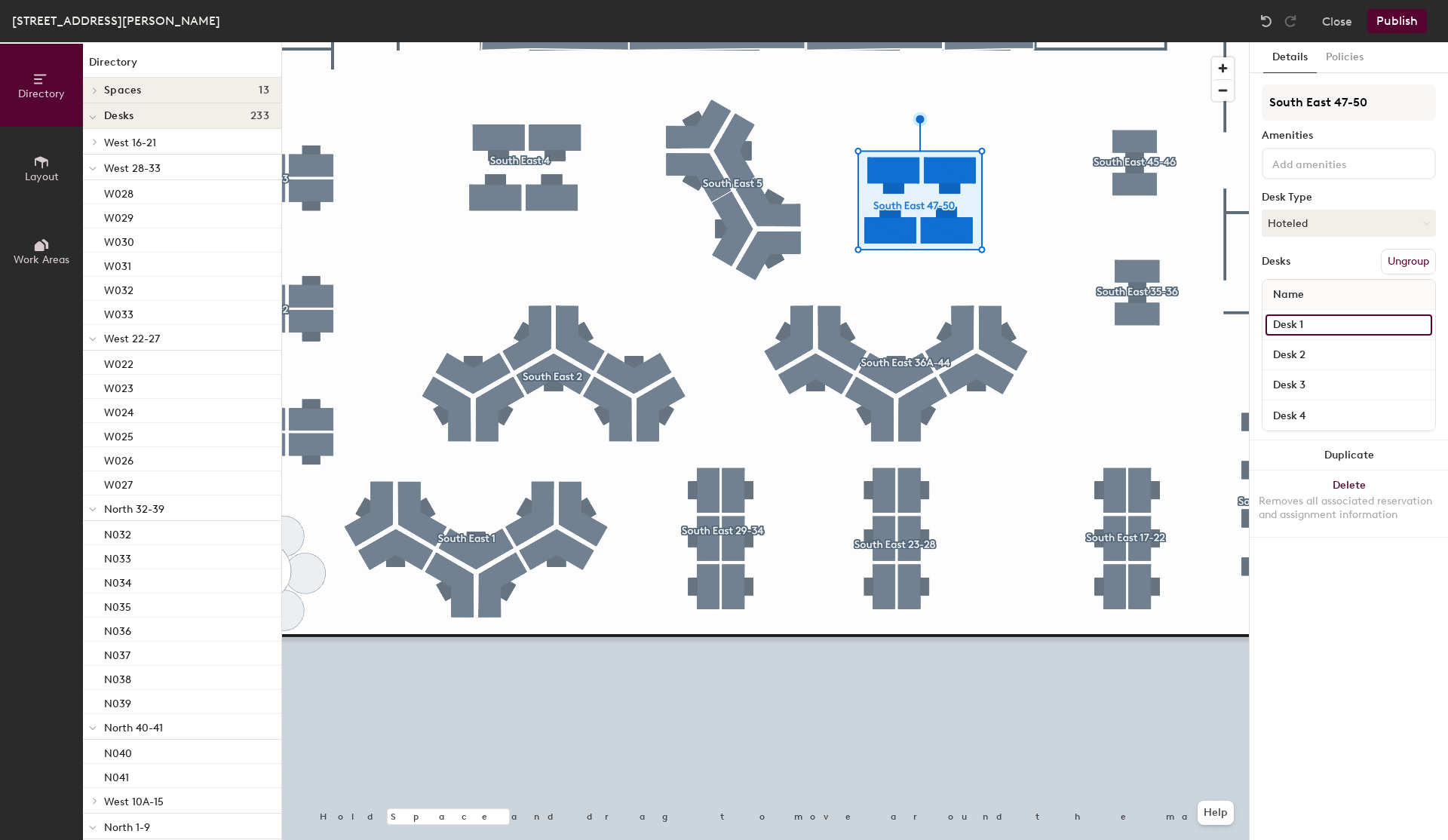
click at [1322, 318] on input "Desk 1" at bounding box center [1349, 324] width 167 height 21
type input "SE050"
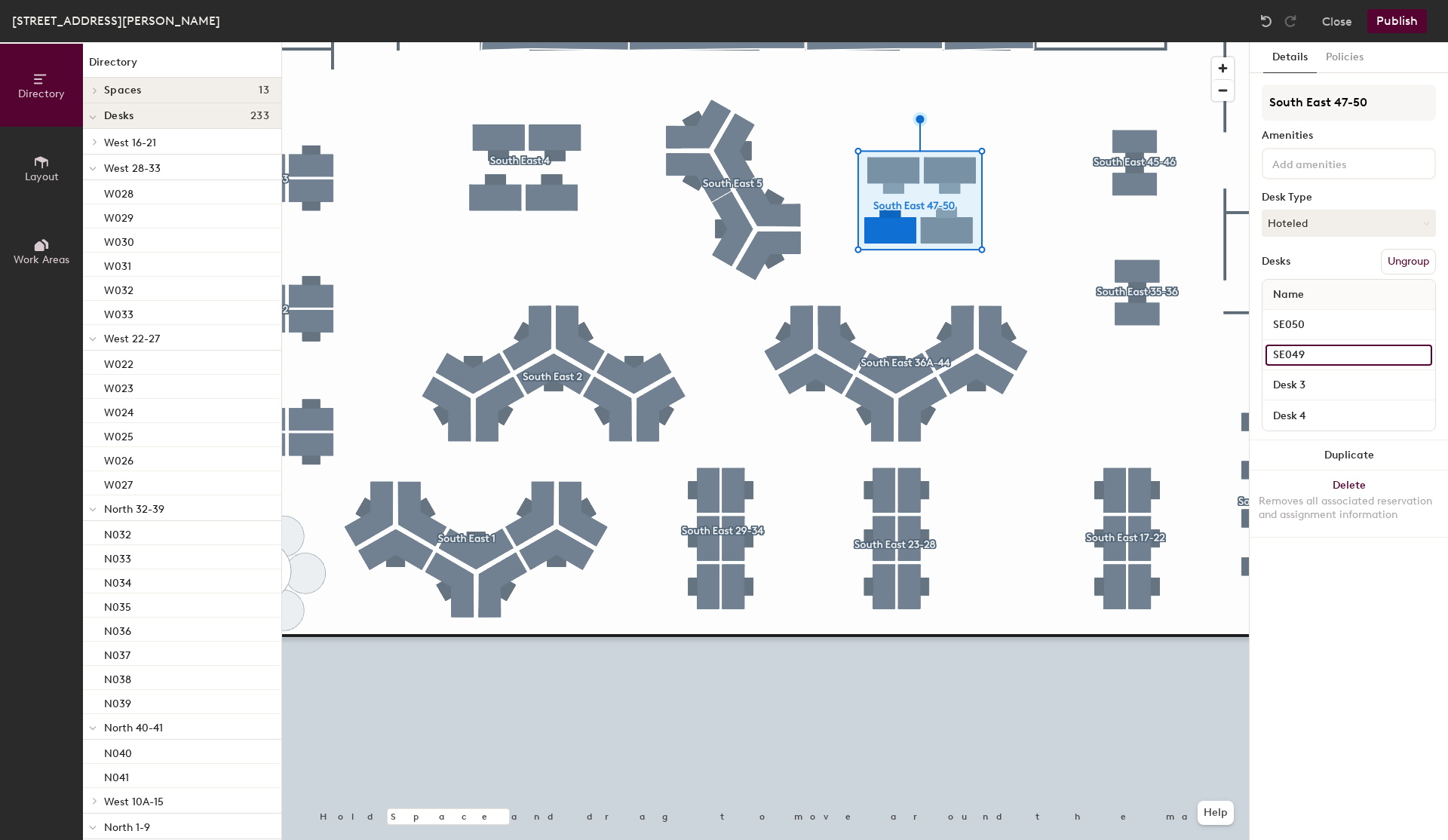
type input "SE049"
type input "SE047"
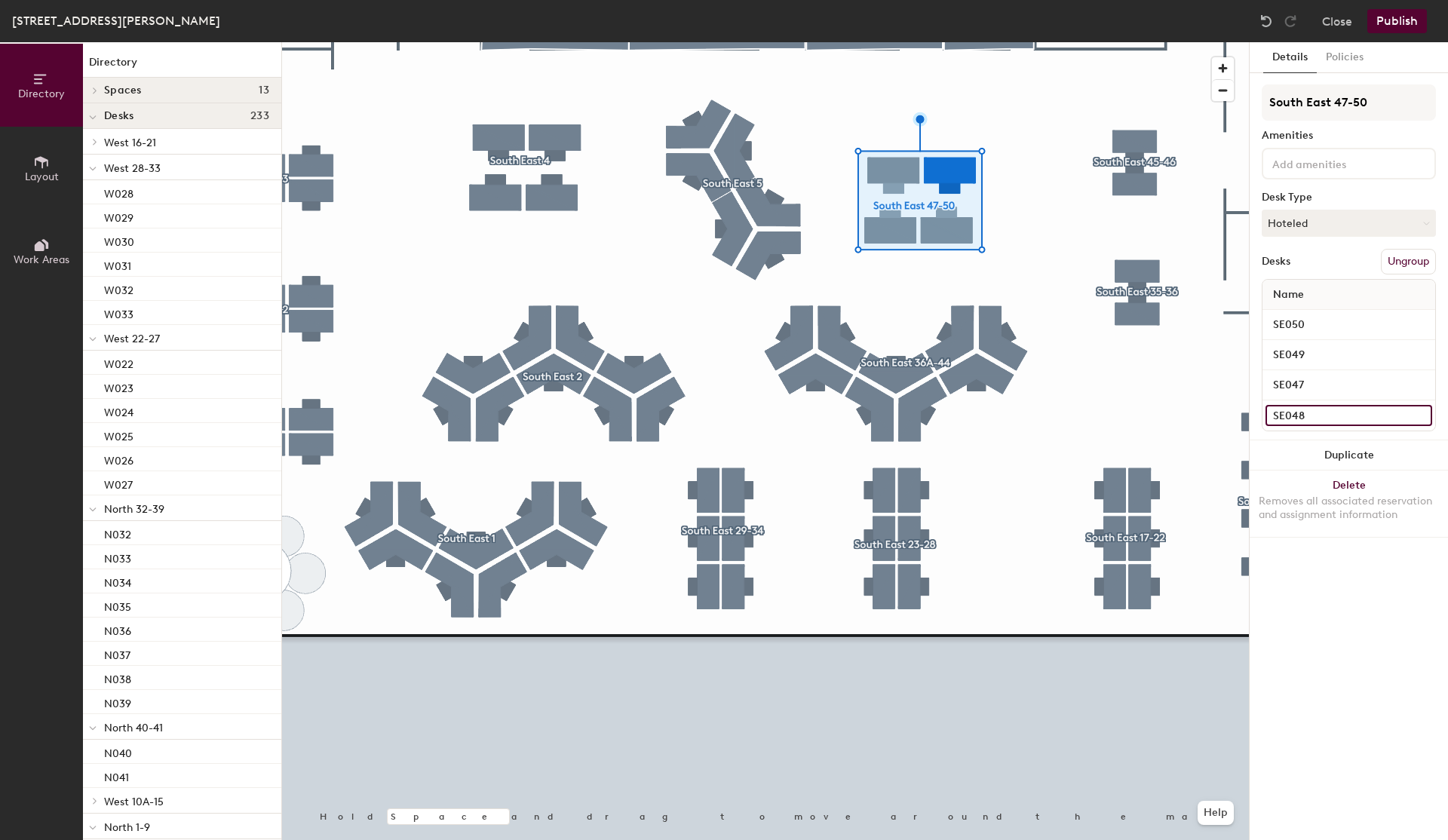
type input "SE048"
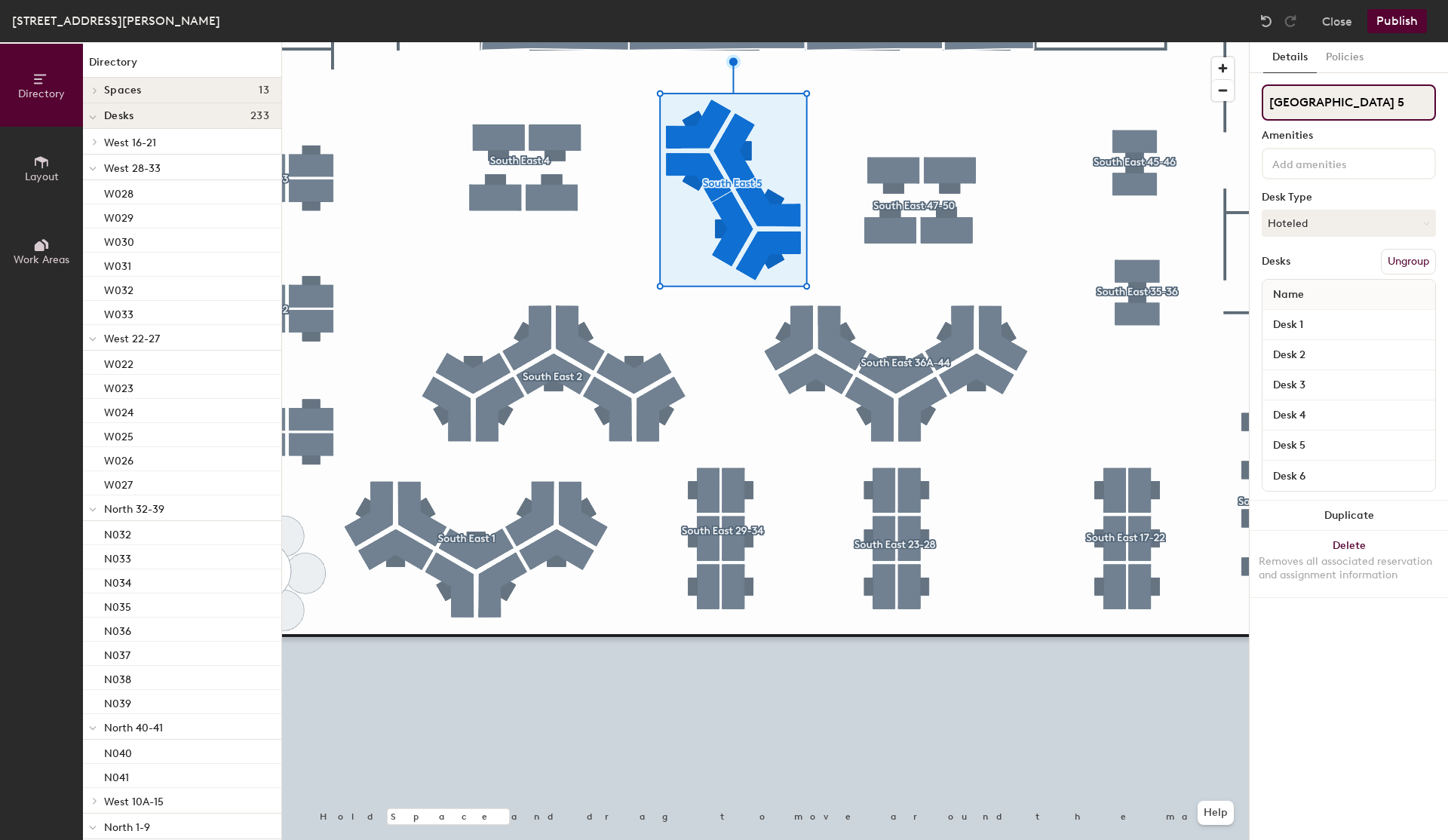
click at [1317, 101] on input "South East 5" at bounding box center [1349, 102] width 174 height 36
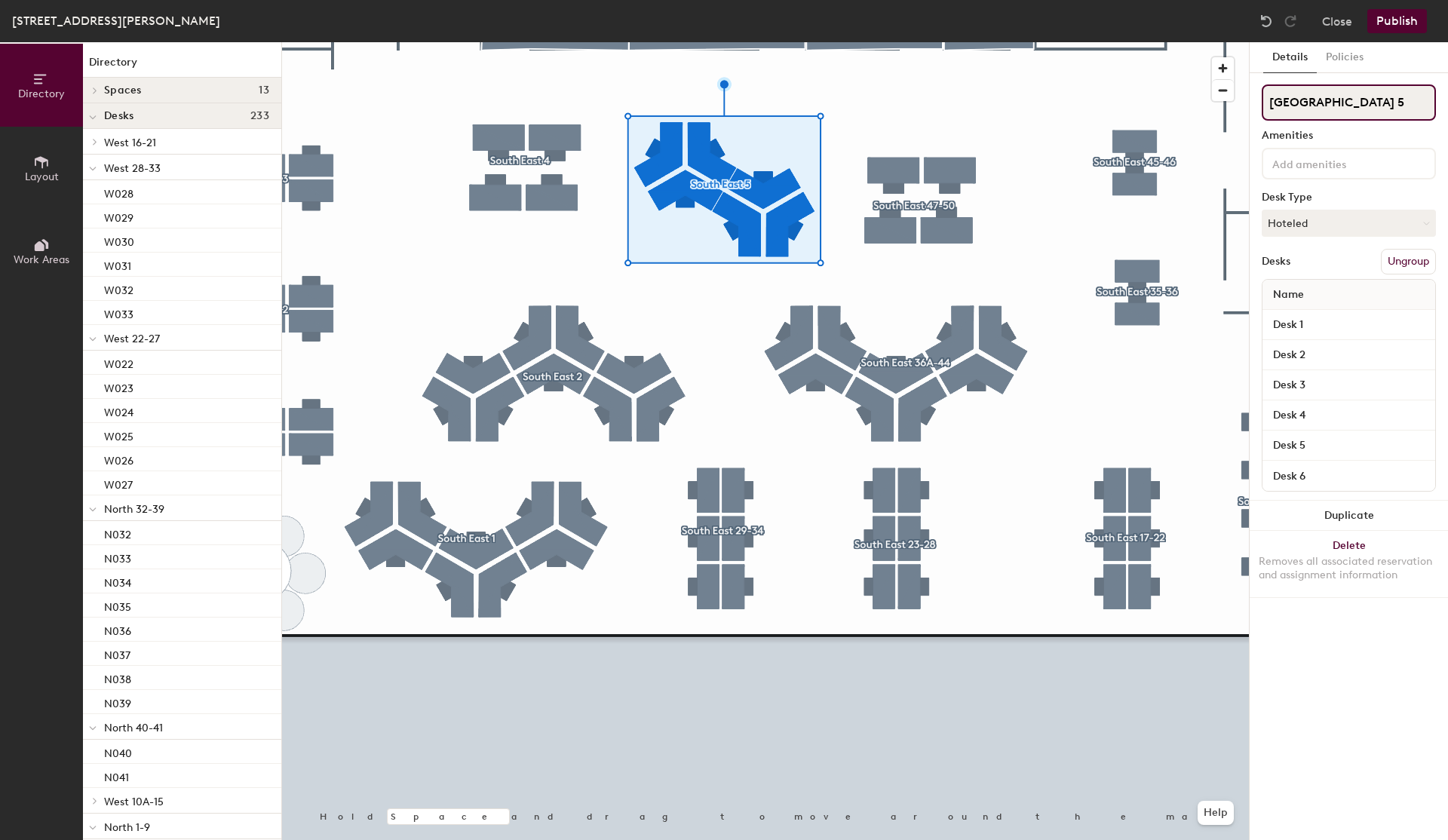
click at [1360, 96] on input "South East 5" at bounding box center [1349, 102] width 174 height 36
type input "[GEOGRAPHIC_DATA] 51-56"
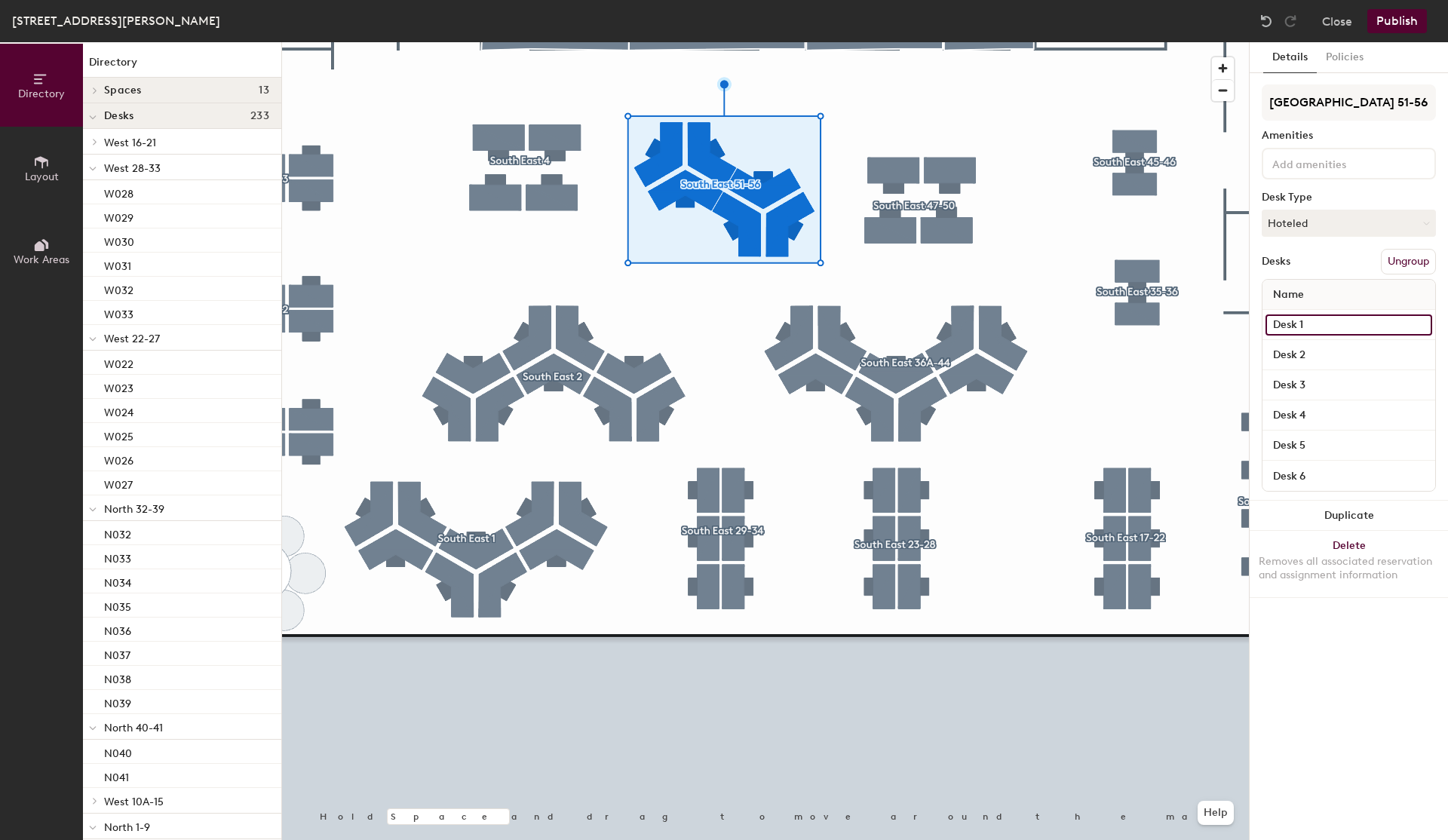
click at [1308, 325] on input "Desk 1" at bounding box center [1349, 324] width 167 height 21
type input "SE054"
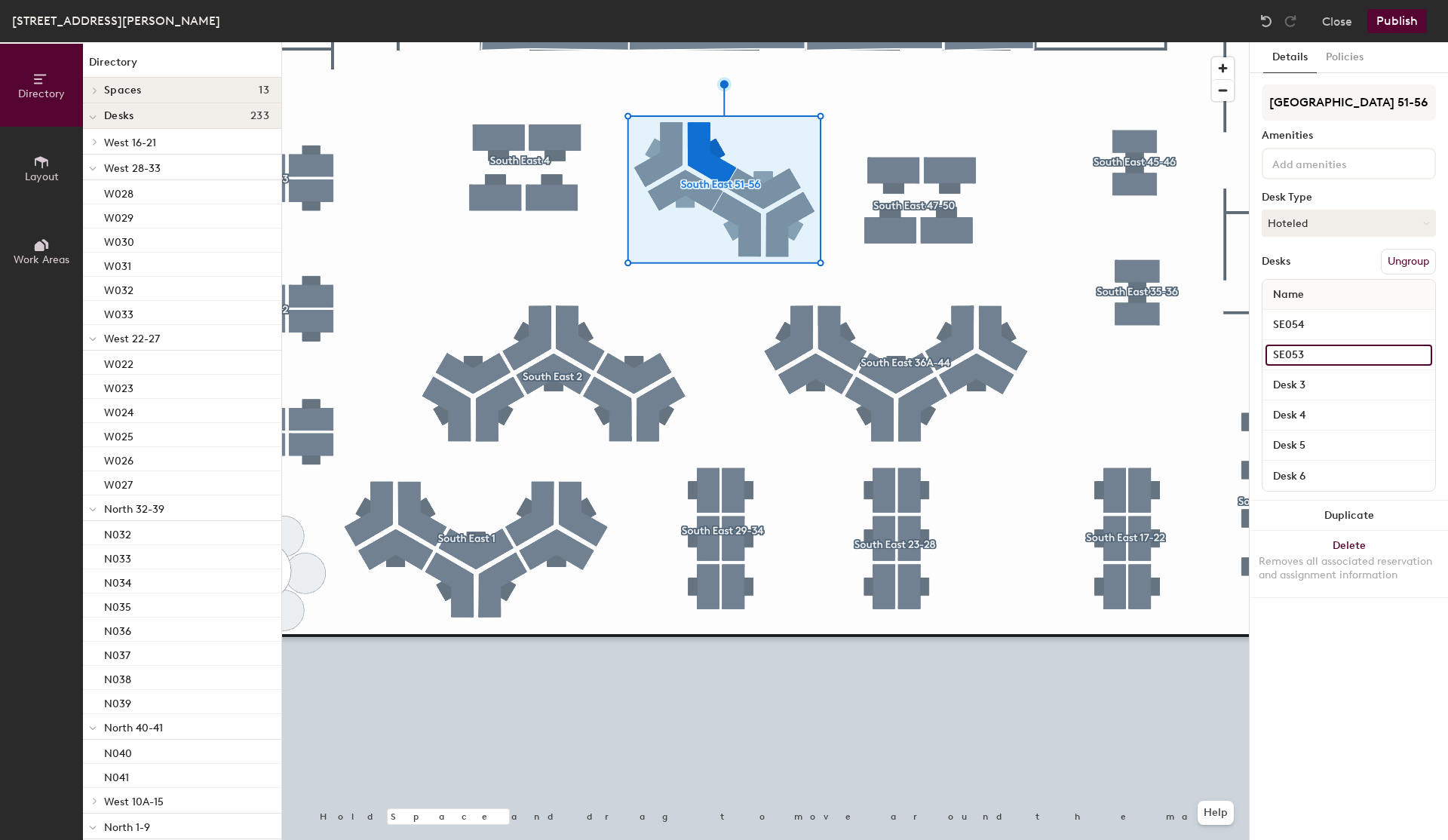
type input "SE053"
type input "SE052"
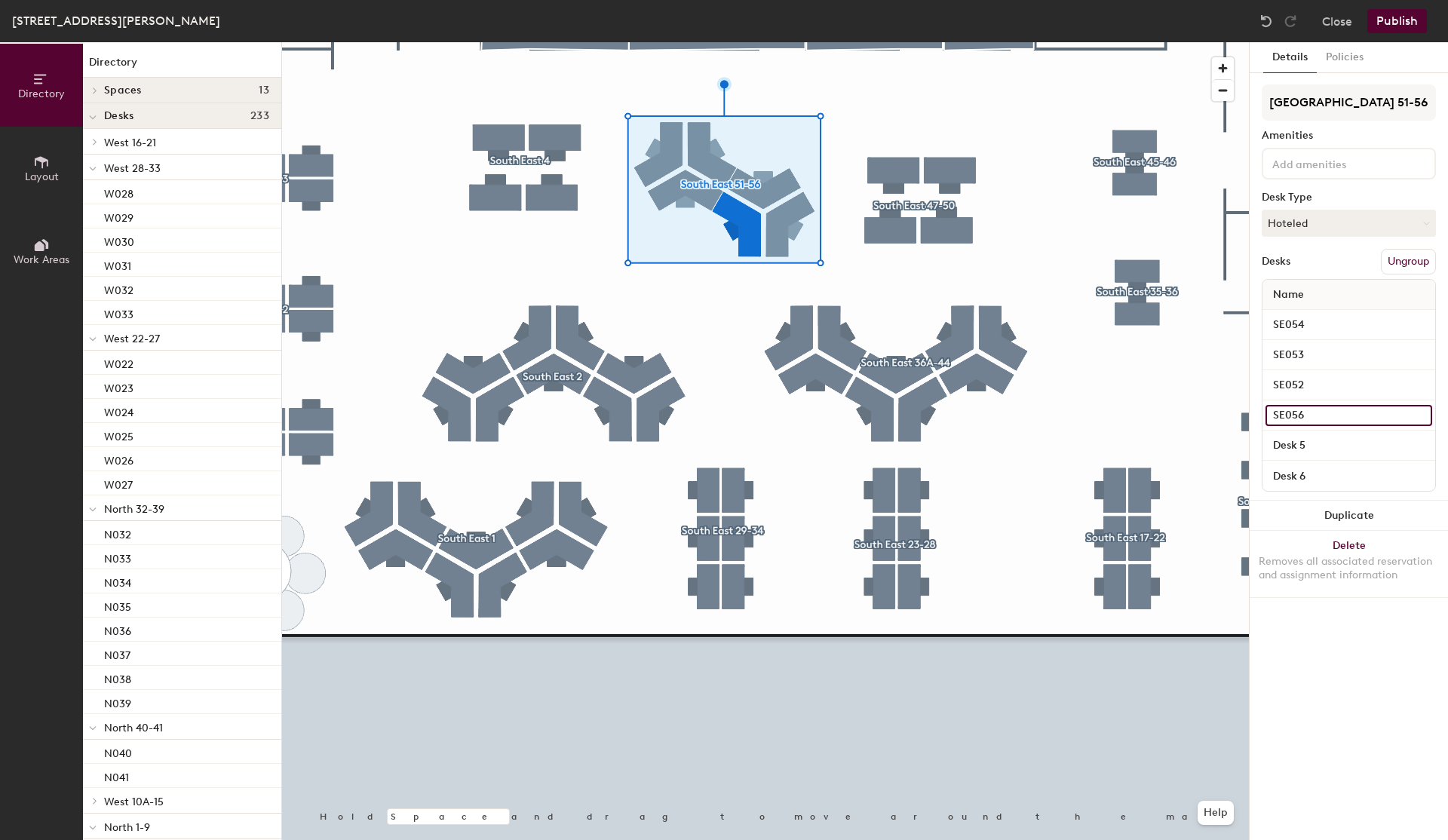
type input "SE056"
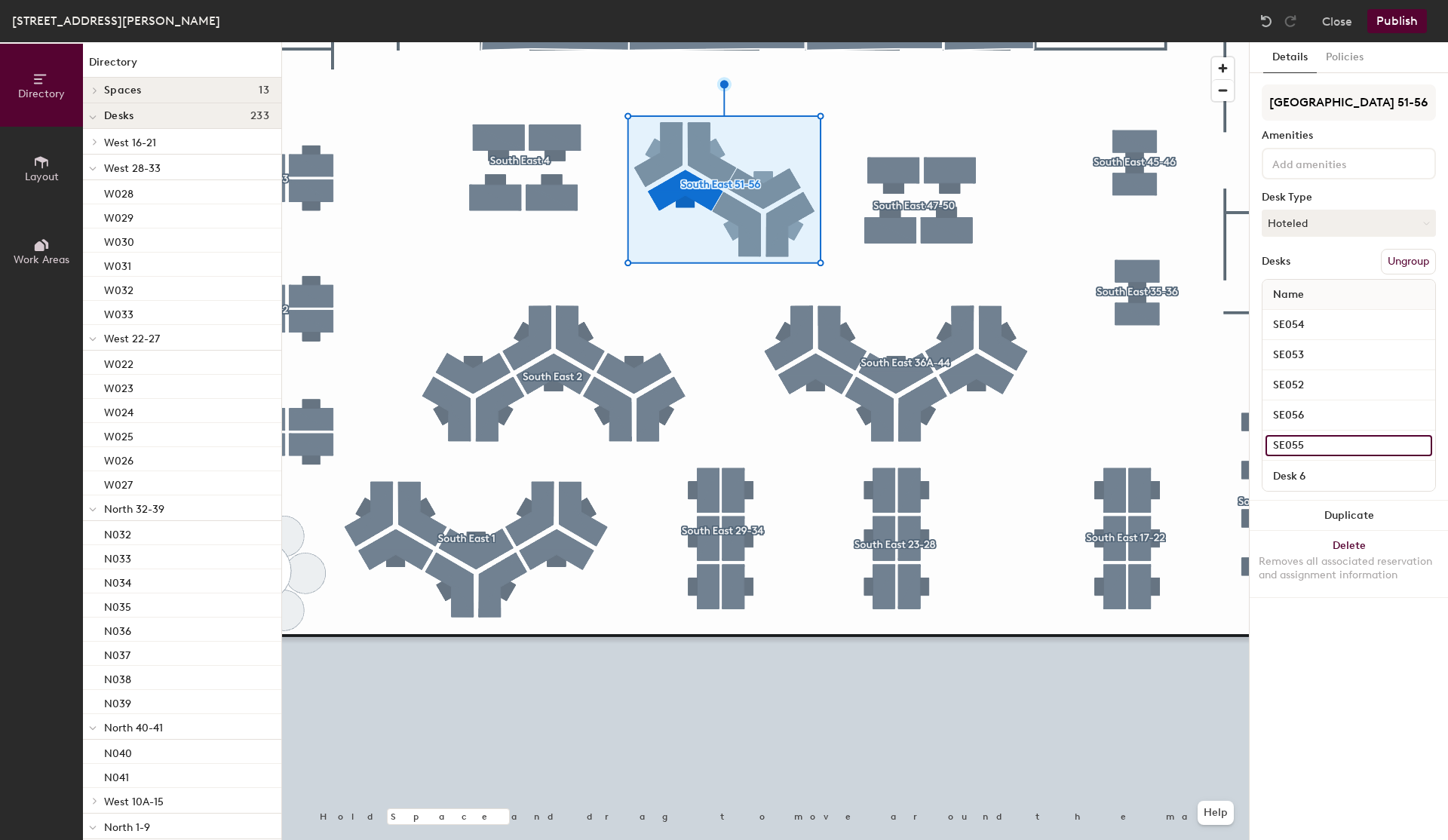
type input "SE055"
type input "SE051"
click at [1333, 442] on input "SE055" at bounding box center [1349, 445] width 167 height 21
click at [1354, 421] on input "SE056" at bounding box center [1349, 415] width 167 height 21
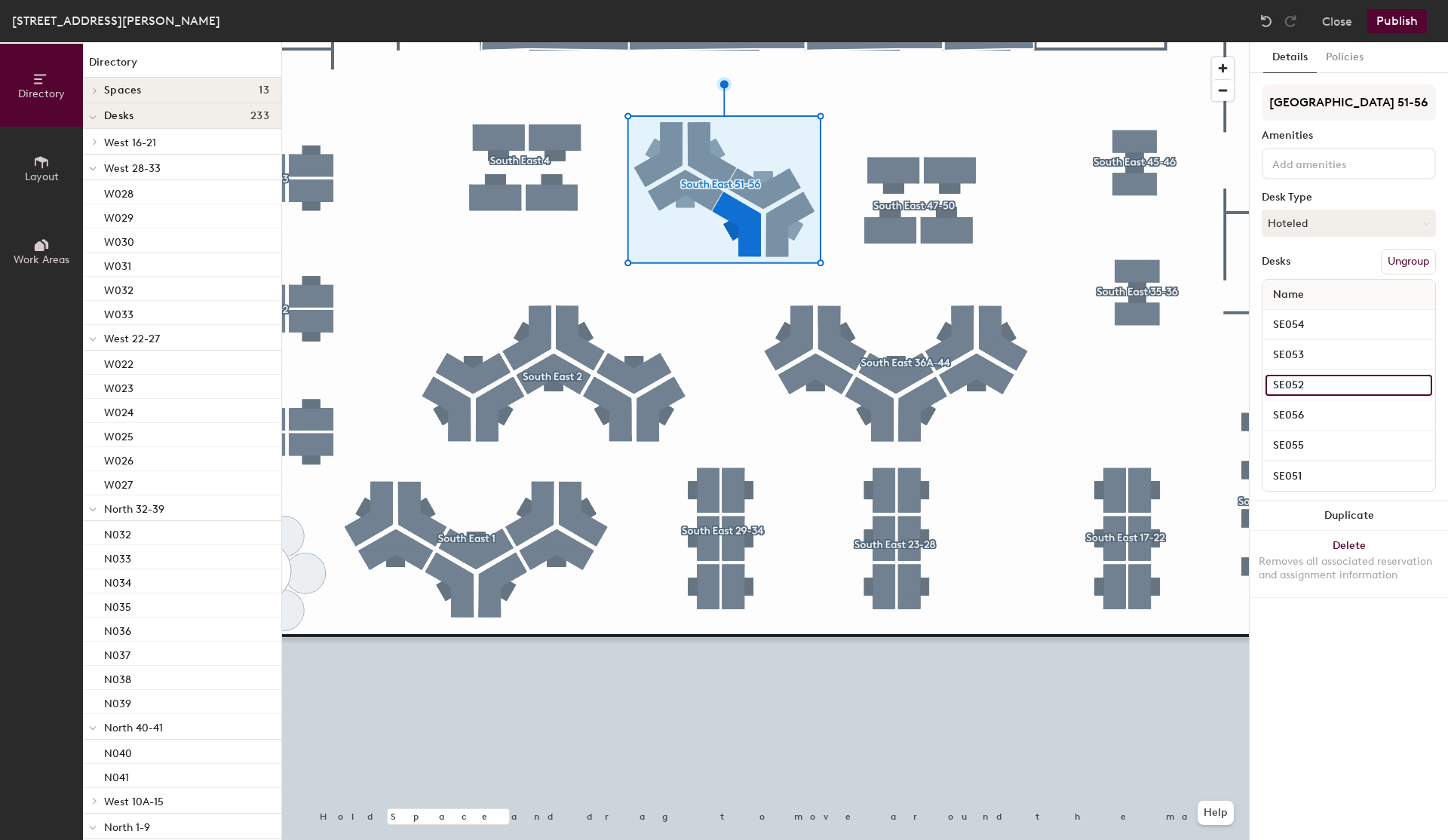
click at [1351, 391] on input "SE052" at bounding box center [1349, 385] width 167 height 21
click at [1337, 357] on input "SE053" at bounding box center [1349, 355] width 167 height 21
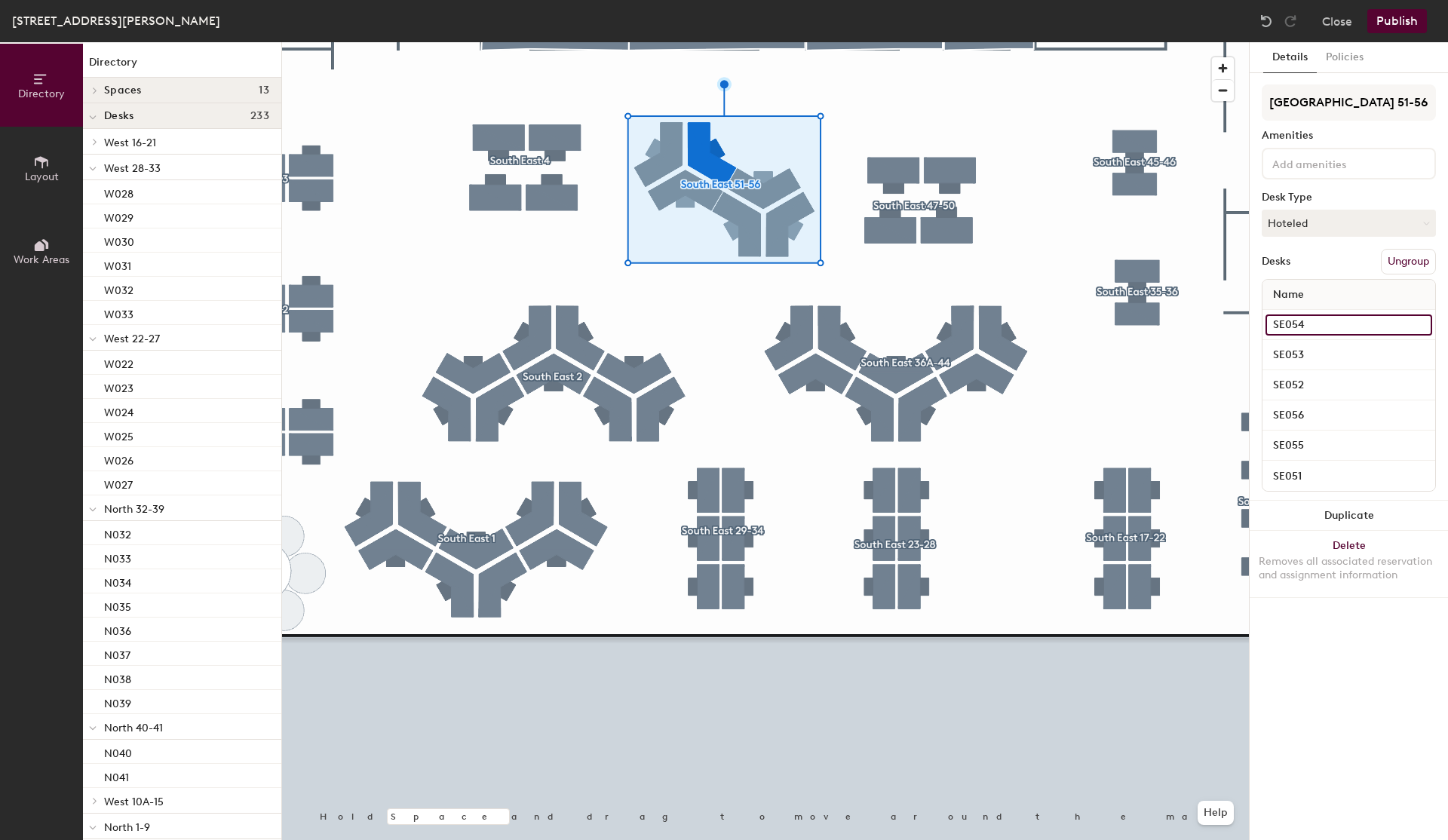
click at [1342, 317] on input "SE054" at bounding box center [1349, 324] width 167 height 21
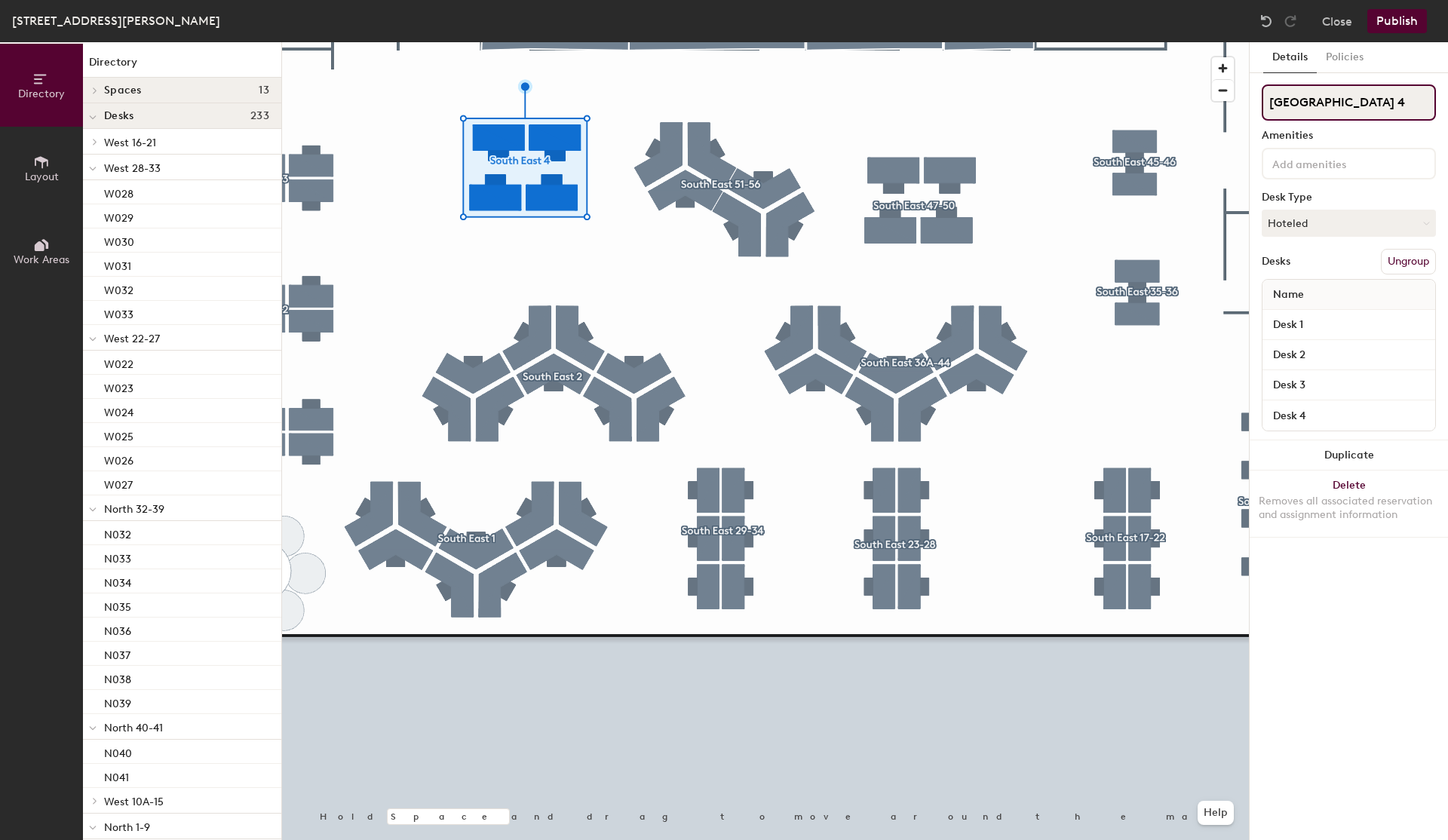
click at [1354, 104] on input "South East 4" at bounding box center [1349, 102] width 174 height 36
type input "South East 37-40"
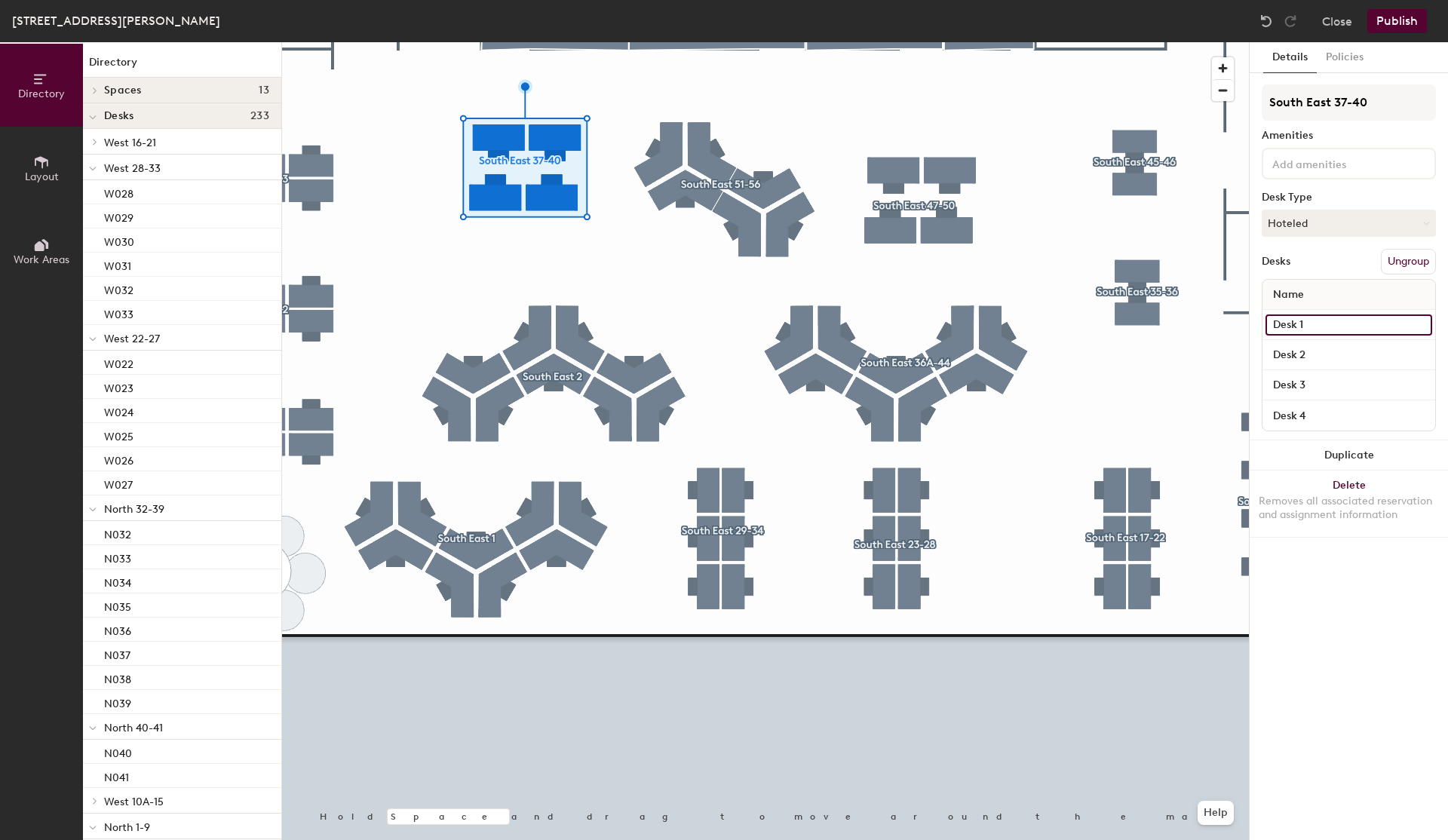
click at [1300, 322] on input "Desk 1" at bounding box center [1349, 324] width 167 height 21
type input "S040"
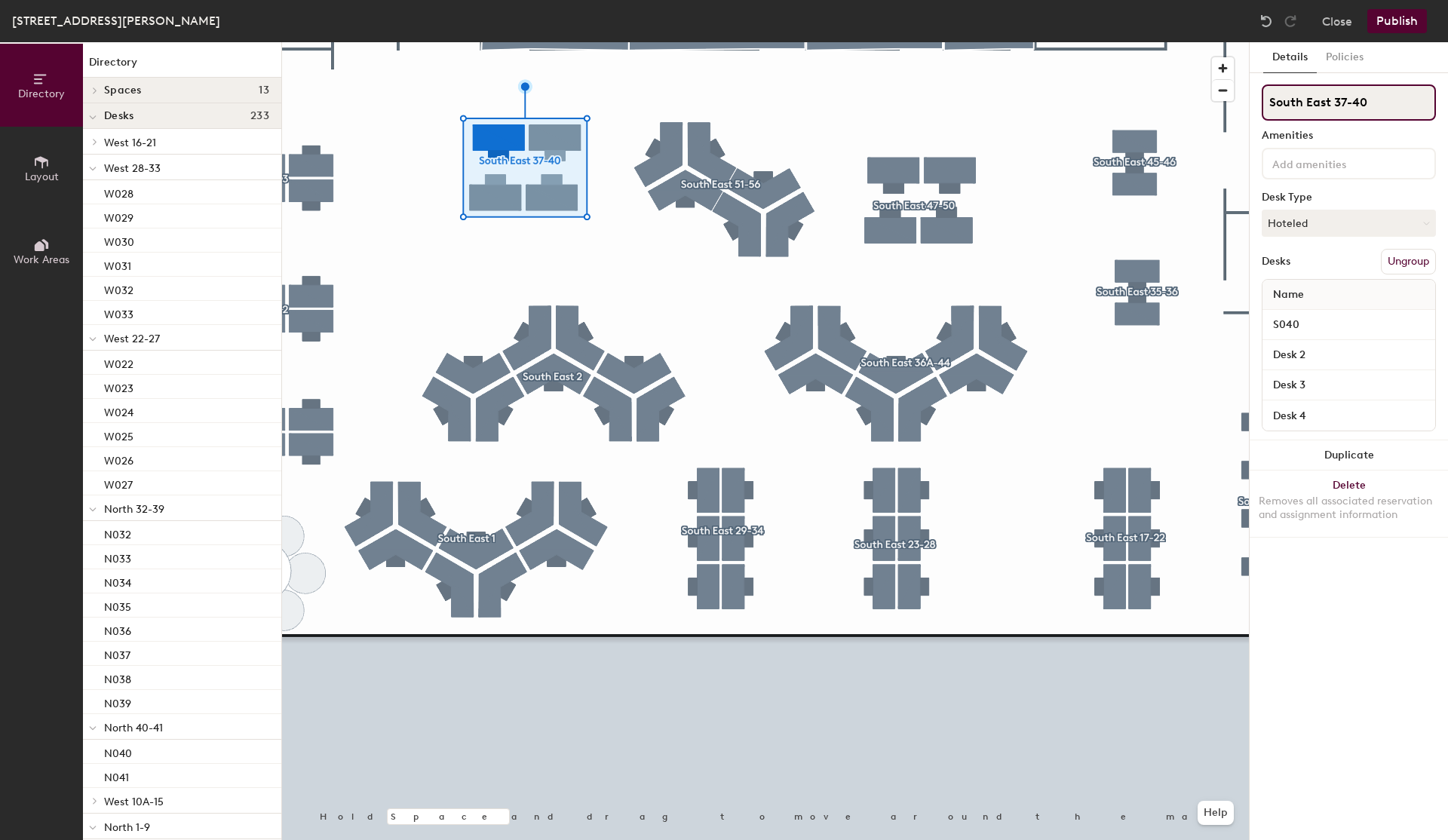
click at [1326, 104] on input "South East 37-40" at bounding box center [1349, 102] width 174 height 36
type input "South 37-40"
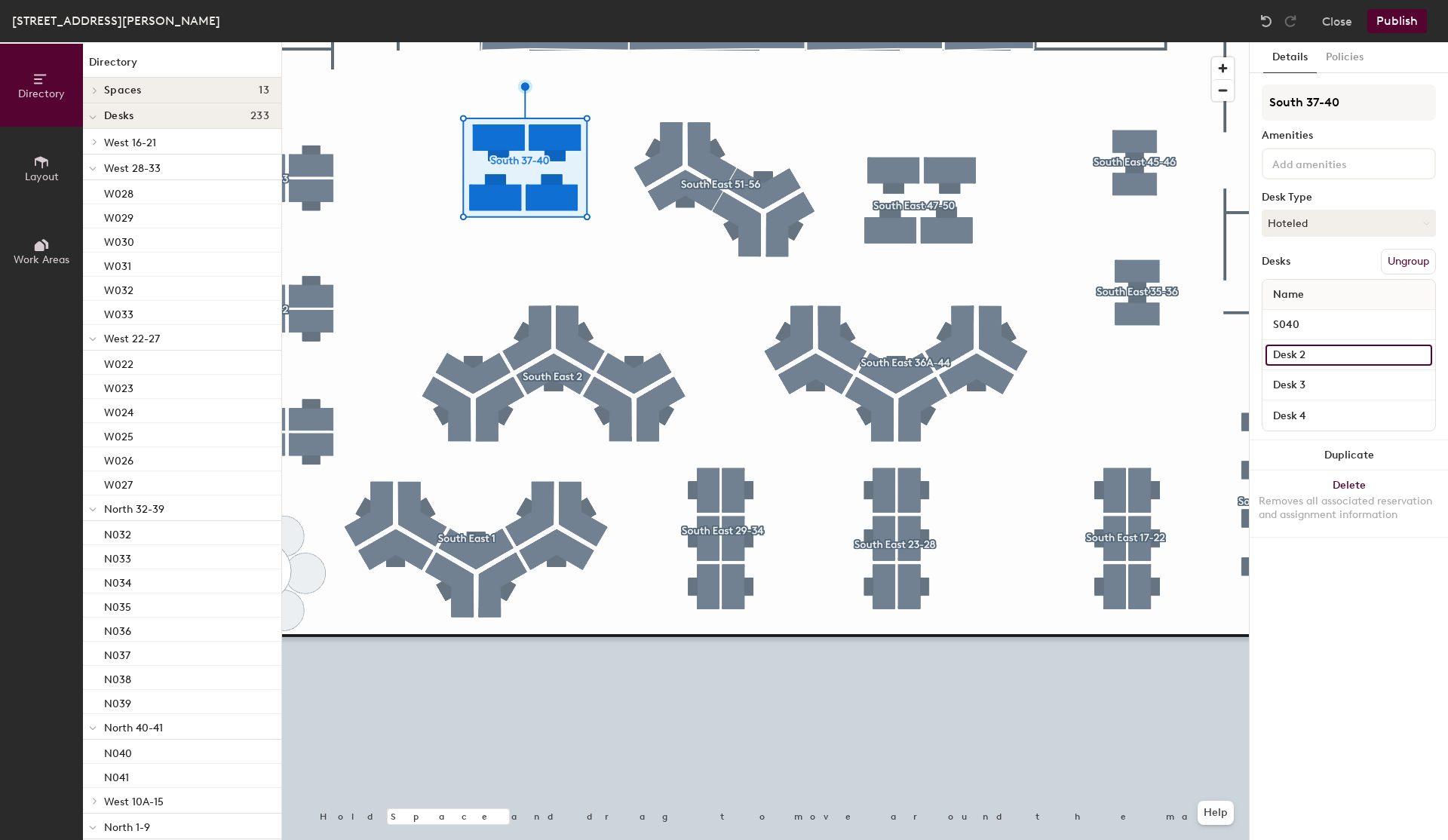
click at [1347, 354] on input "Desk 2" at bounding box center [1349, 355] width 167 height 21
type input "S038"
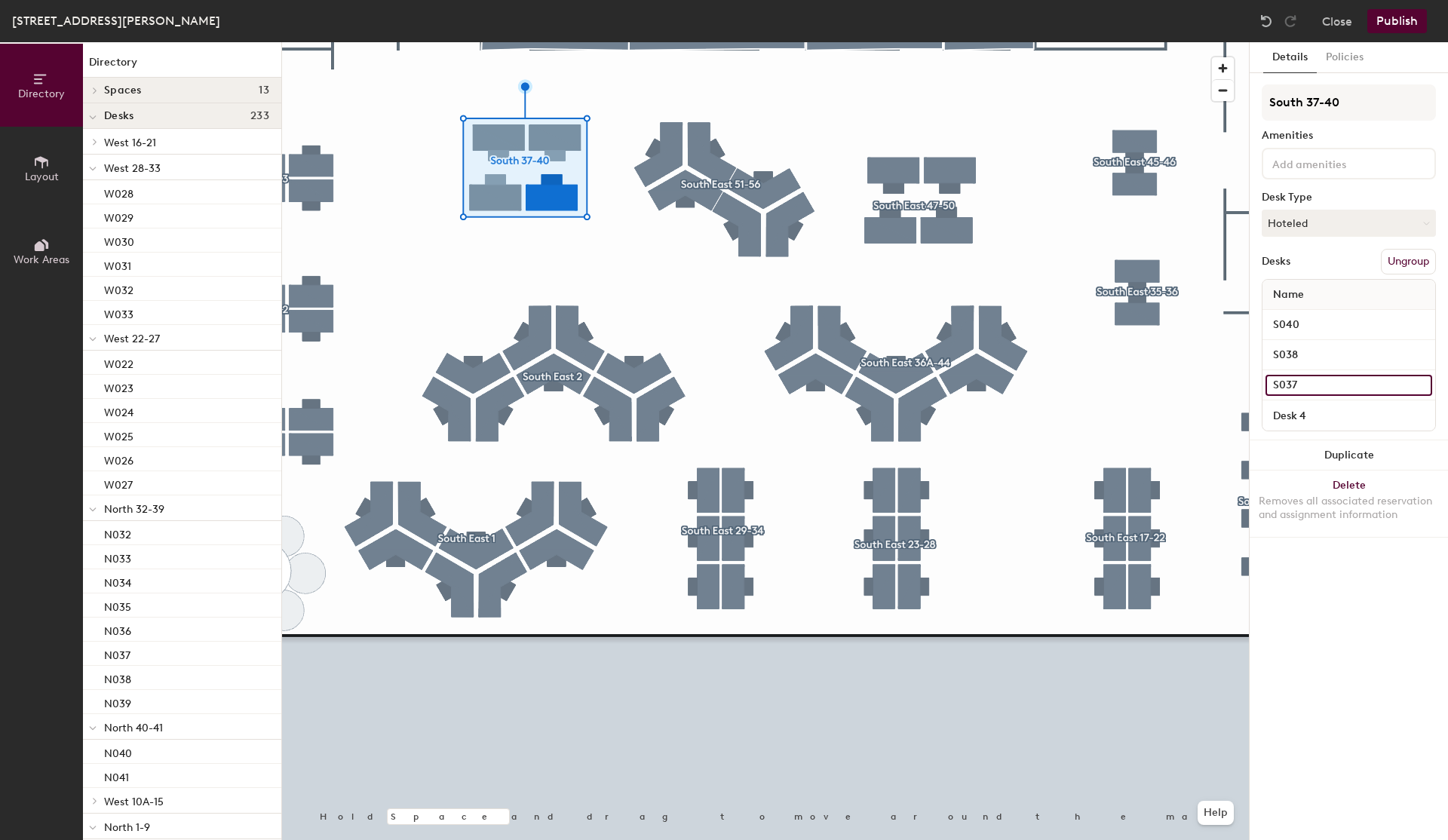
type input "S037"
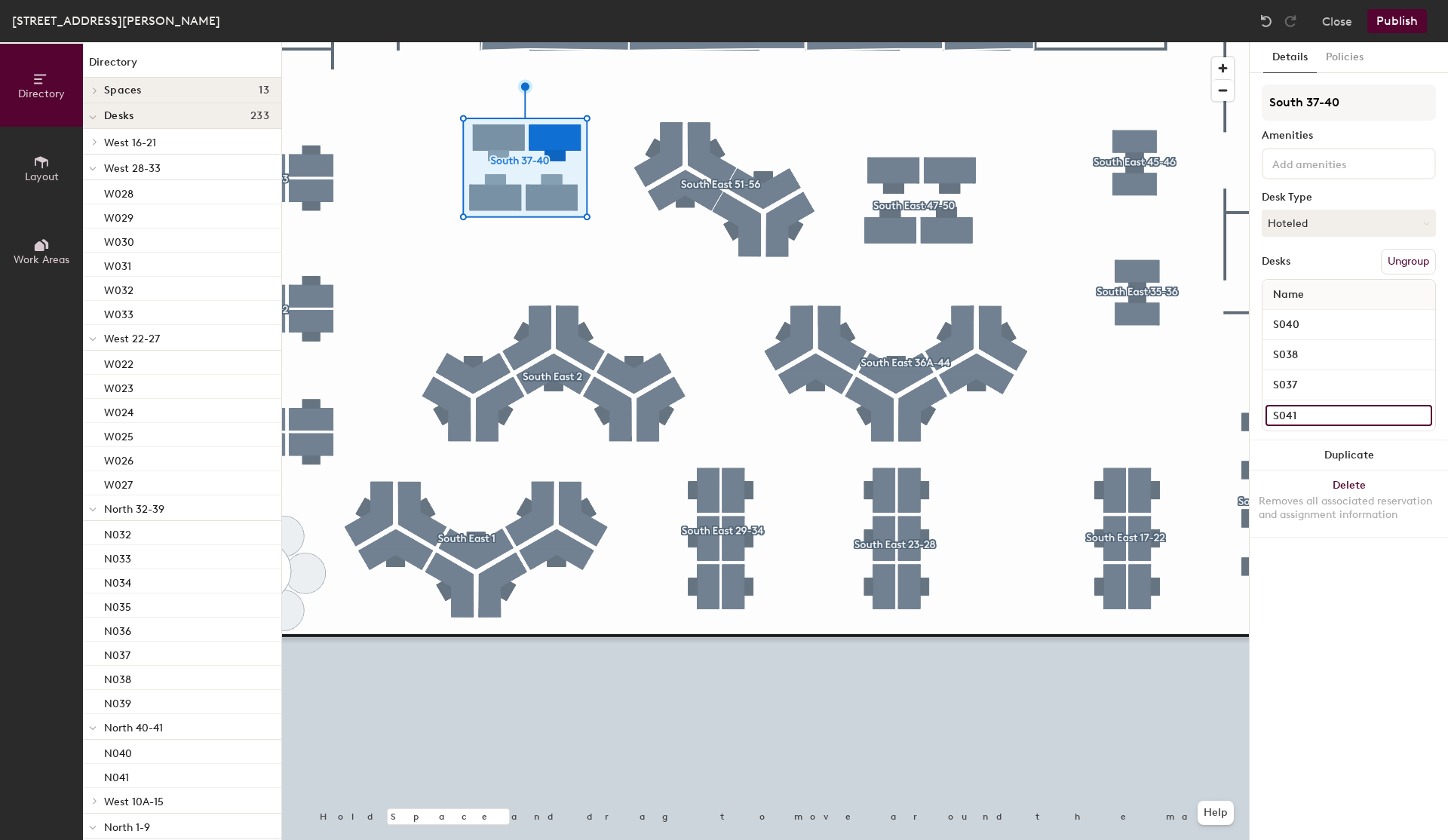
type input "S041"
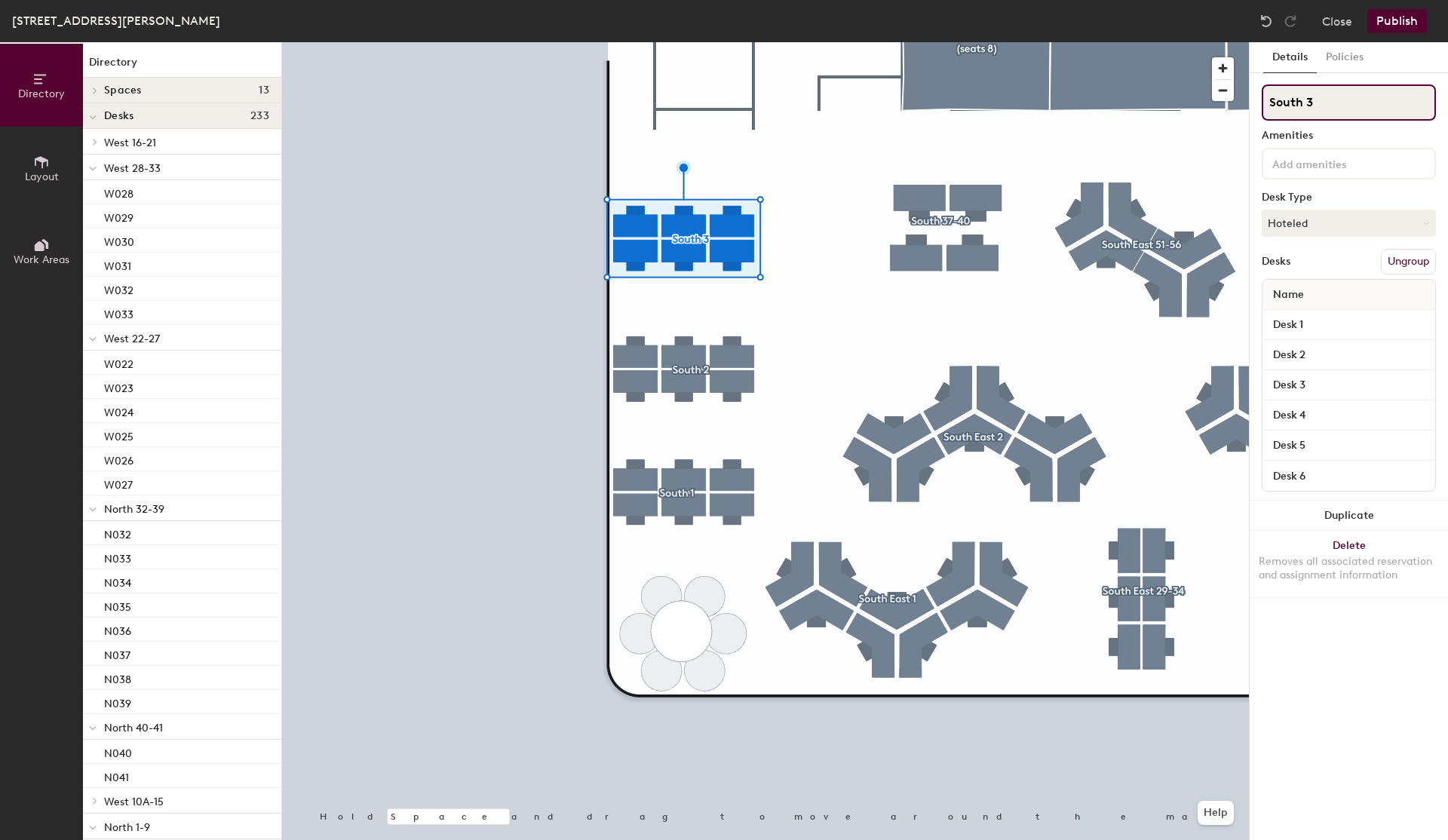
click at [1333, 111] on input "South 3" at bounding box center [1349, 102] width 174 height 36
type input "South 22-27"
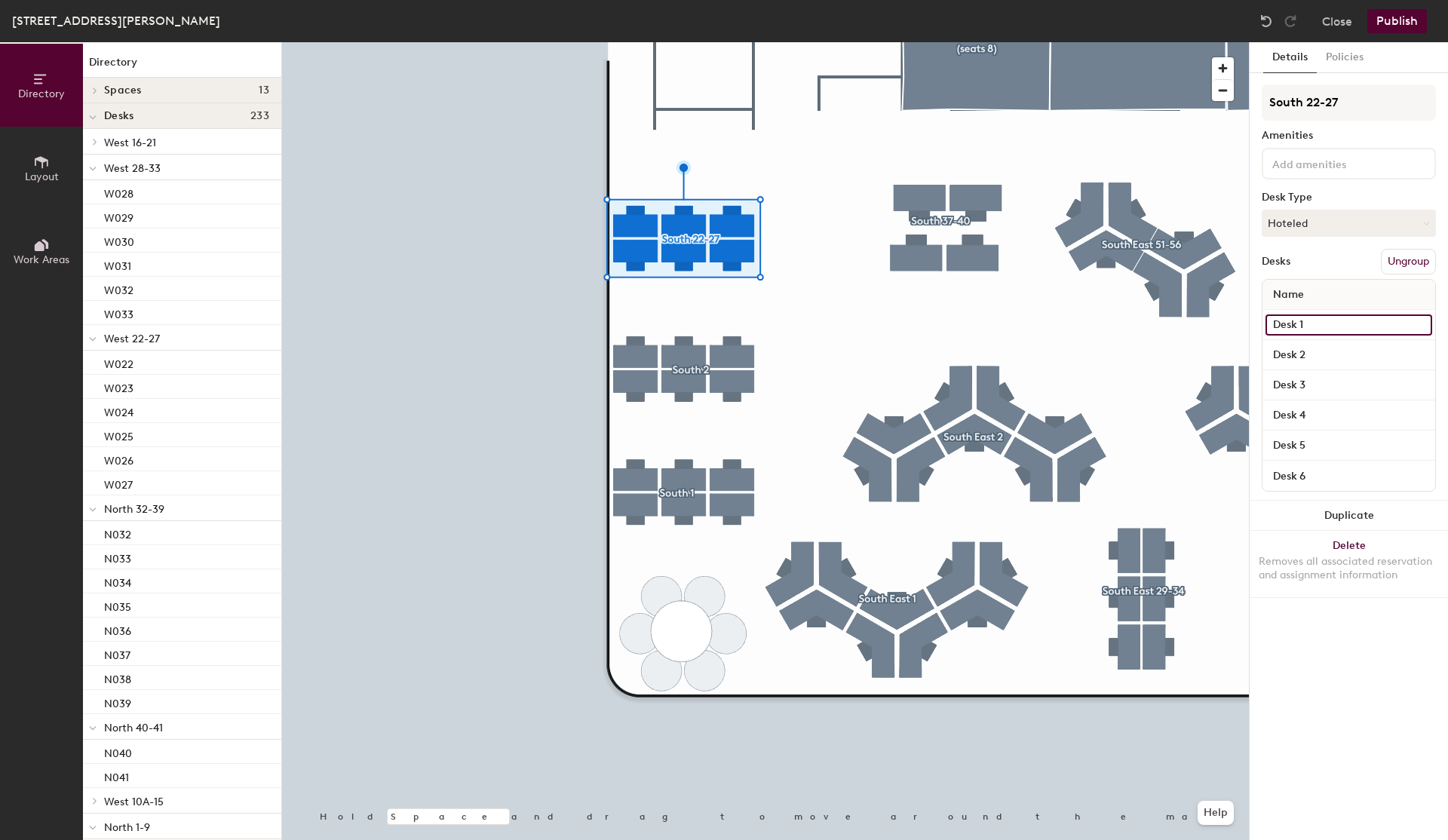
click at [1296, 333] on input "Desk 1" at bounding box center [1349, 324] width 167 height 21
type input "S025"
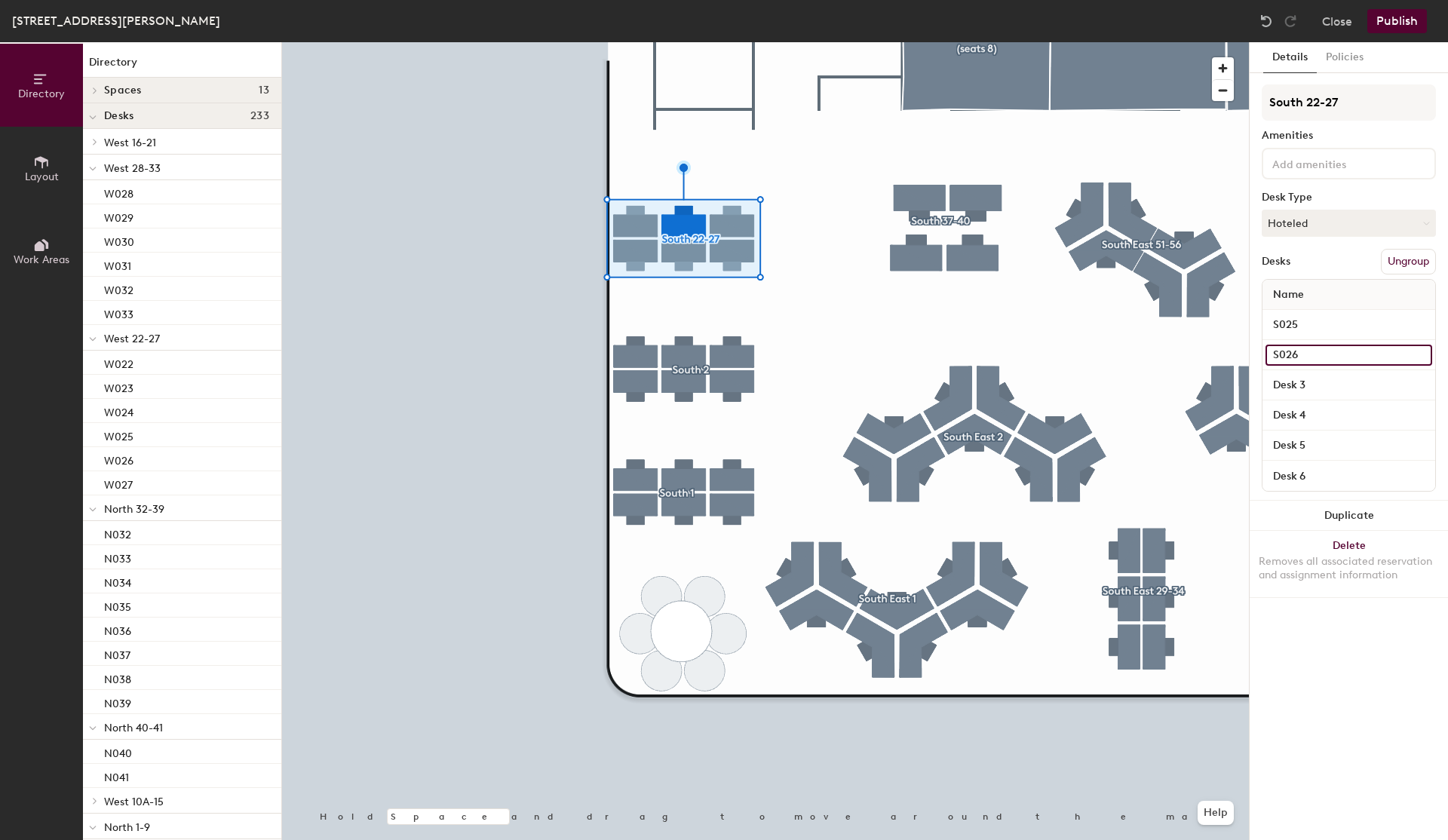
type input "S026"
type input "S027"
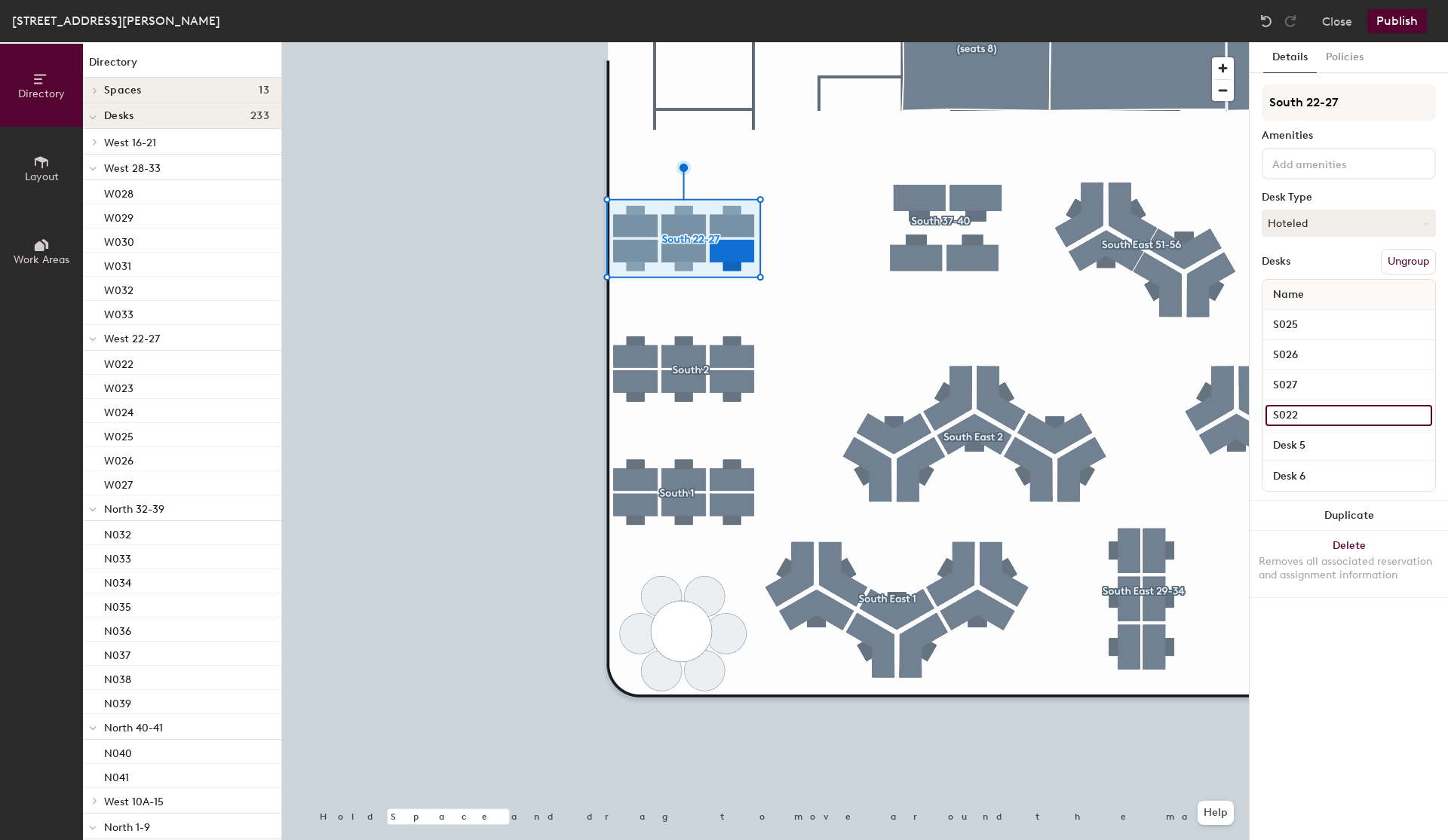
type input "S022"
type input "S023"
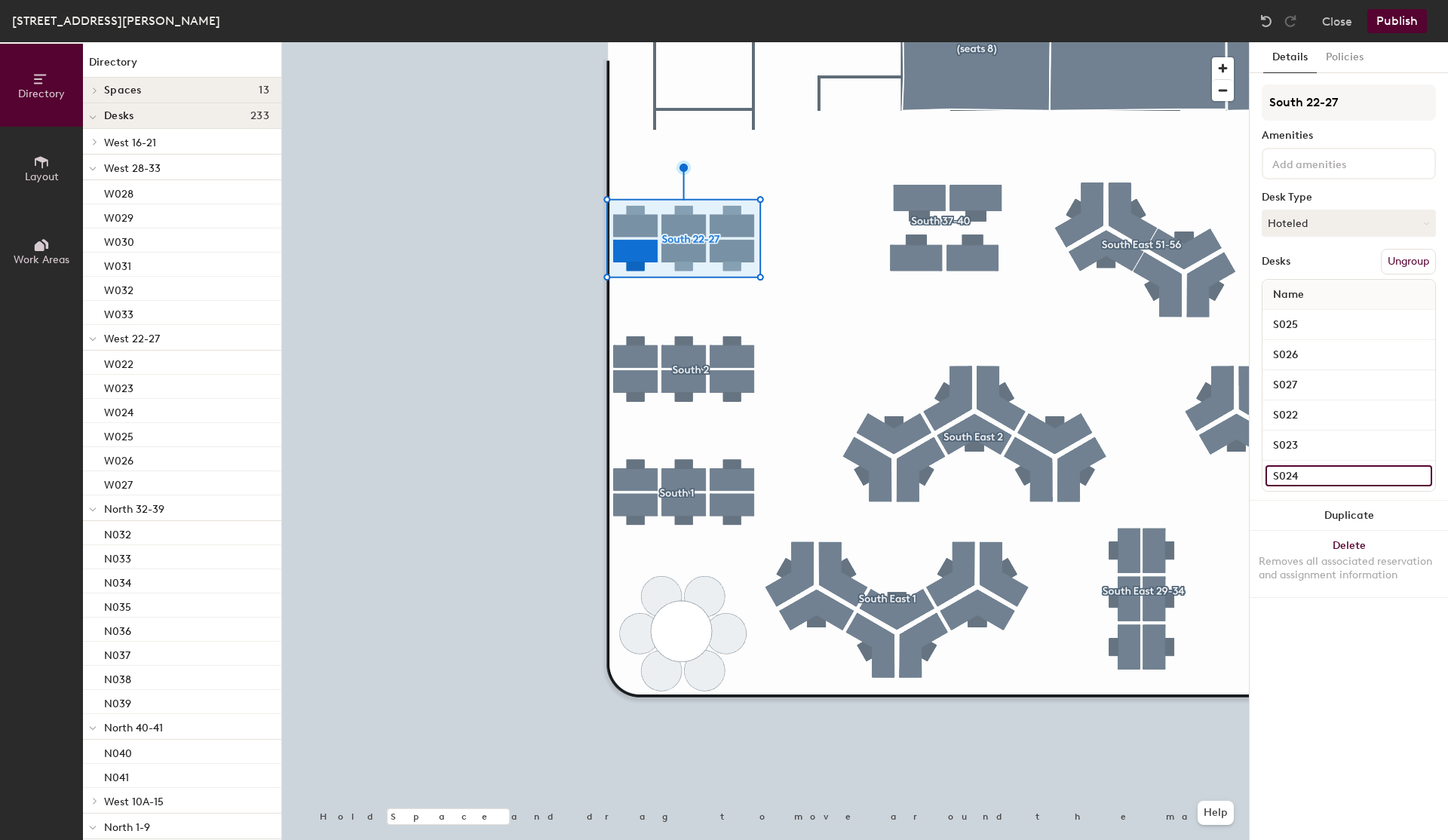
type input "S024"
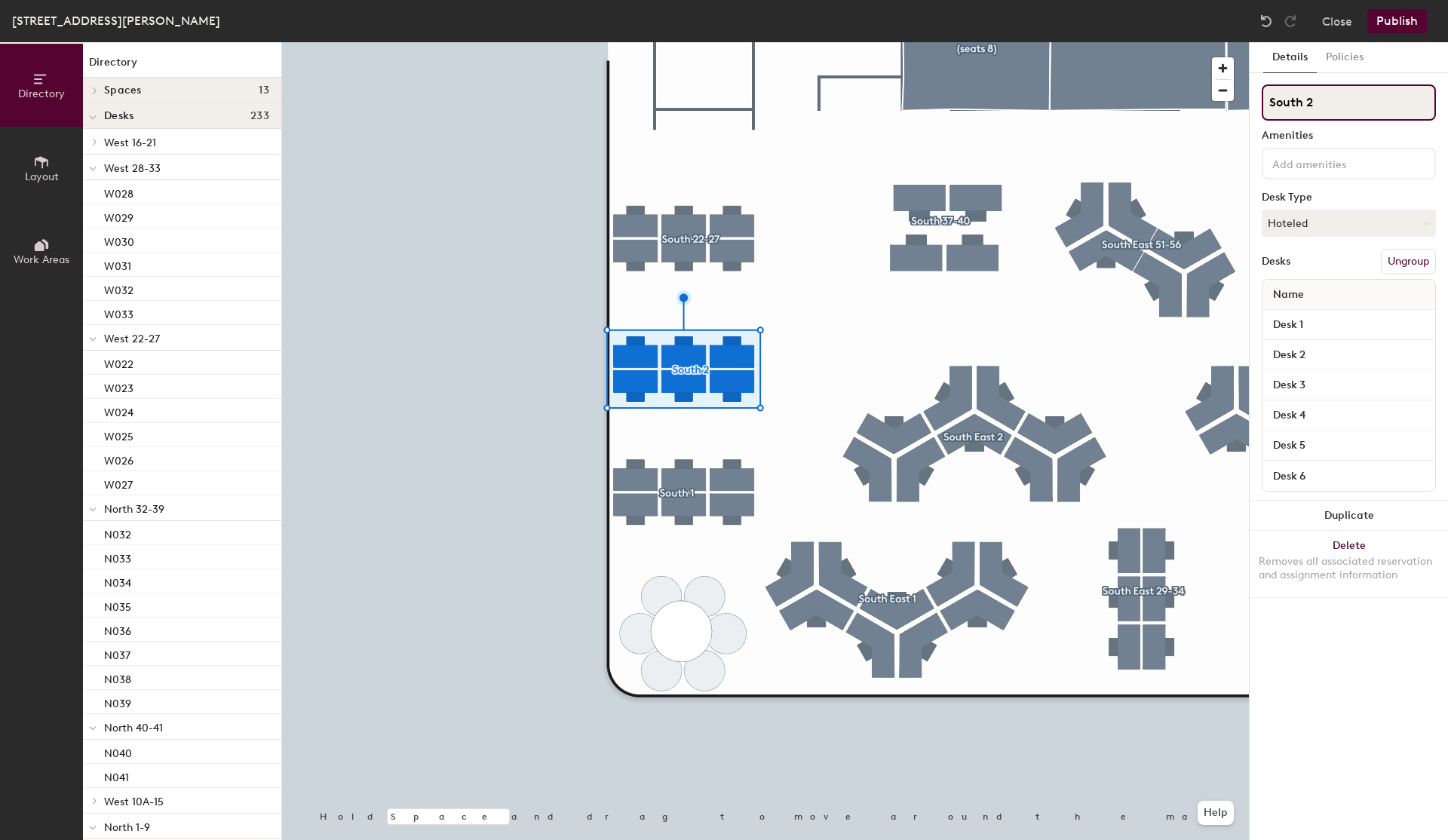
click at [1392, 102] on input "South 2" at bounding box center [1349, 102] width 174 height 36
type input "South 16-21"
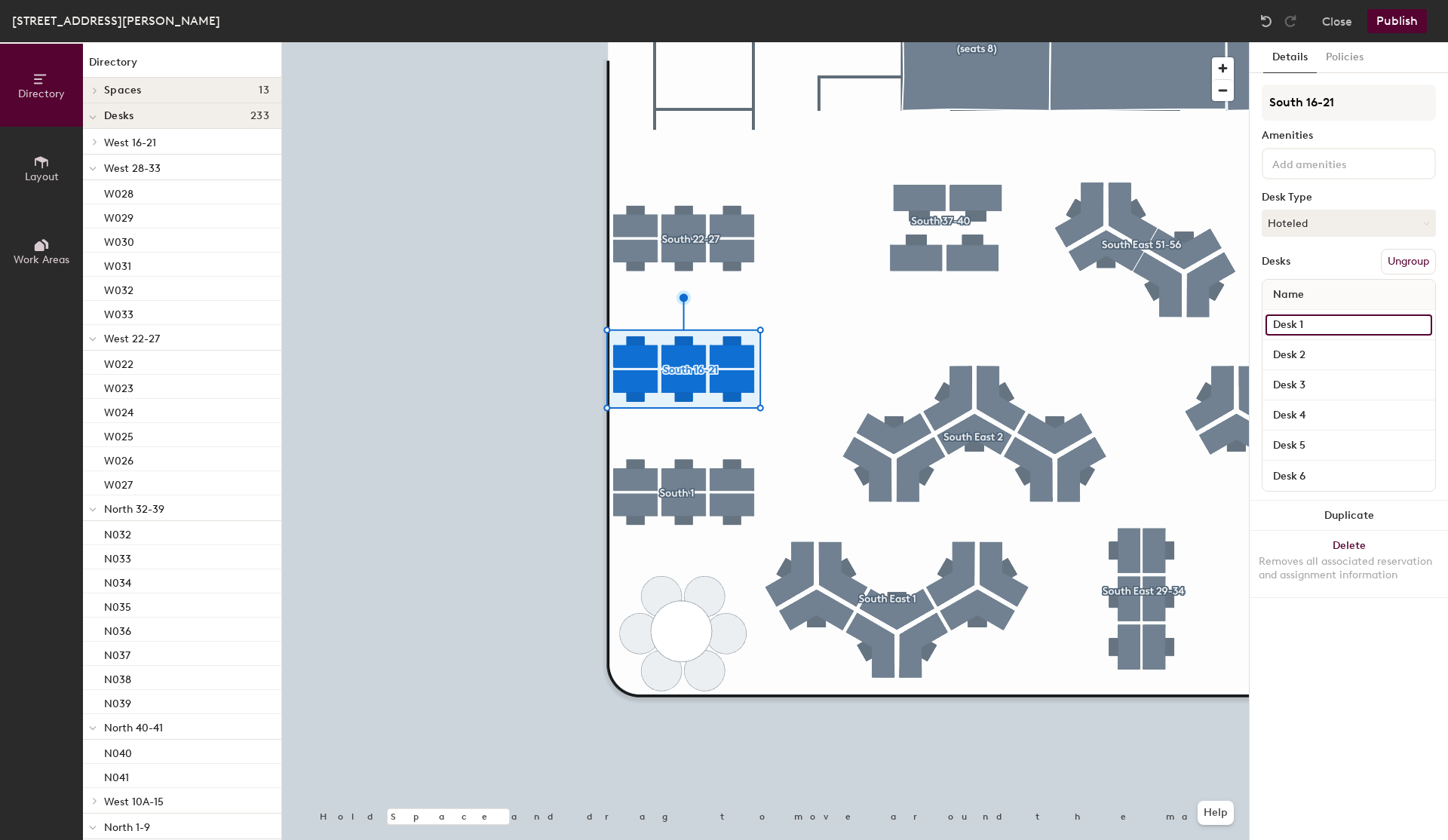
click at [1317, 323] on input "Desk 1" at bounding box center [1349, 324] width 167 height 21
type input "S019"
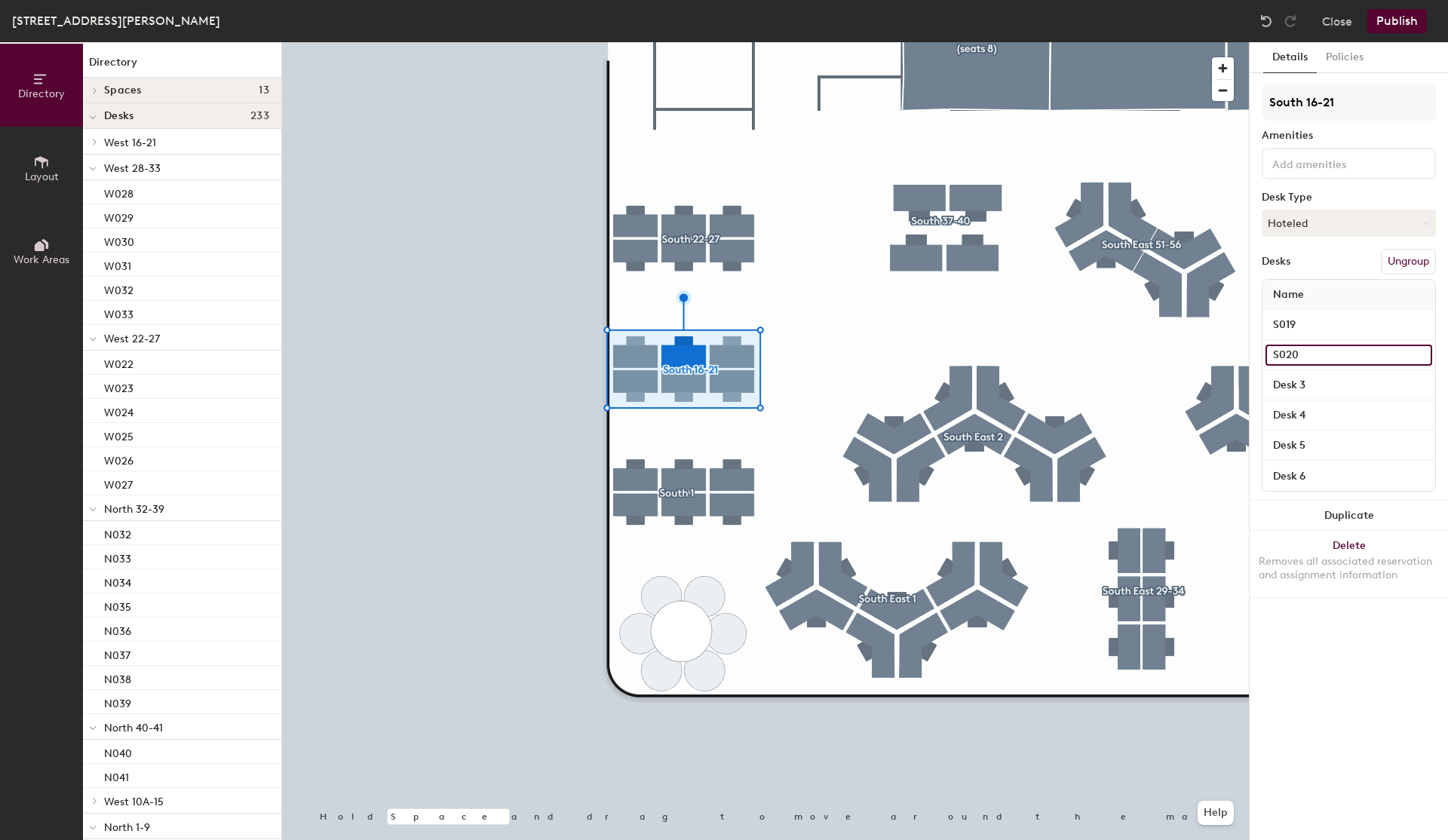
type input "S020"
type input "S021"
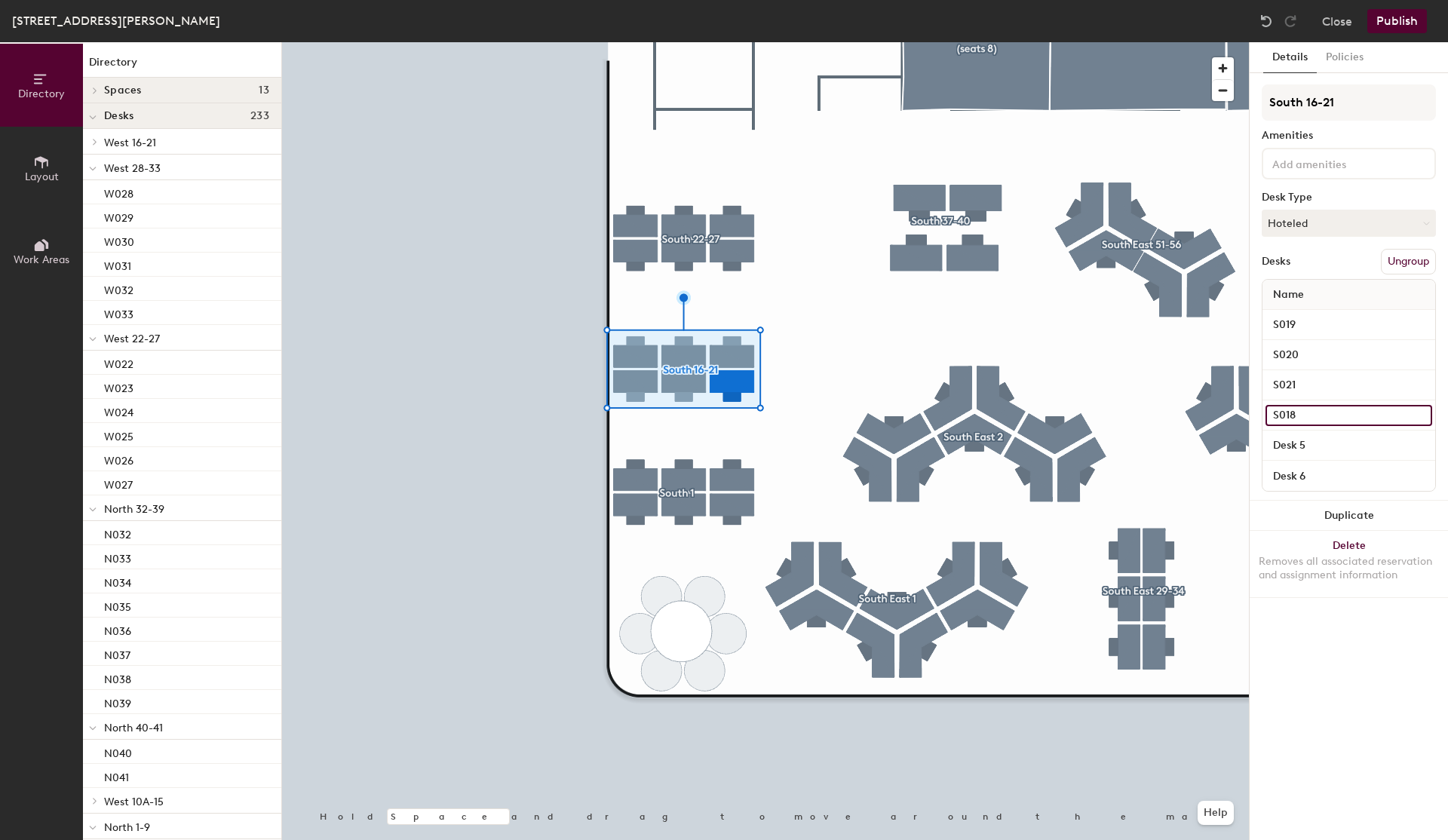
type input "S018"
type input "S017"
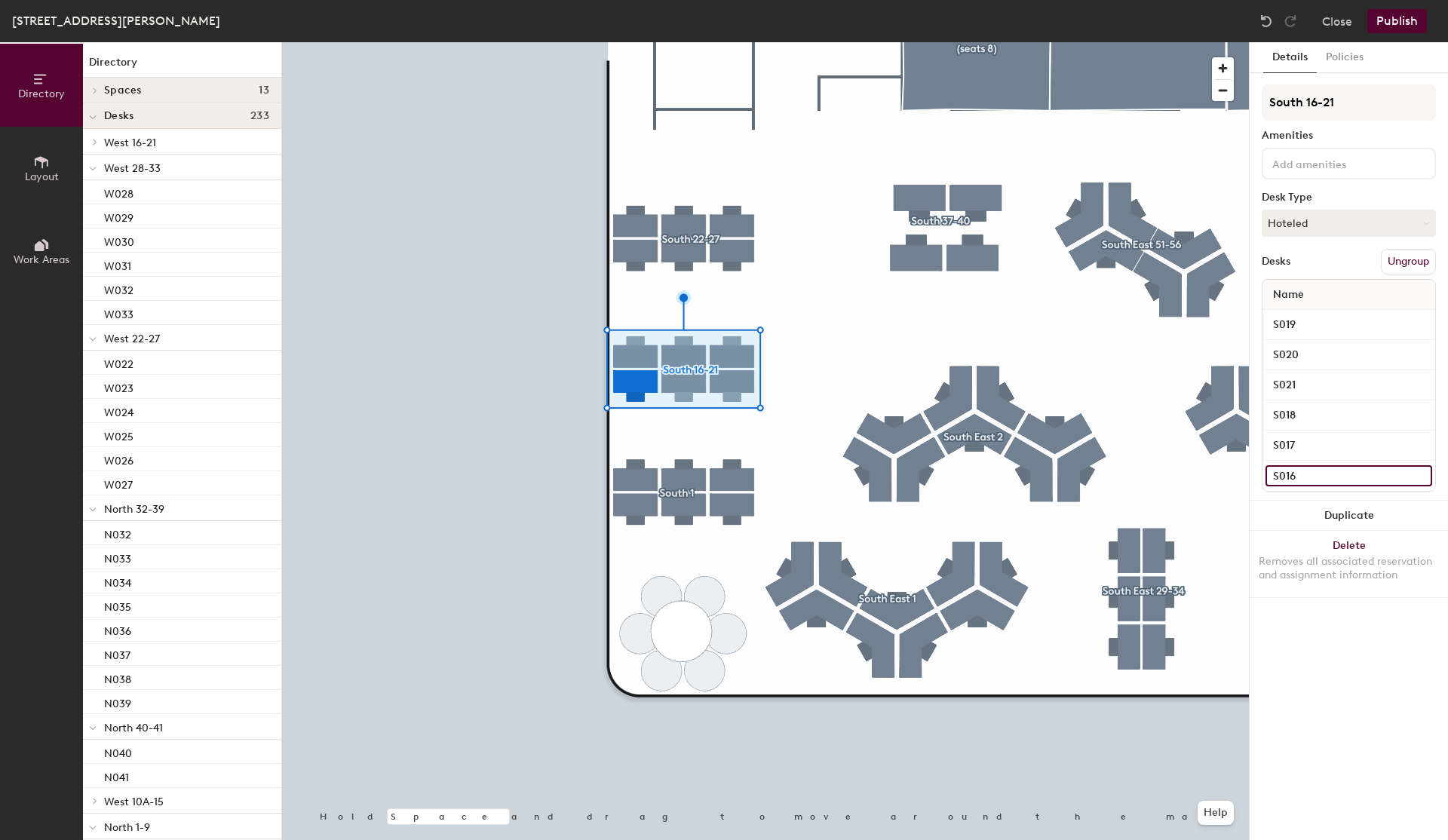
type input "S016"
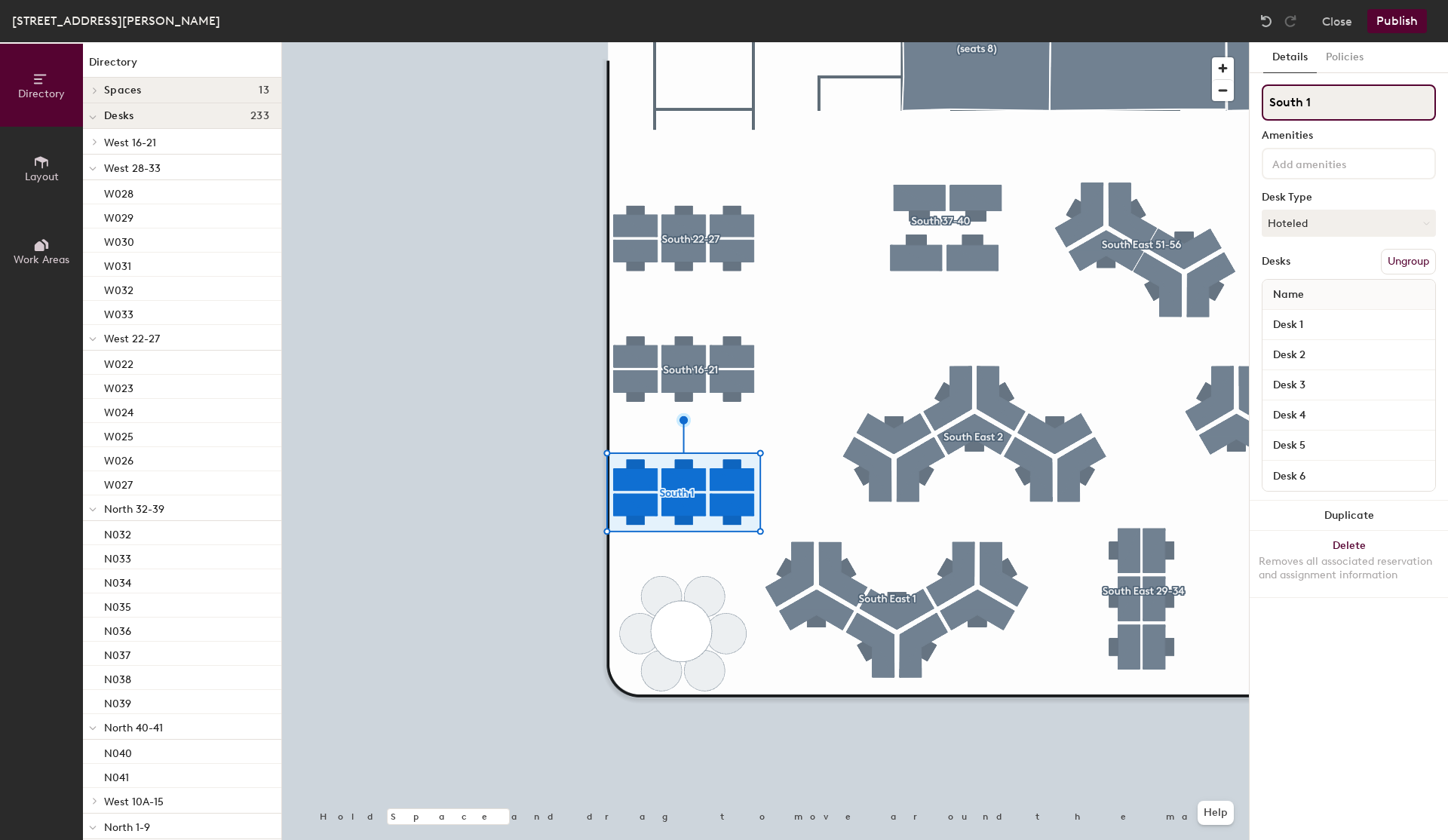
click at [1326, 103] on input "South 1" at bounding box center [1349, 102] width 174 height 36
type input "South 10-15"
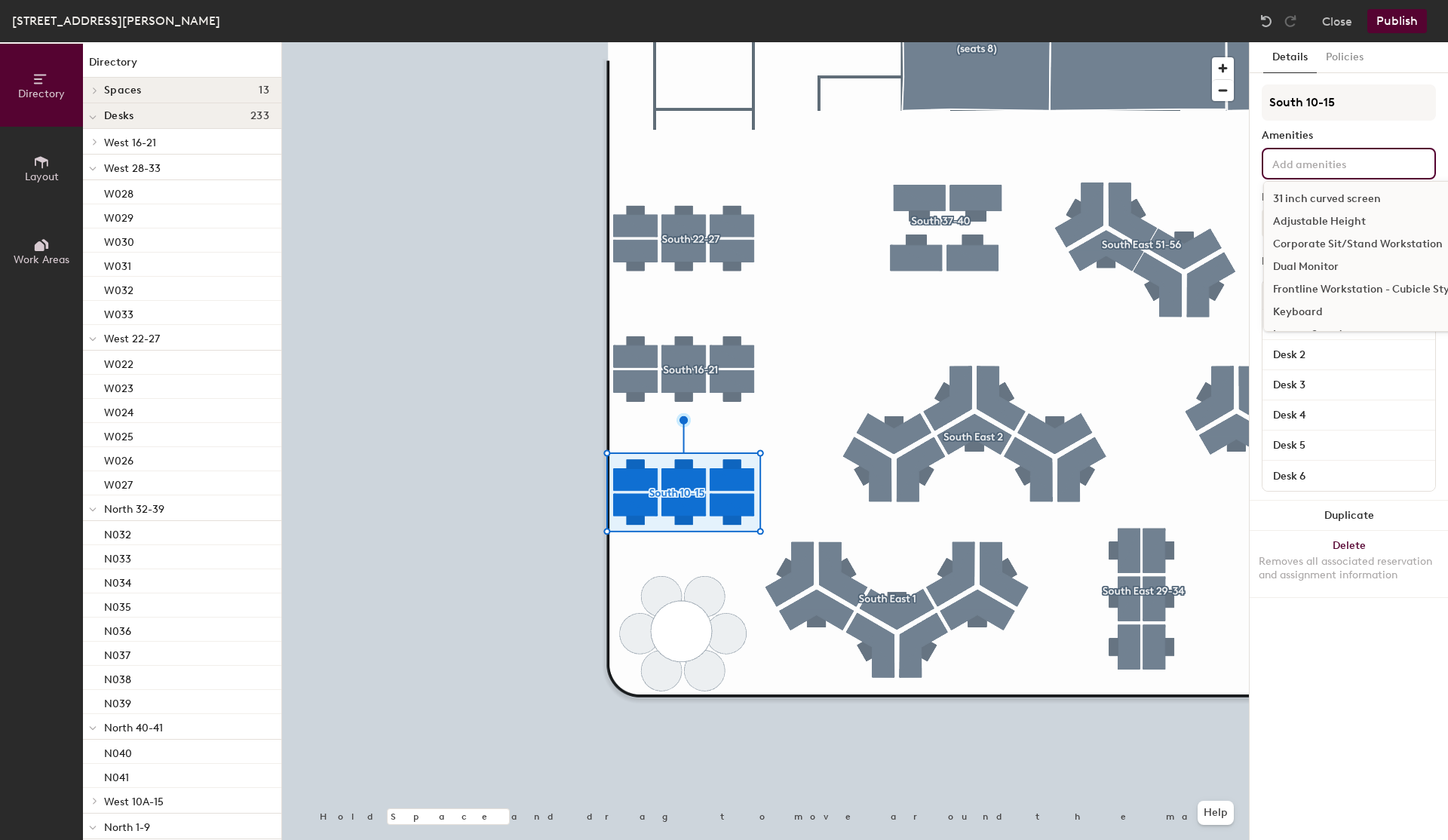
click at [1343, 136] on div "Amenities" at bounding box center [1349, 136] width 174 height 12
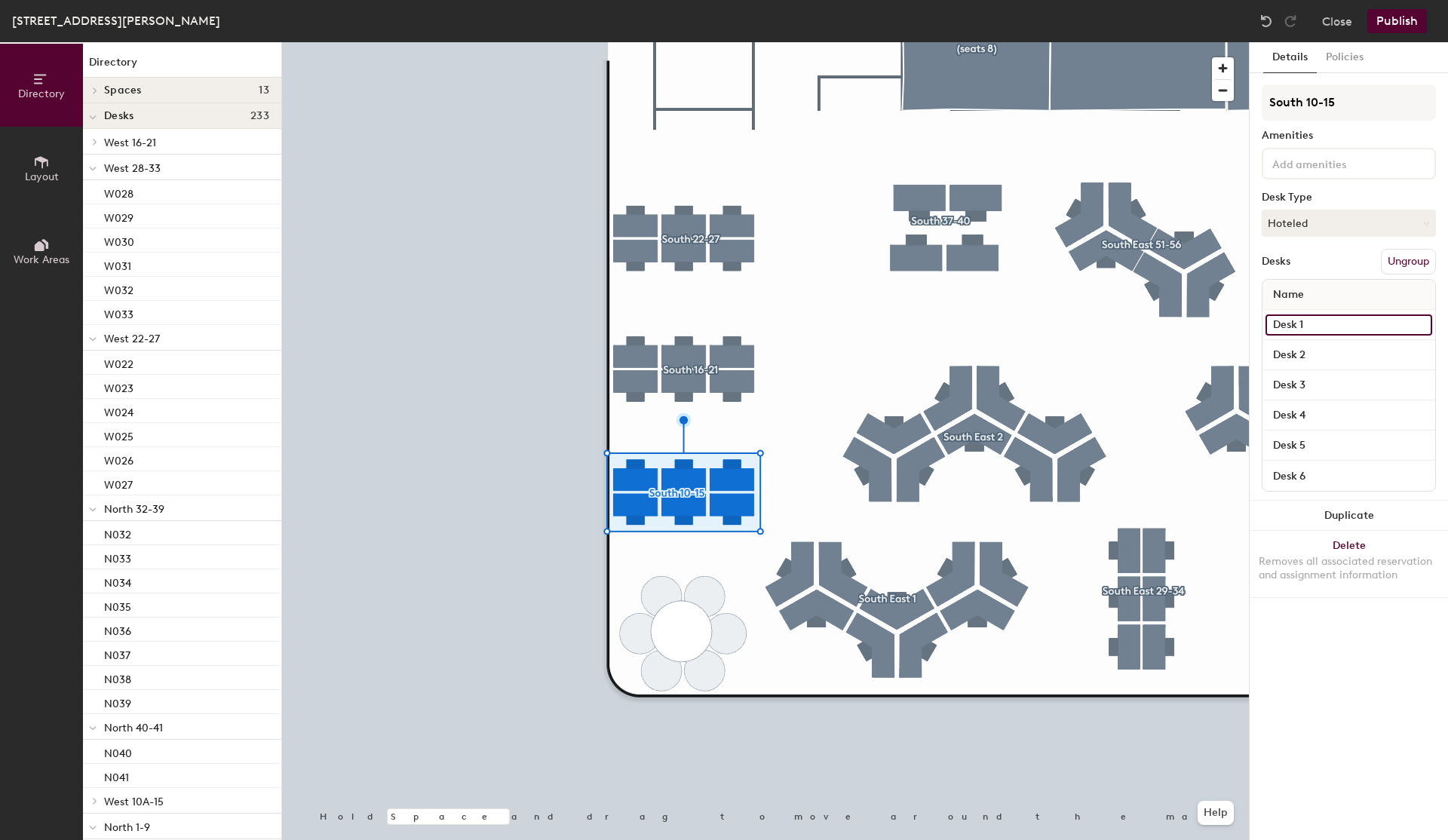
click at [1288, 323] on input "Desk 1" at bounding box center [1349, 324] width 167 height 21
type input "S013"
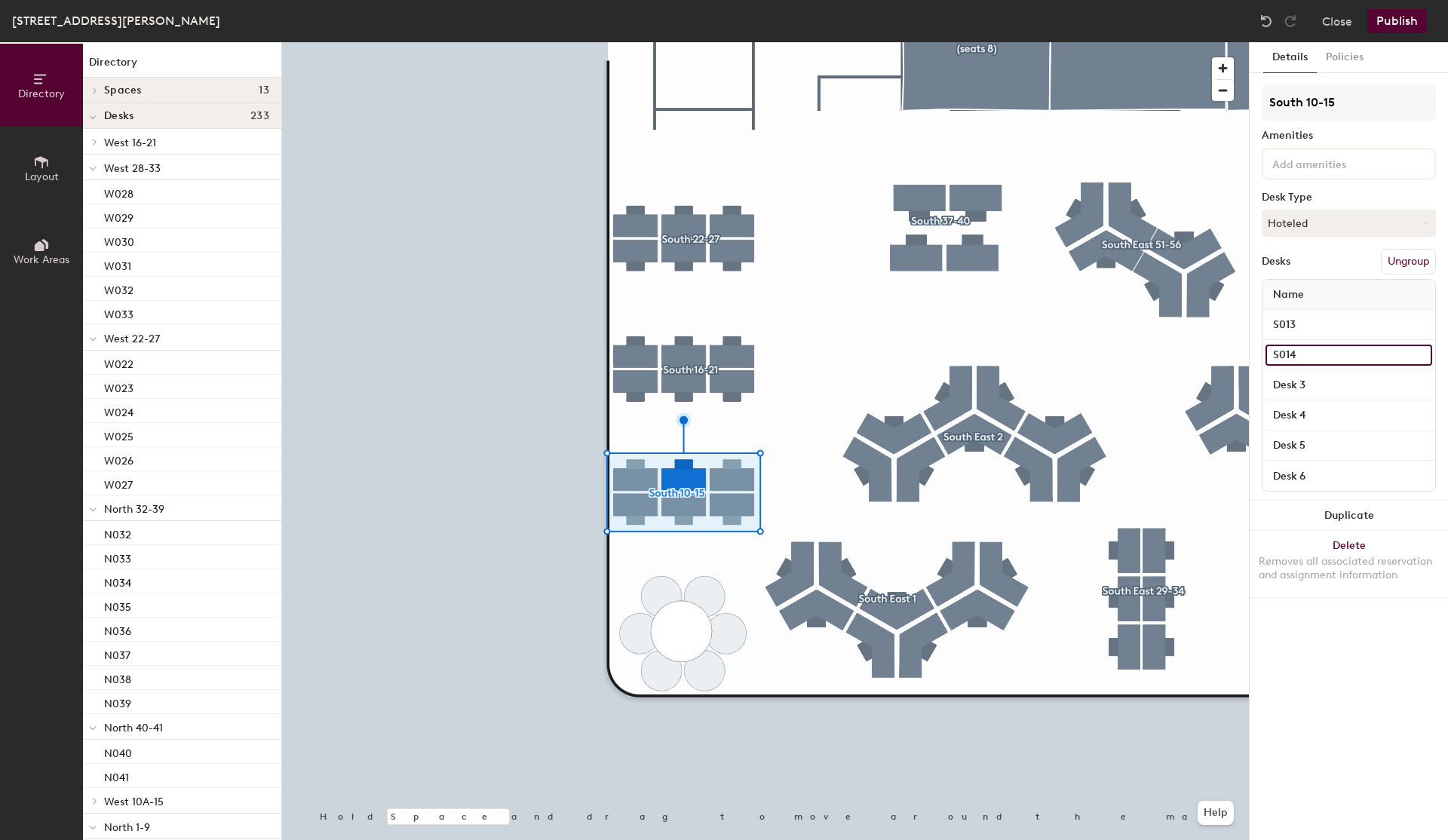
type input "S014"
type input "S015"
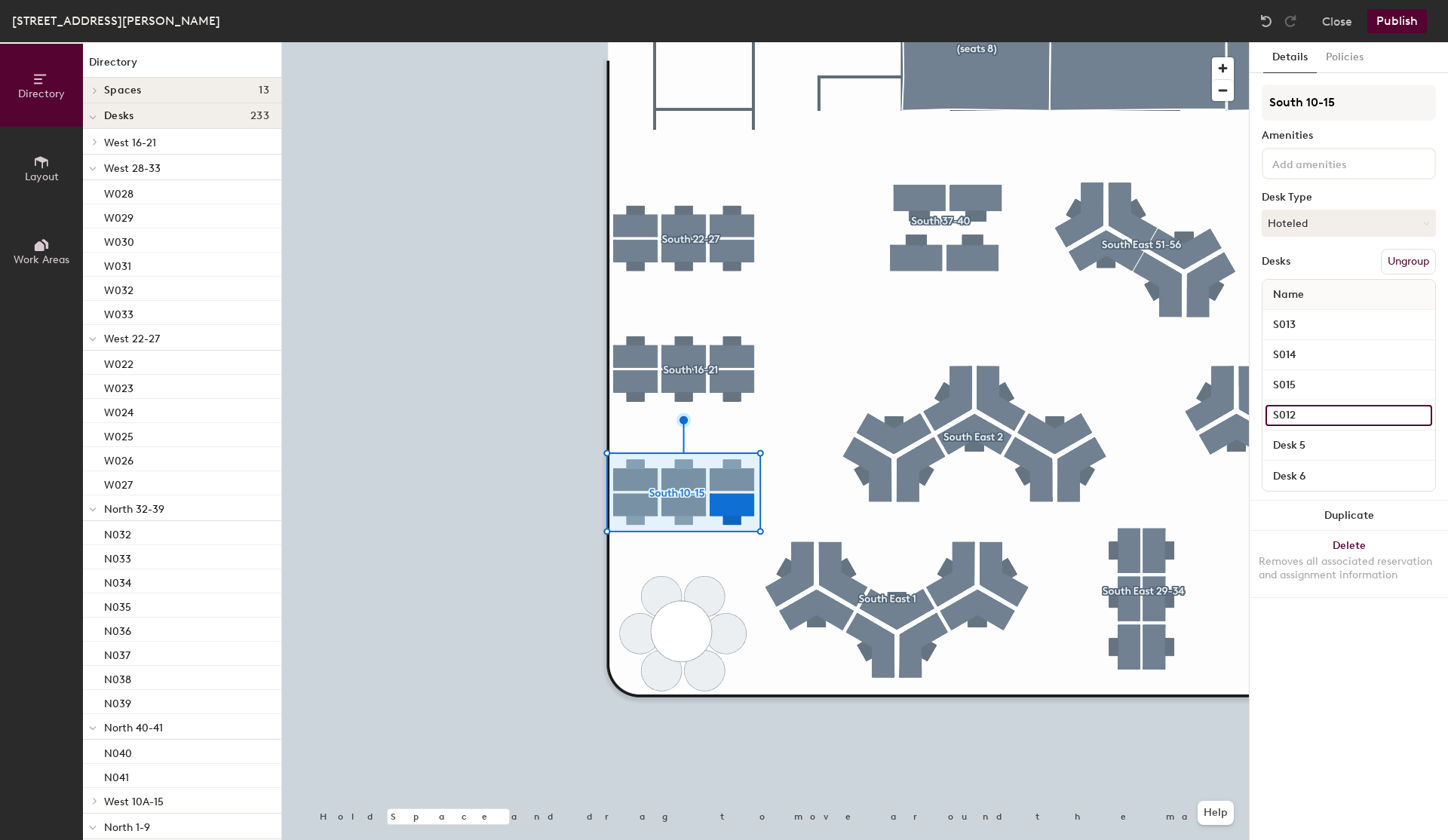
type input "S012"
type input "S011"
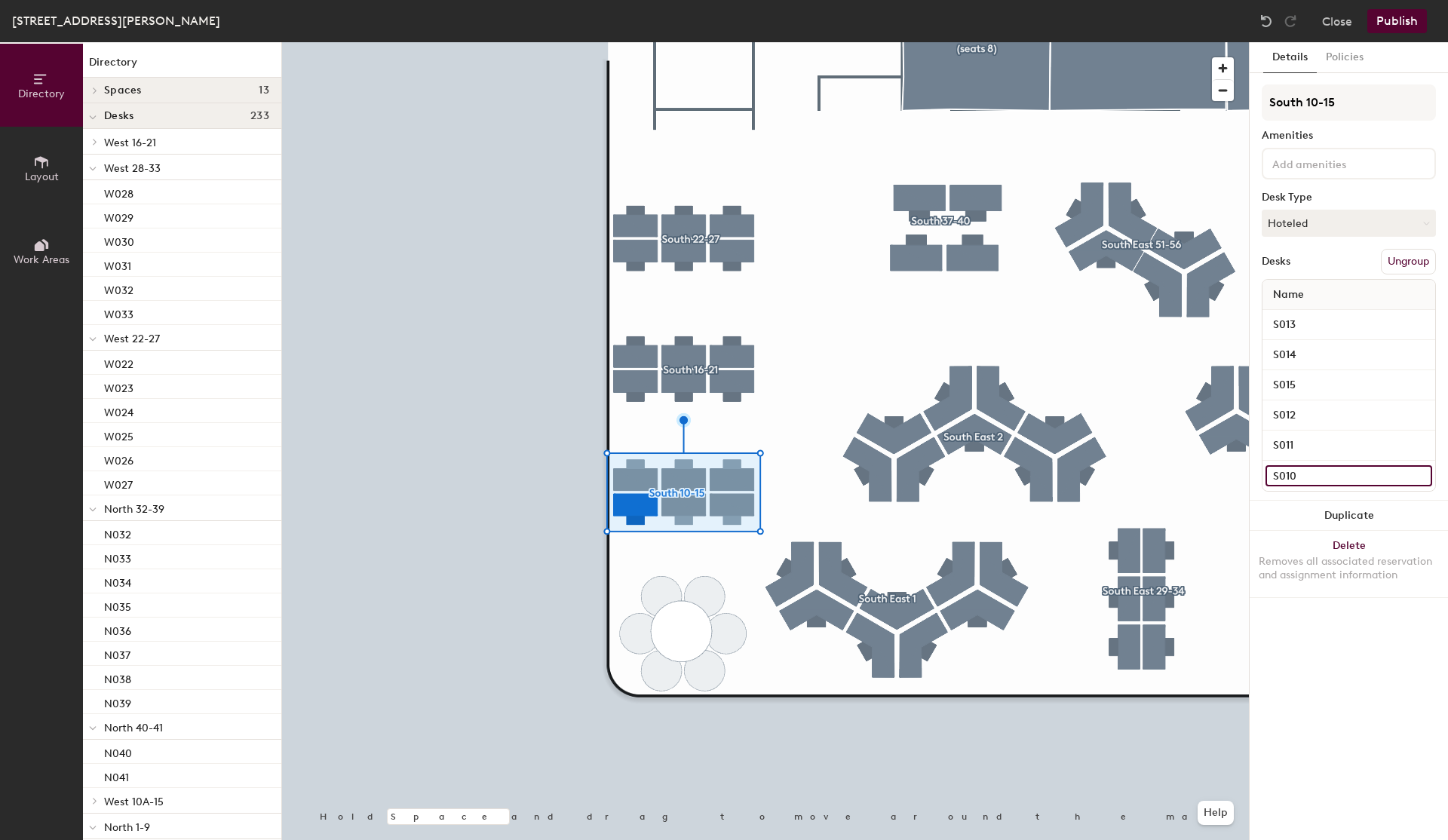
type input "S010"
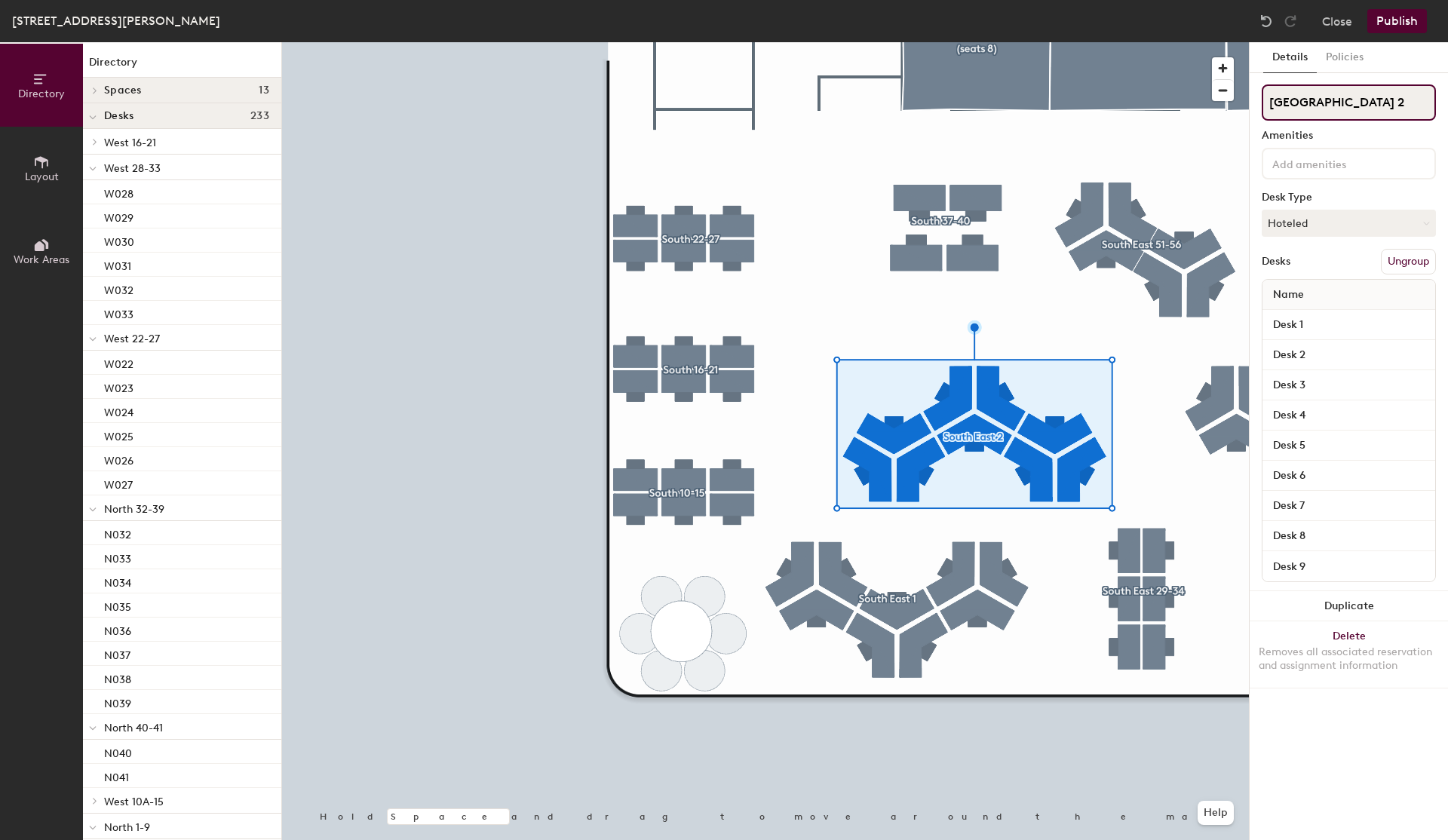
click at [1355, 103] on input "South East 2" at bounding box center [1349, 102] width 174 height 36
click at [1317, 111] on input "South East 2" at bounding box center [1349, 102] width 174 height 36
type input "South 2"
type input "South 28-36"
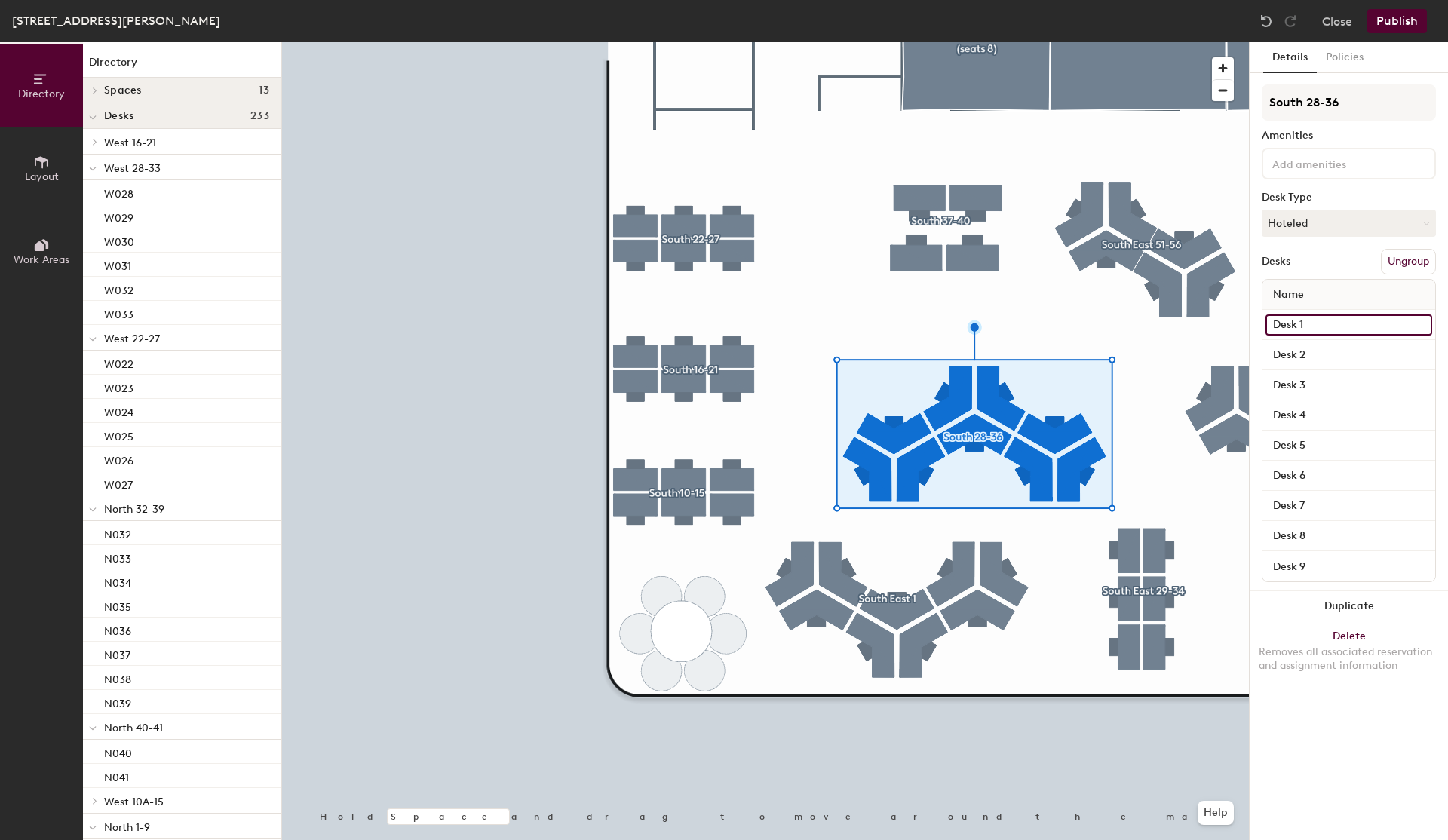
click at [1310, 332] on input "Desk 1" at bounding box center [1349, 324] width 167 height 21
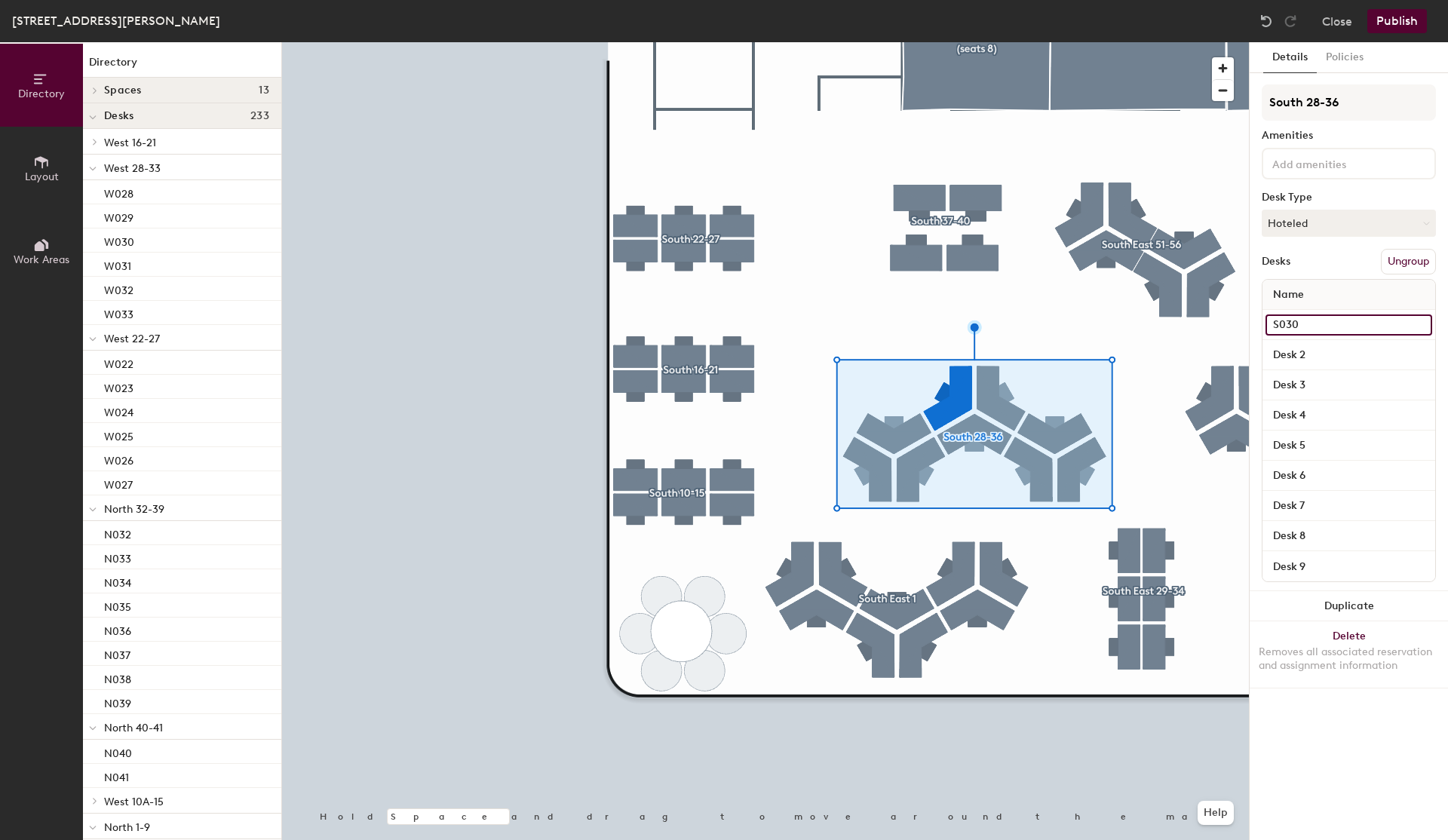
type input "S030"
type input "S031"
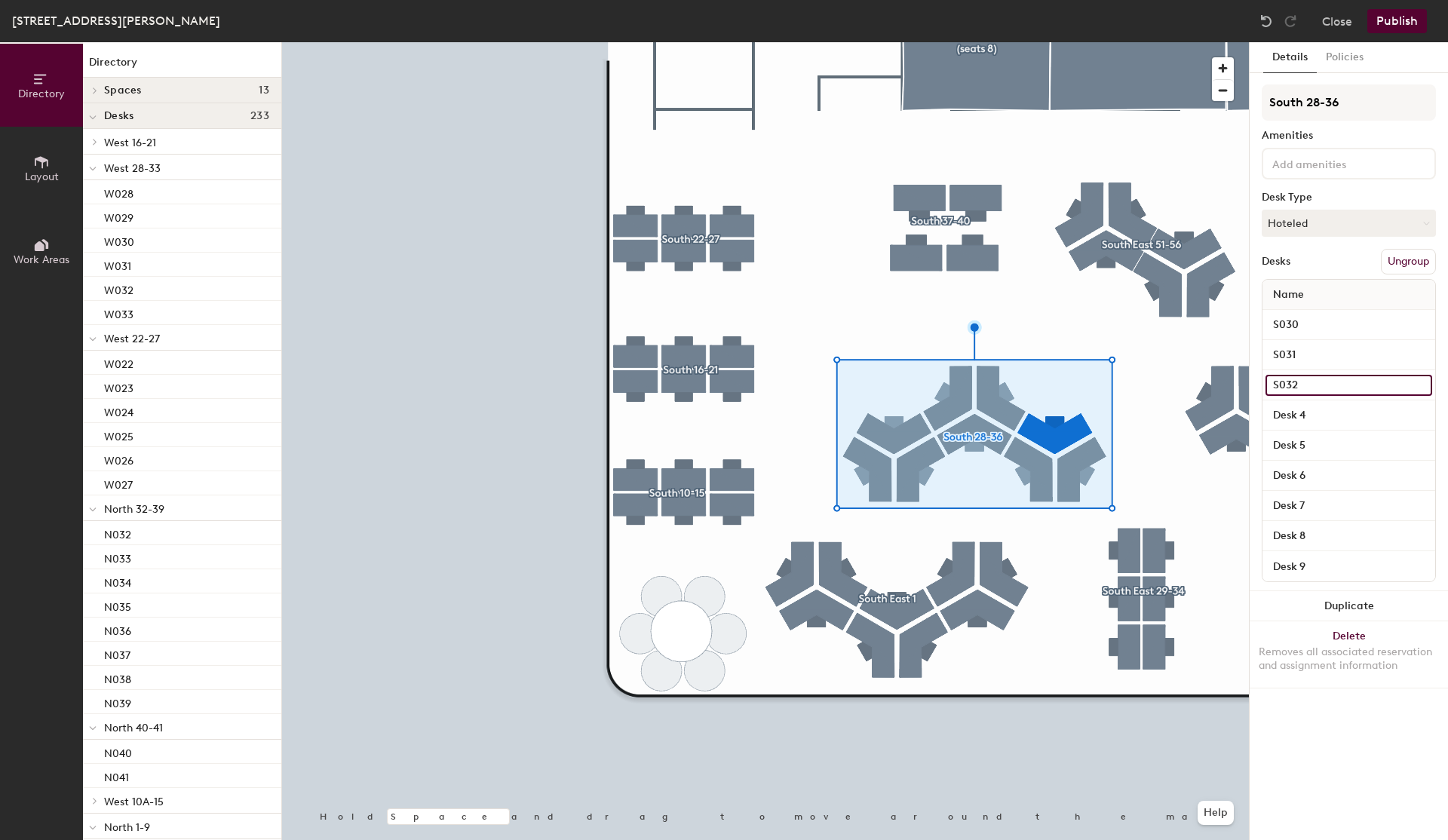
type input "S032"
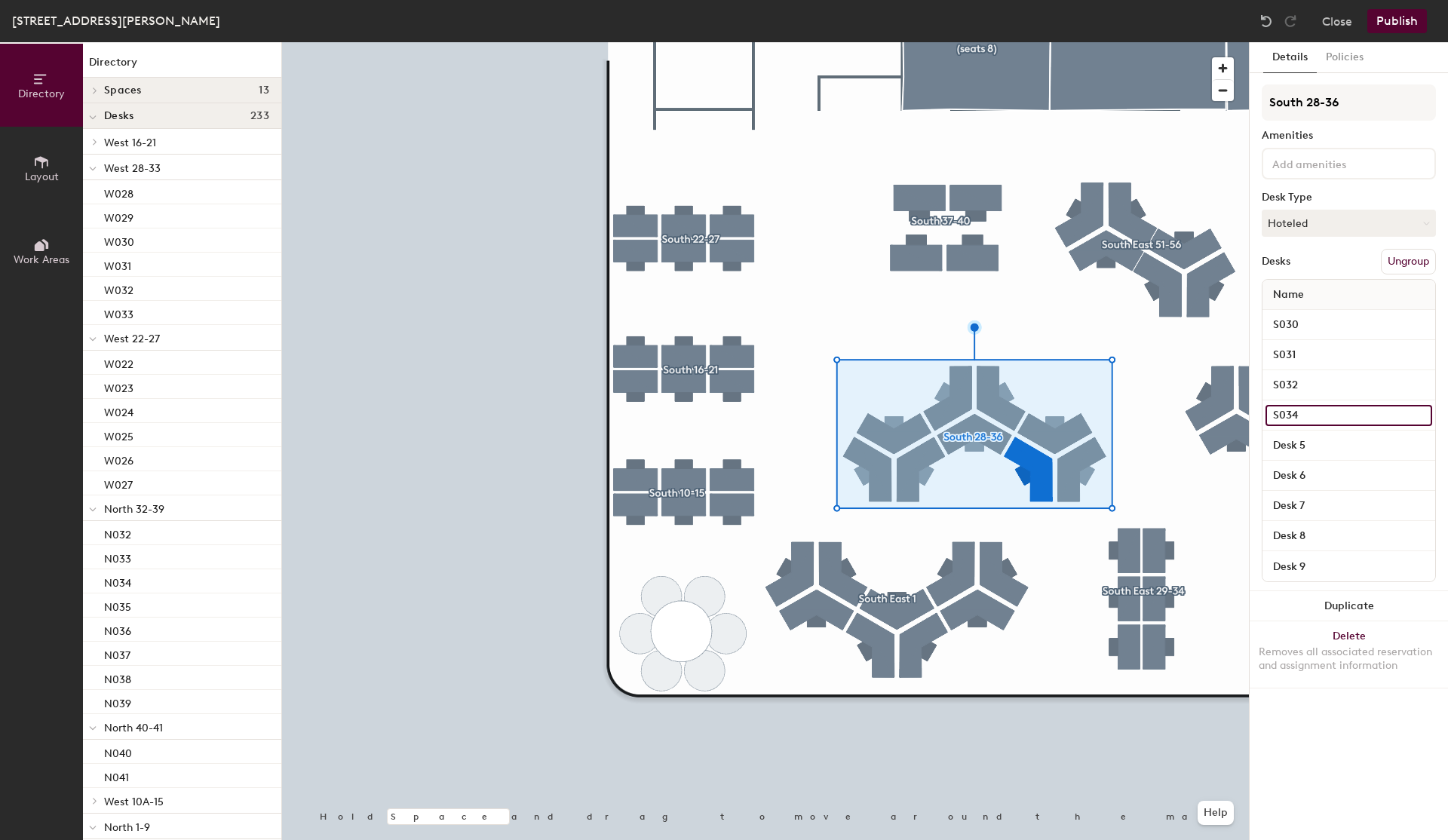
type input "S034"
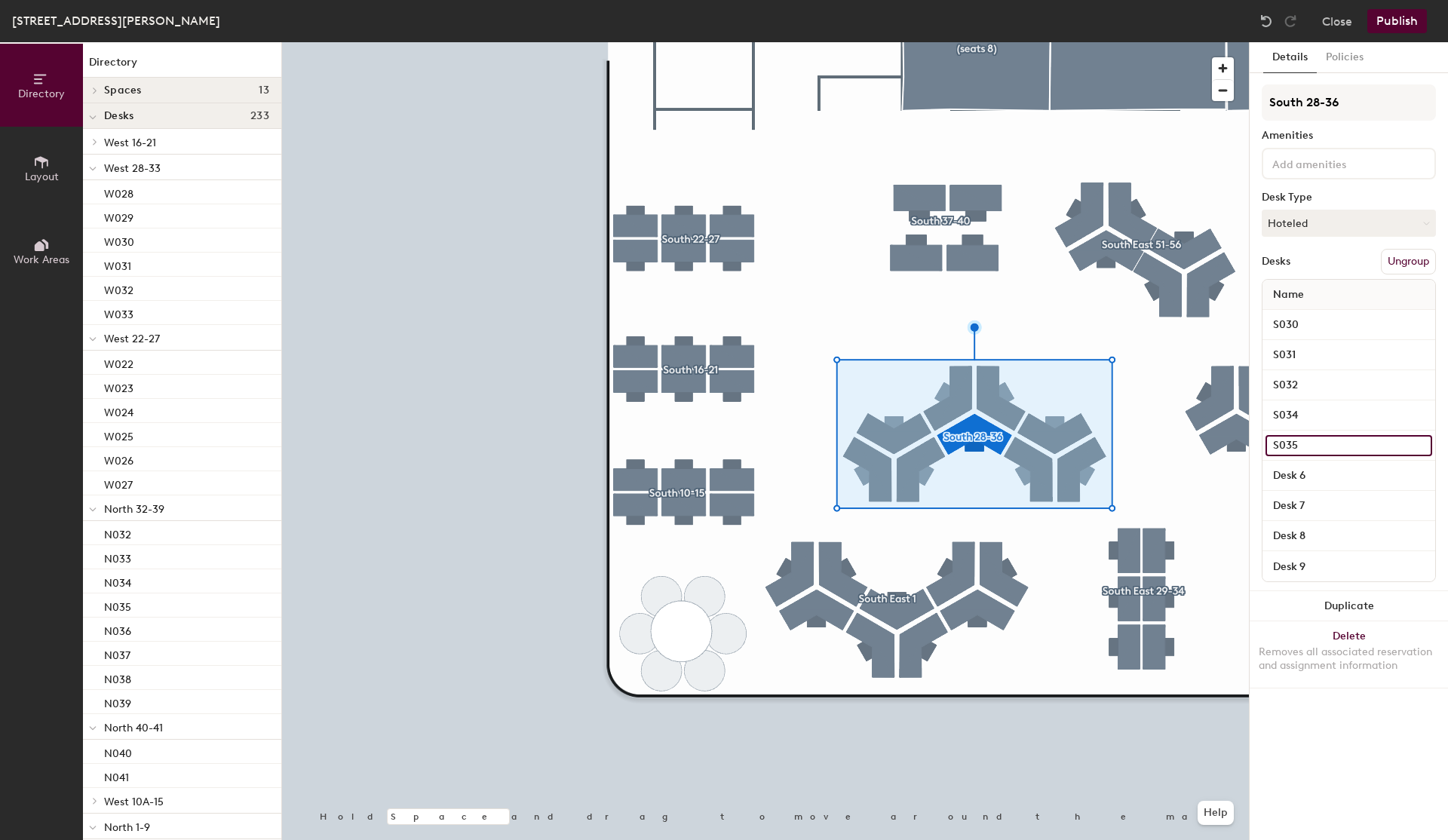
type input "S035"
type input "S036"
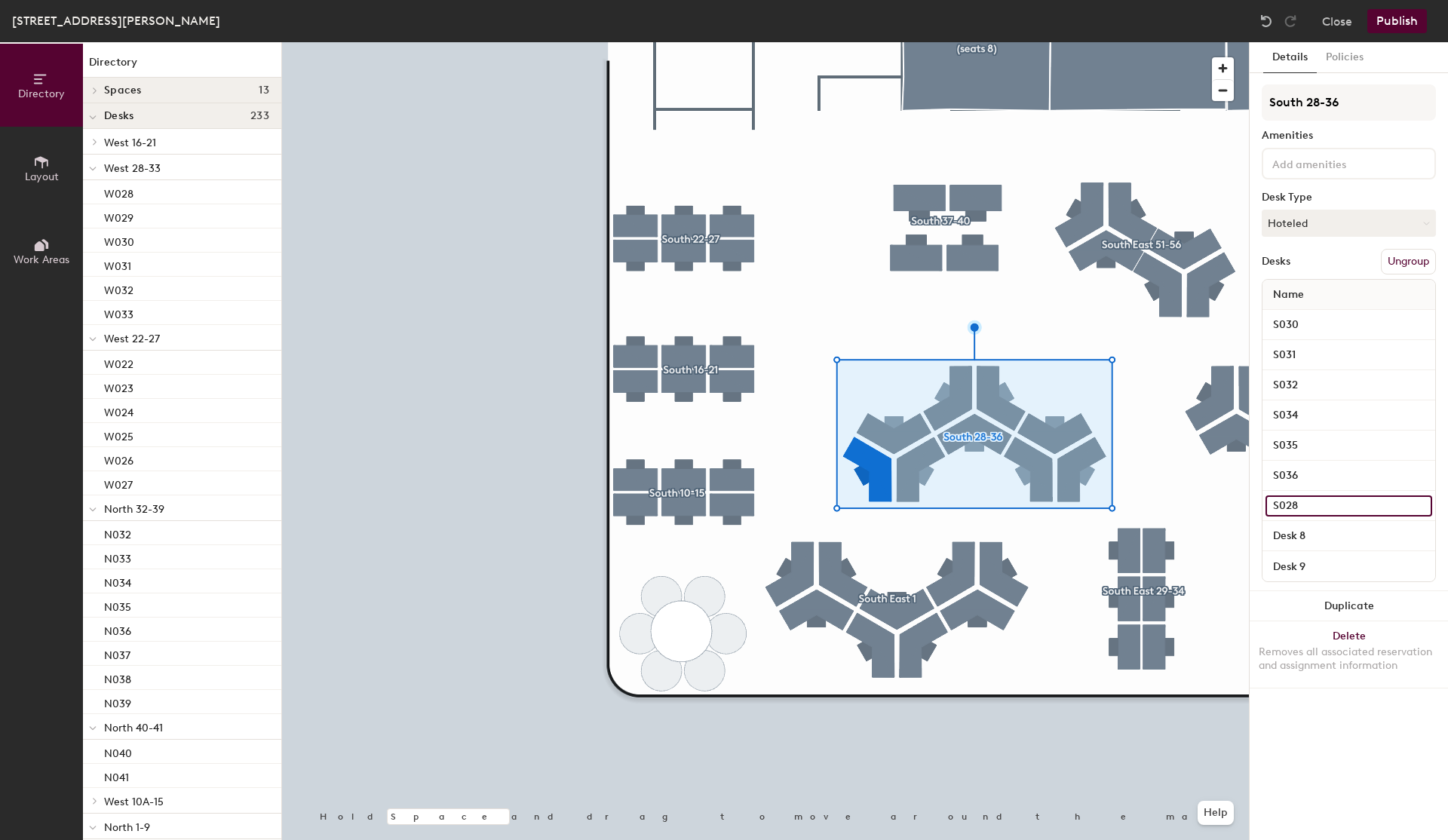
type input "S028"
type input "S029"
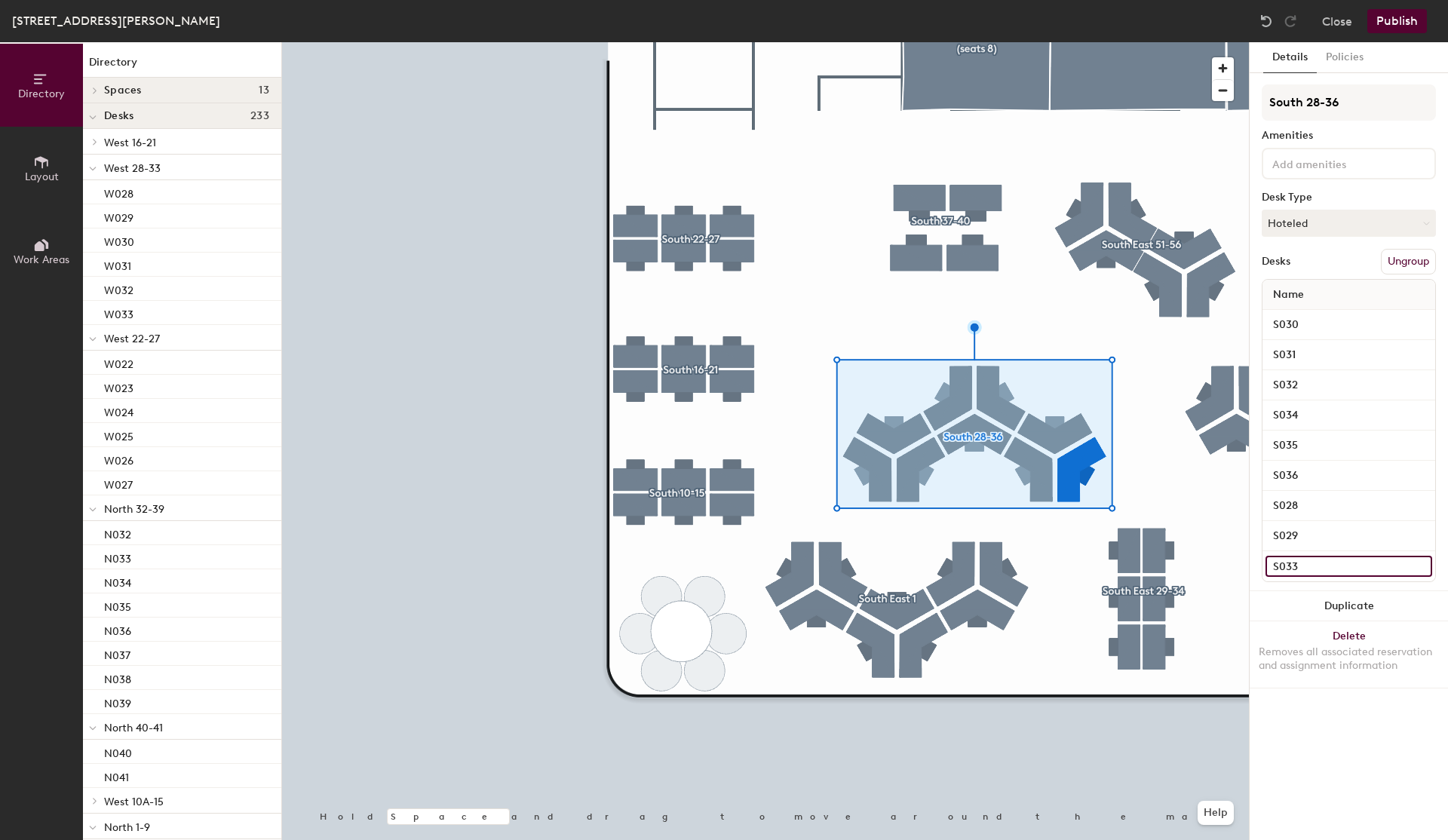
type input "S033"
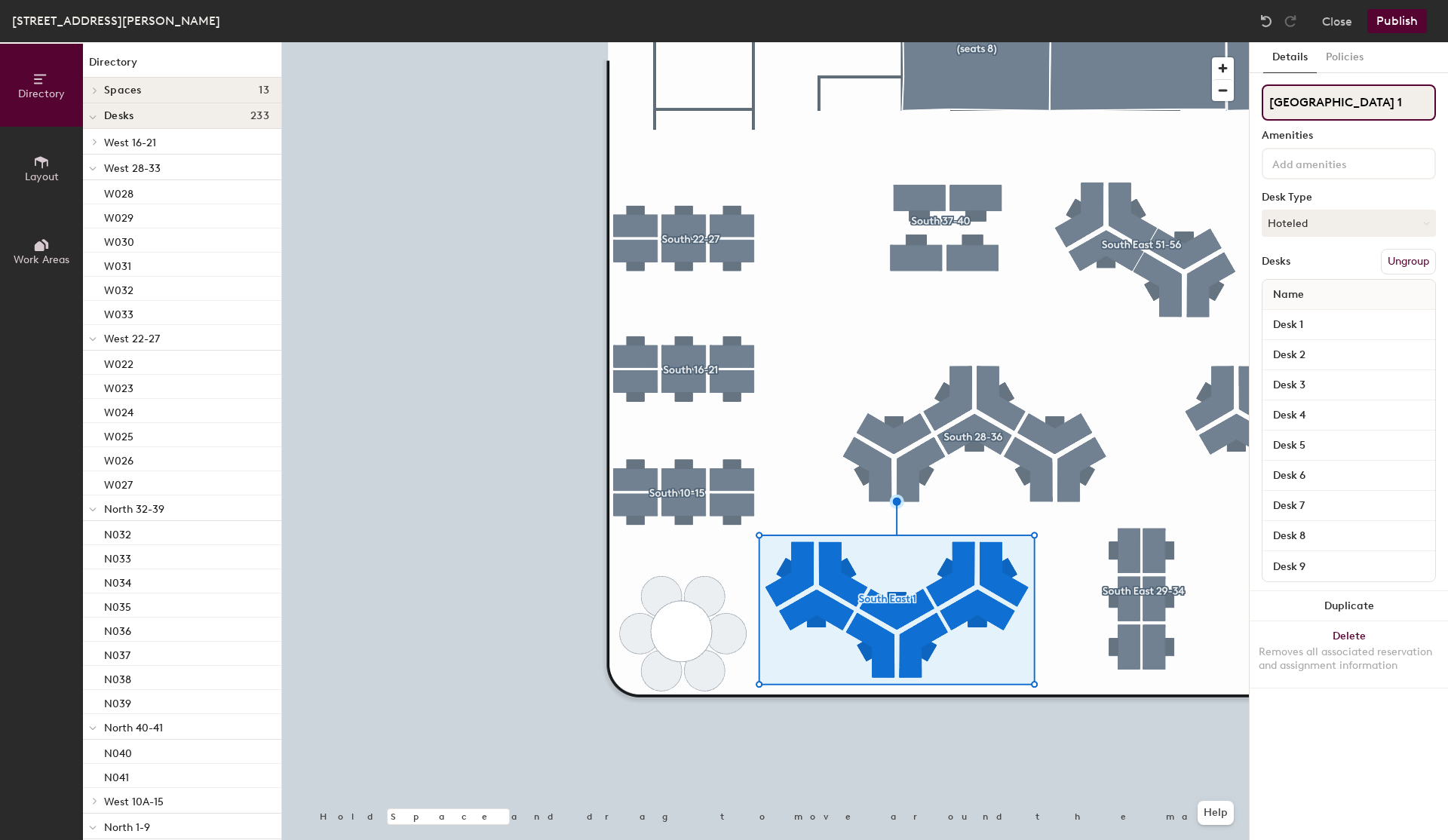
click at [1312, 104] on input "[GEOGRAPHIC_DATA] 1" at bounding box center [1349, 102] width 174 height 36
type input "South 1-9"
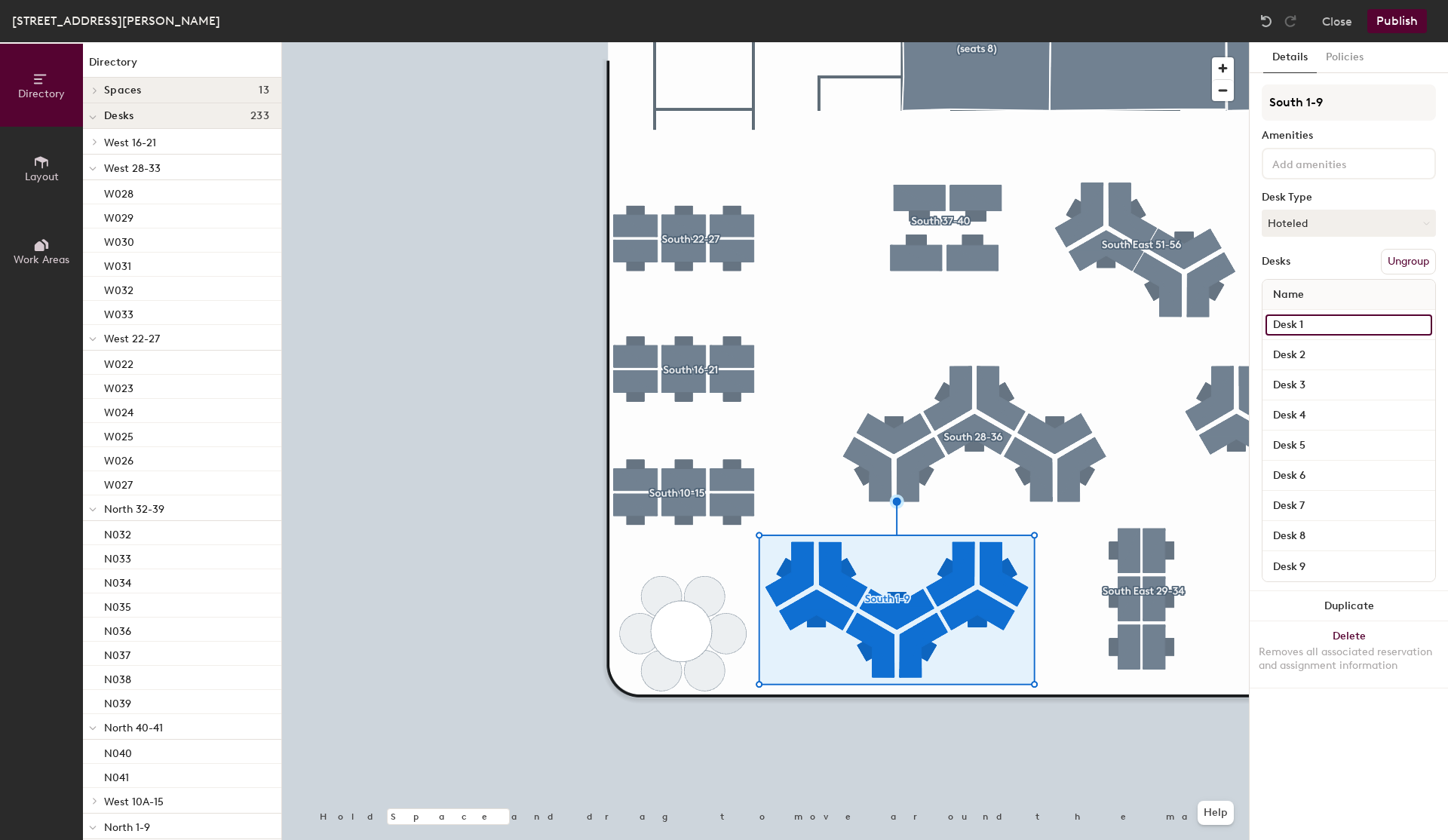
click at [1311, 333] on input "Desk 1" at bounding box center [1349, 324] width 167 height 21
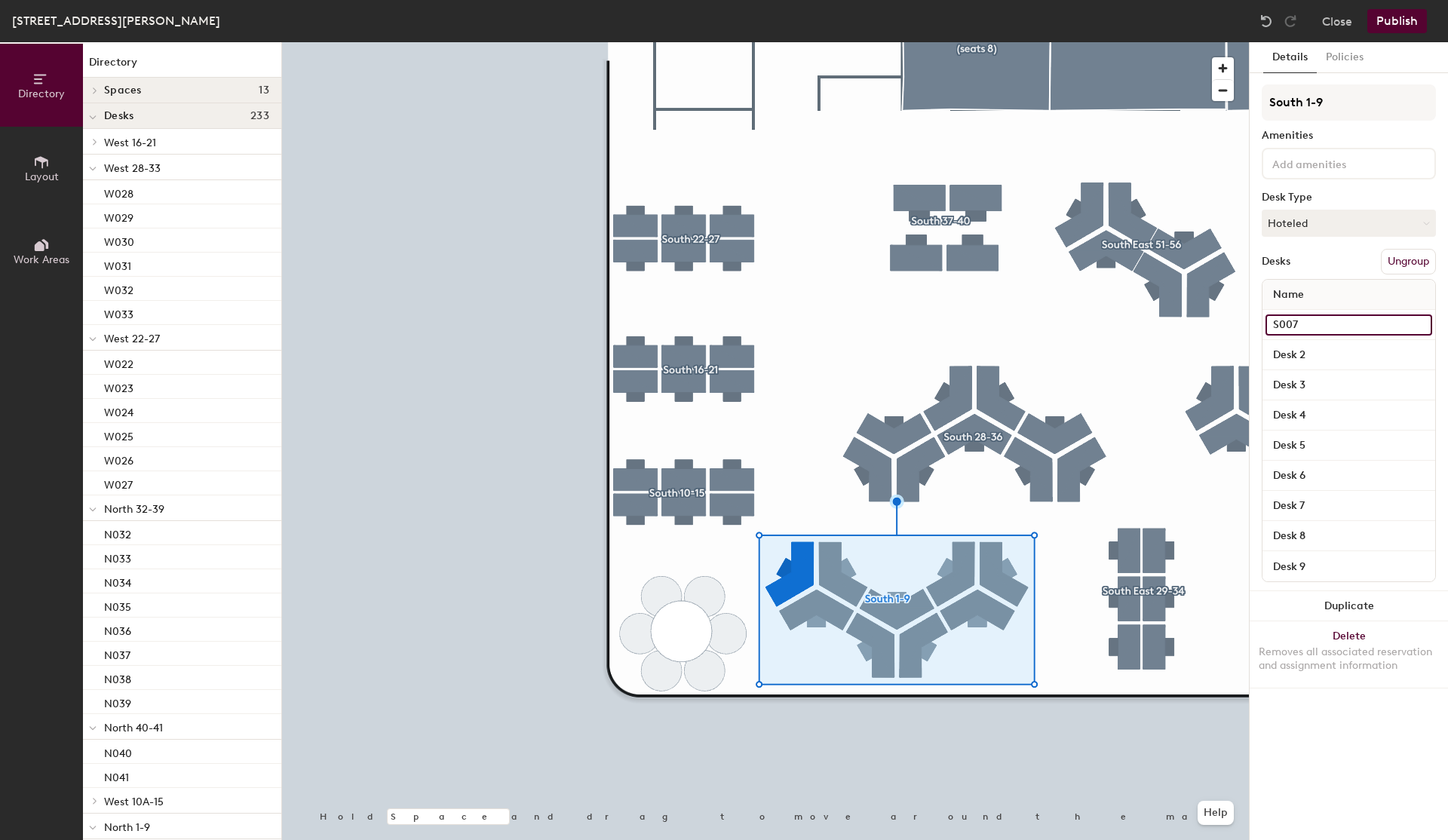
type input "S007"
type input "S006"
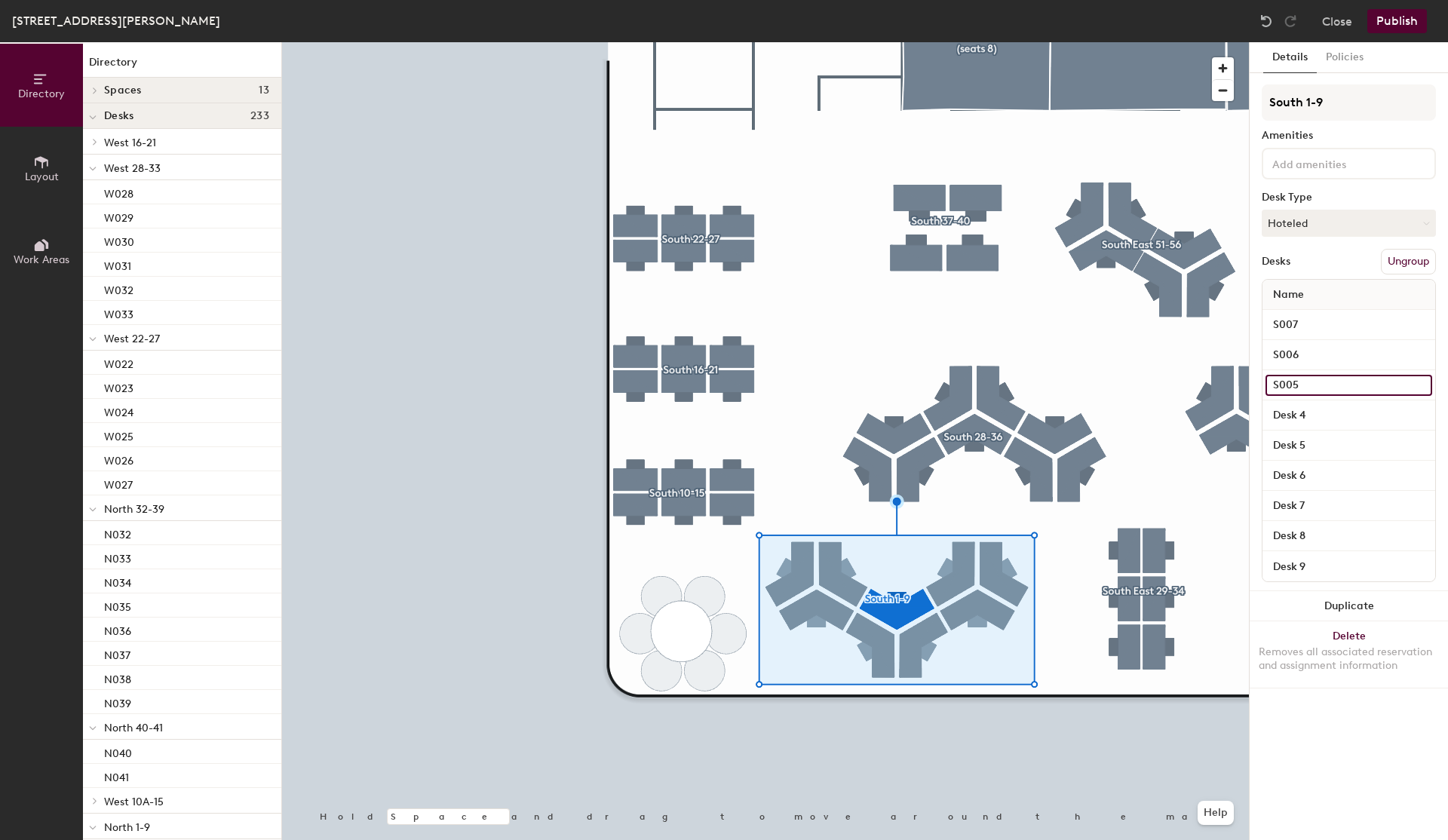
type input "S005"
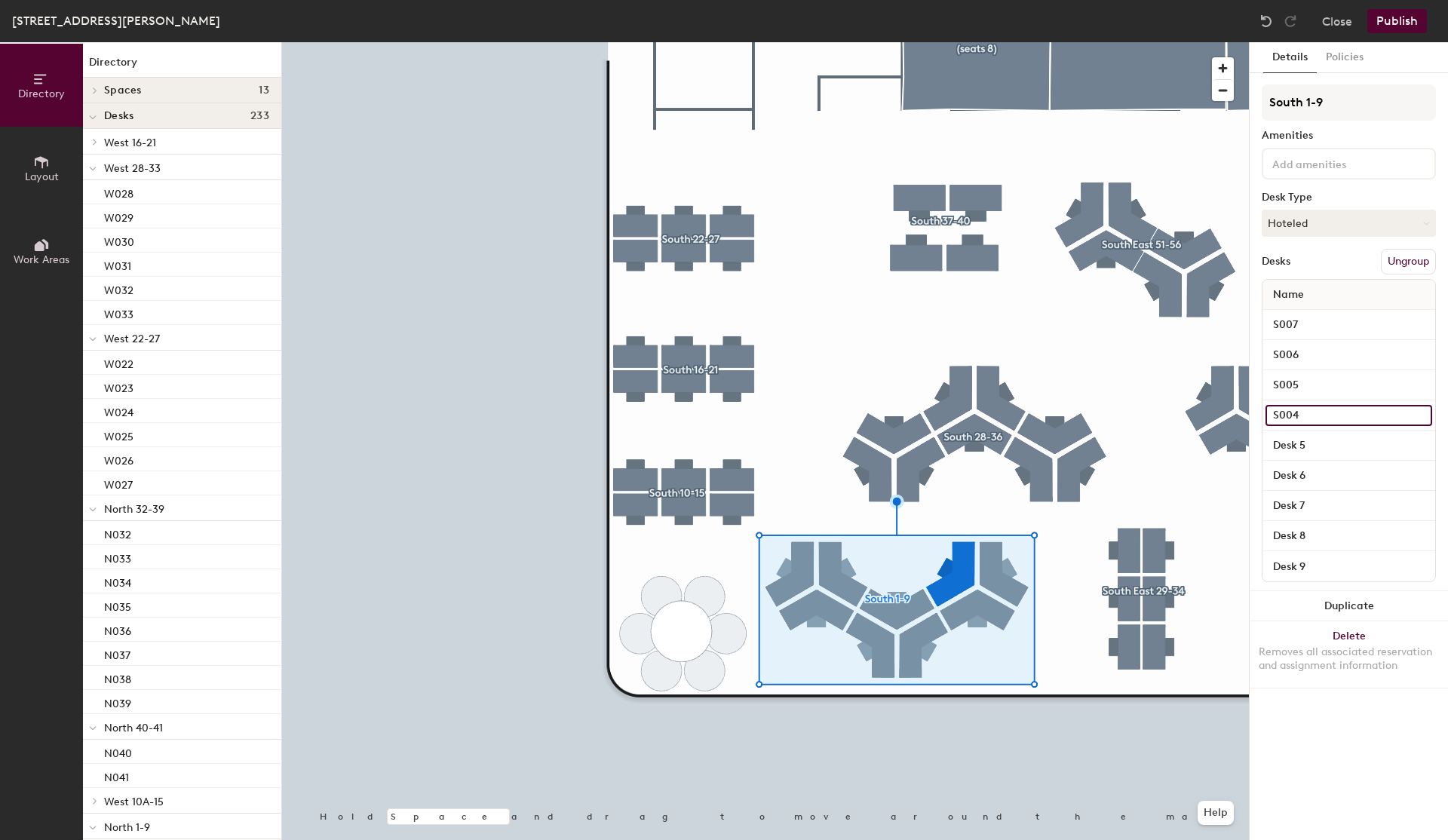
type input "S004"
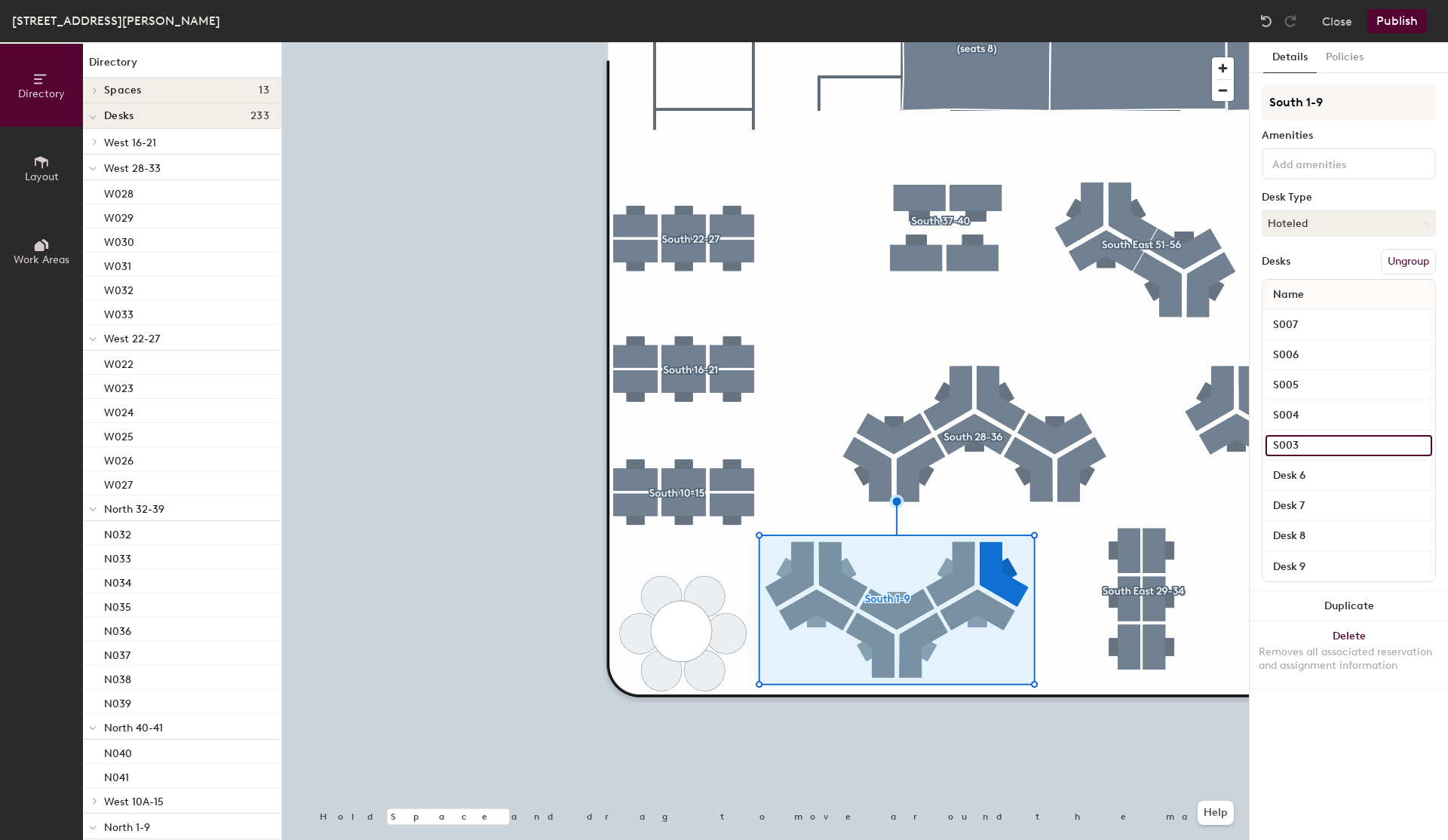
type input "S003"
type input "S002"
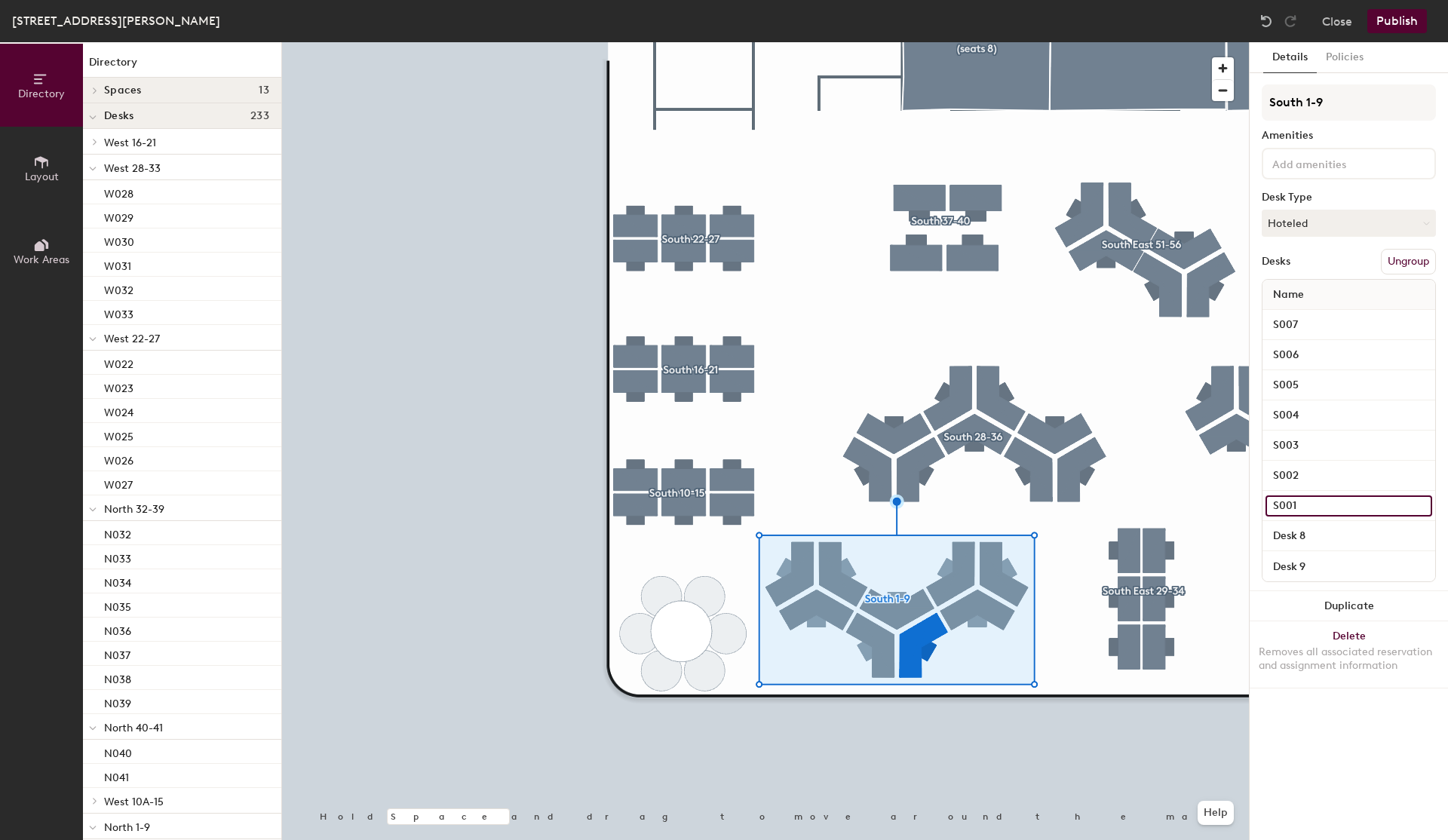
type input "S001"
type input "S009"
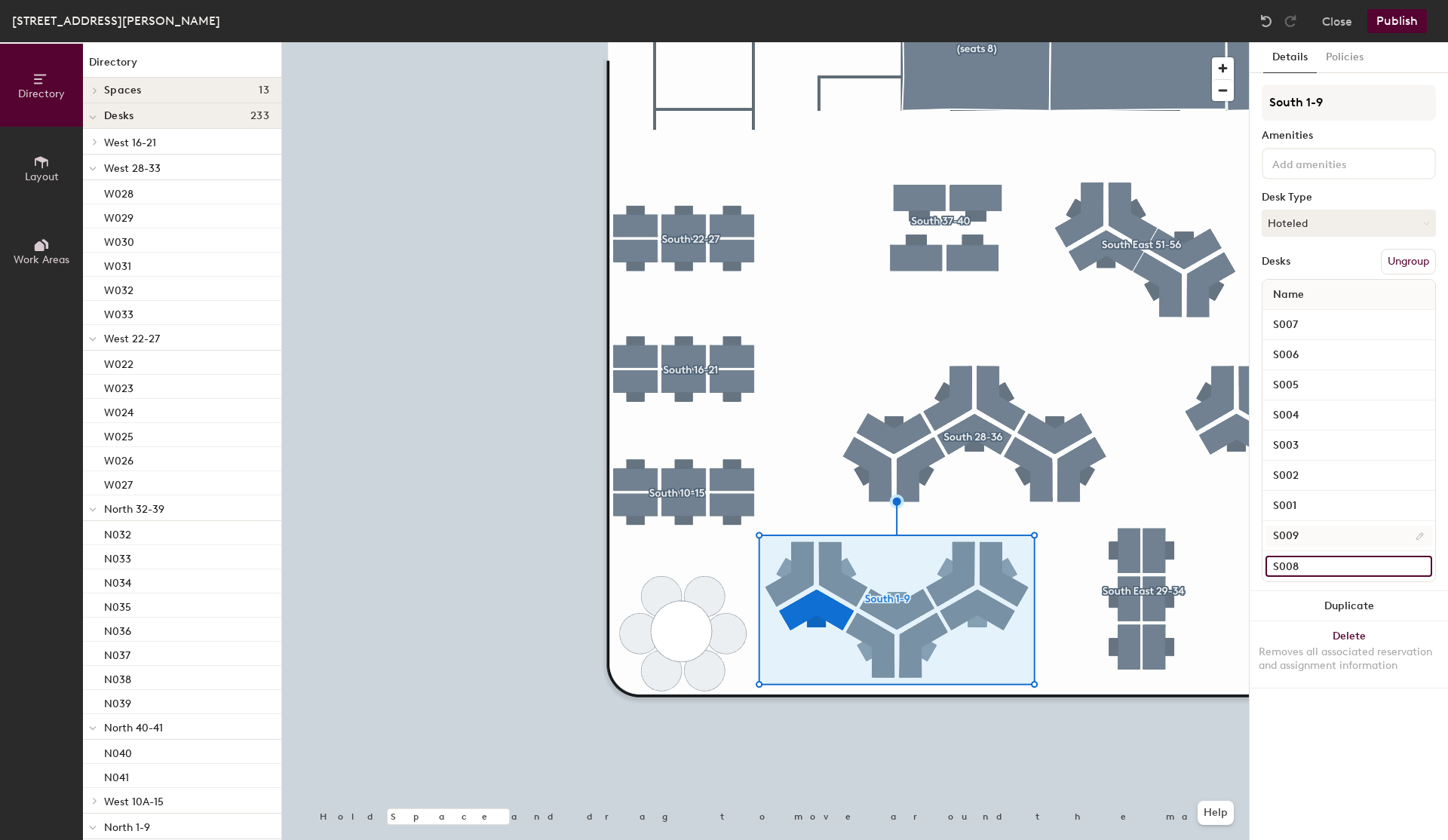
type input "S008"
click at [1316, 543] on input "S009" at bounding box center [1349, 536] width 167 height 21
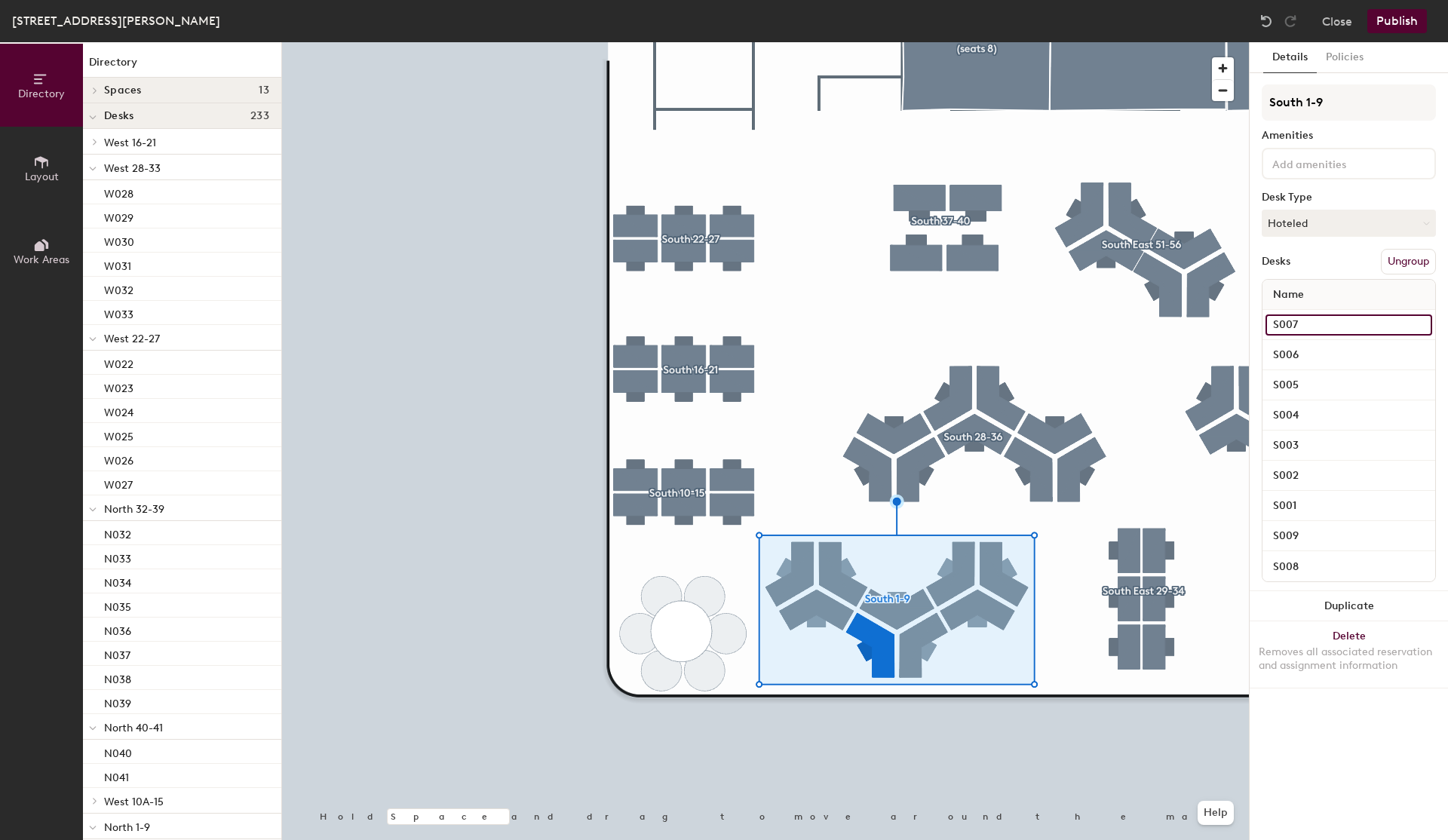
click at [1311, 326] on input "S007" at bounding box center [1349, 324] width 167 height 21
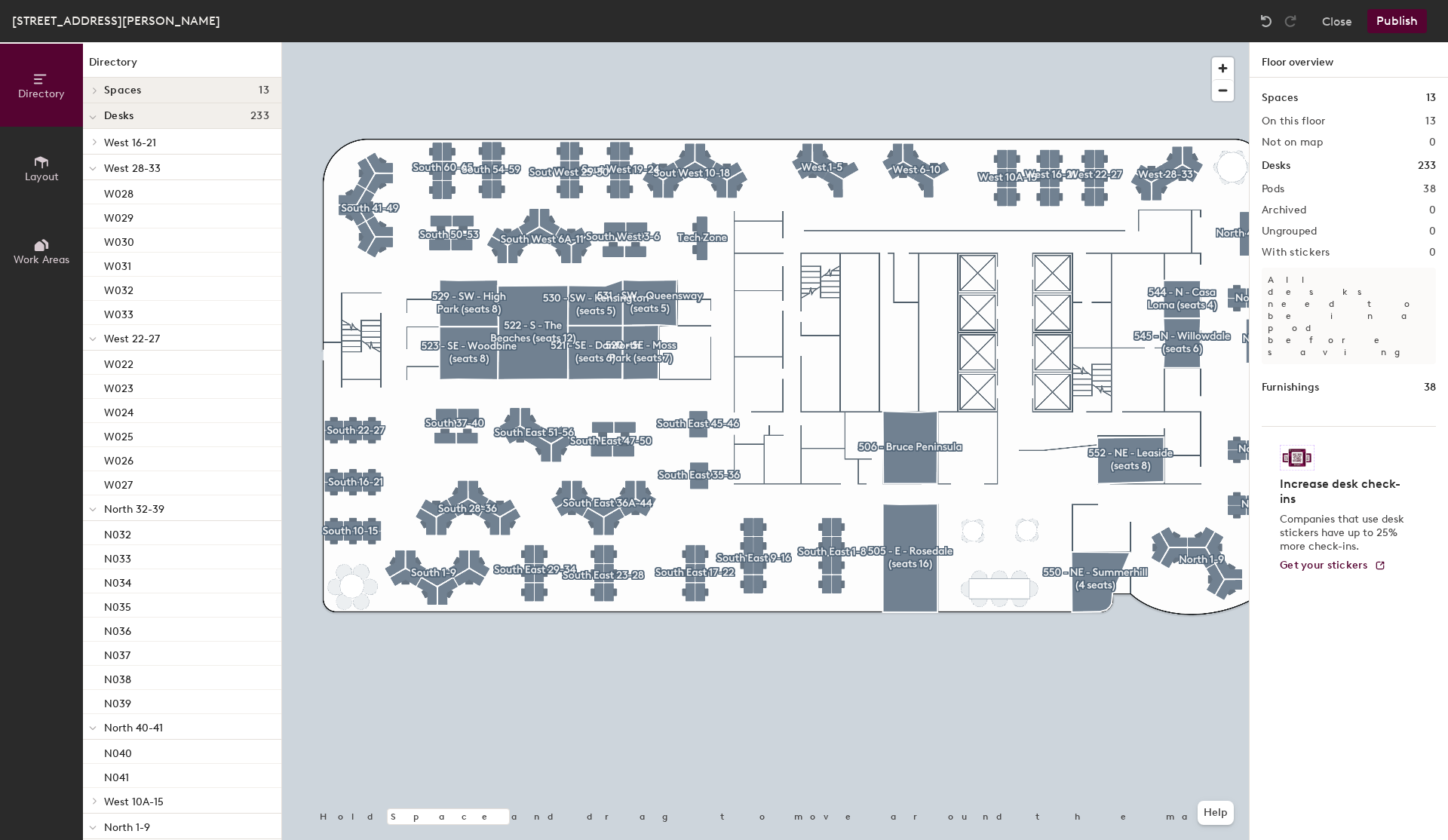
click at [1399, 15] on button "Publish" at bounding box center [1397, 21] width 60 height 24
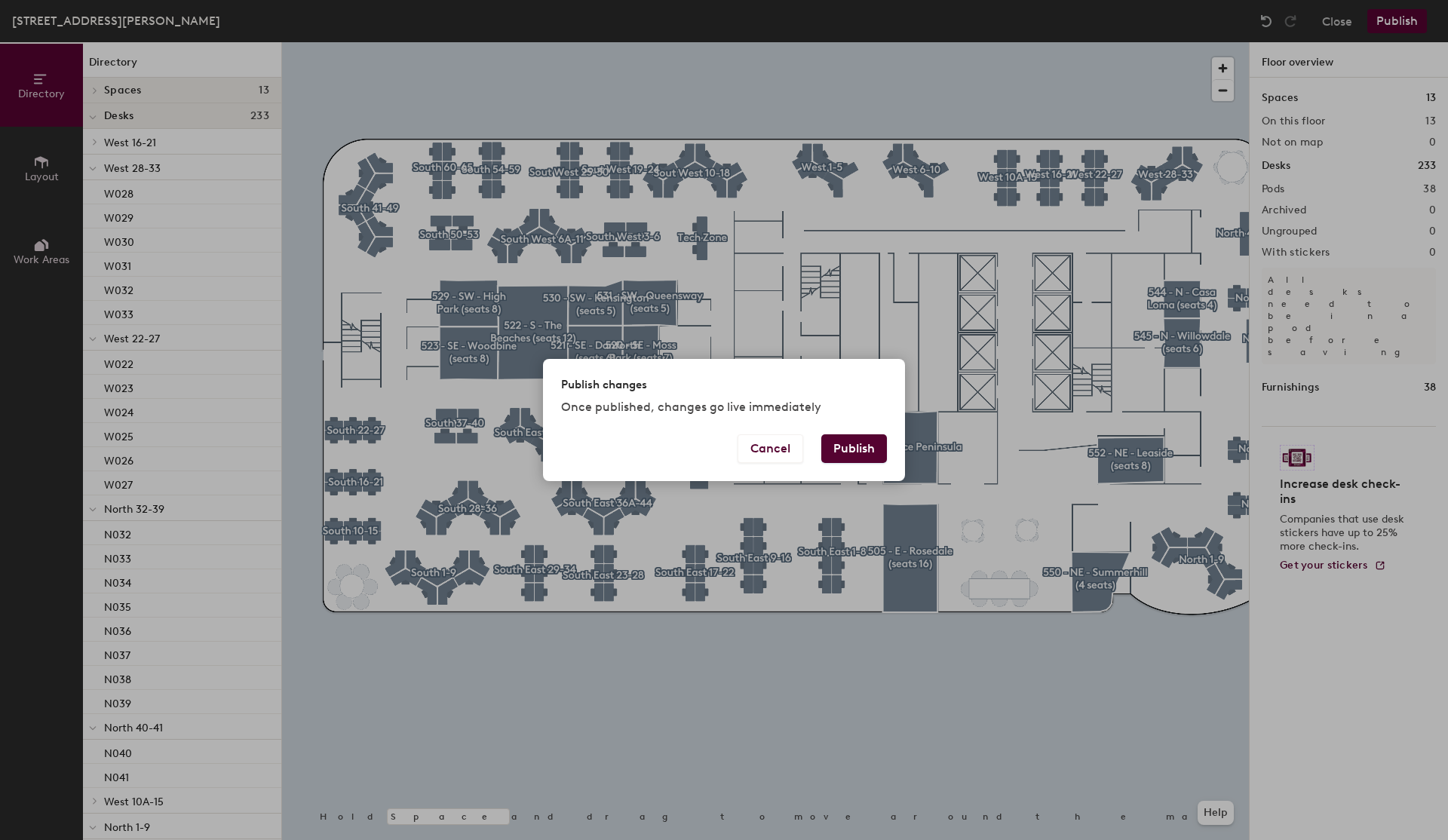
click at [853, 444] on button "Publish" at bounding box center [854, 448] width 66 height 28
